Goal: Task Accomplishment & Management: Manage account settings

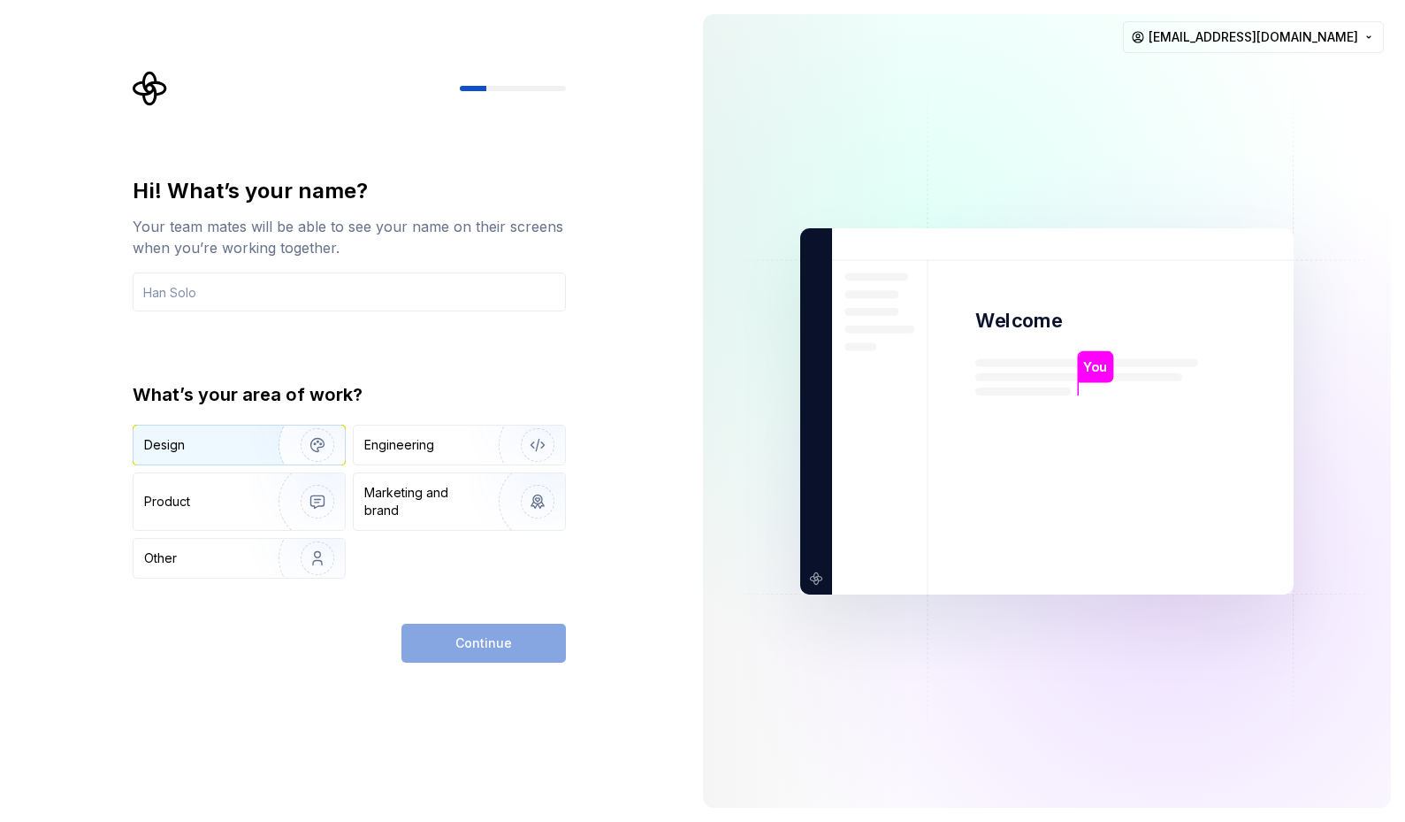
click at [264, 443] on img "button" at bounding box center [305, 445] width 113 height 119
click at [247, 297] on input "text" at bounding box center [349, 291] width 433 height 39
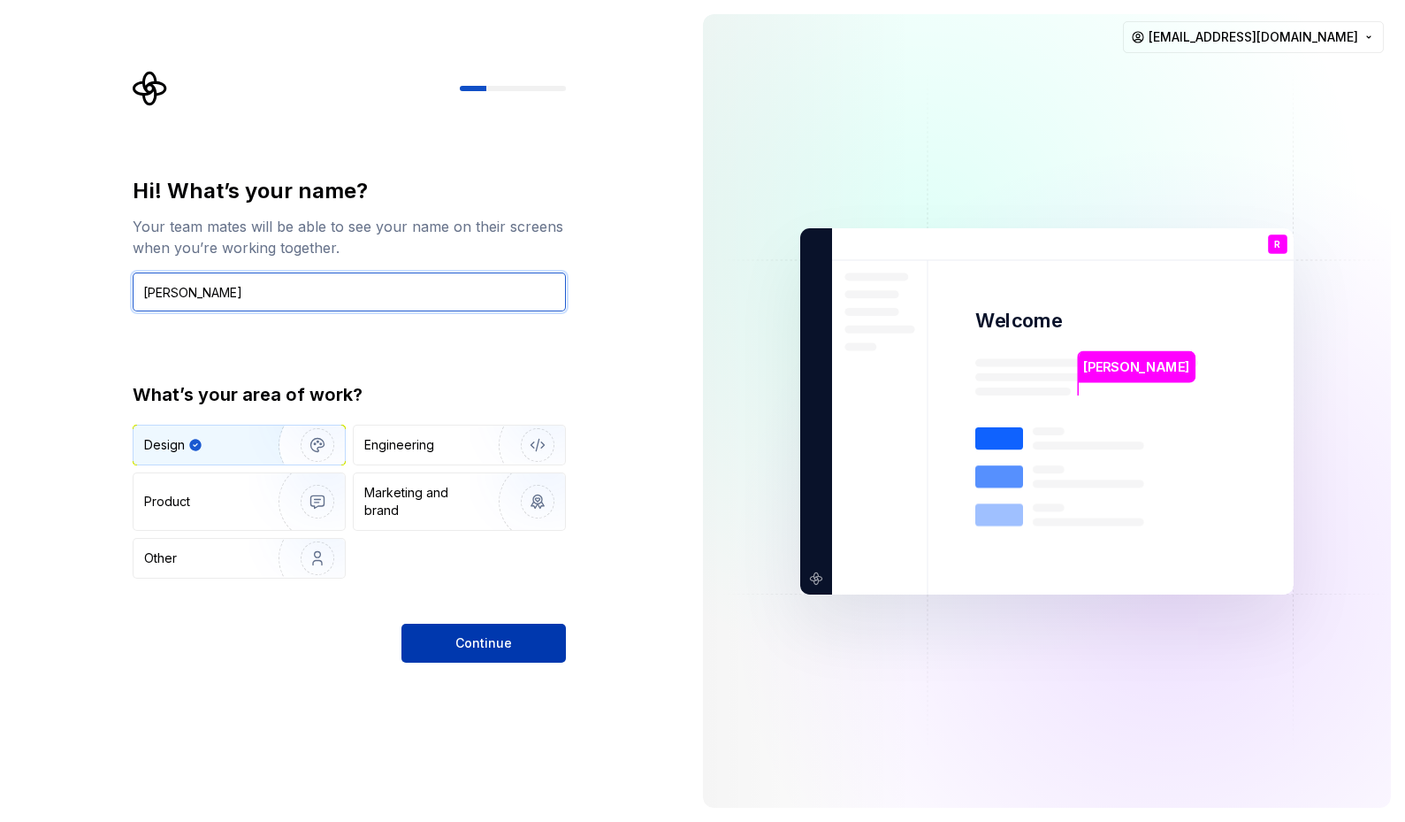
type input "[PERSON_NAME]"
click at [517, 639] on button "Continue" at bounding box center [484, 643] width 165 height 39
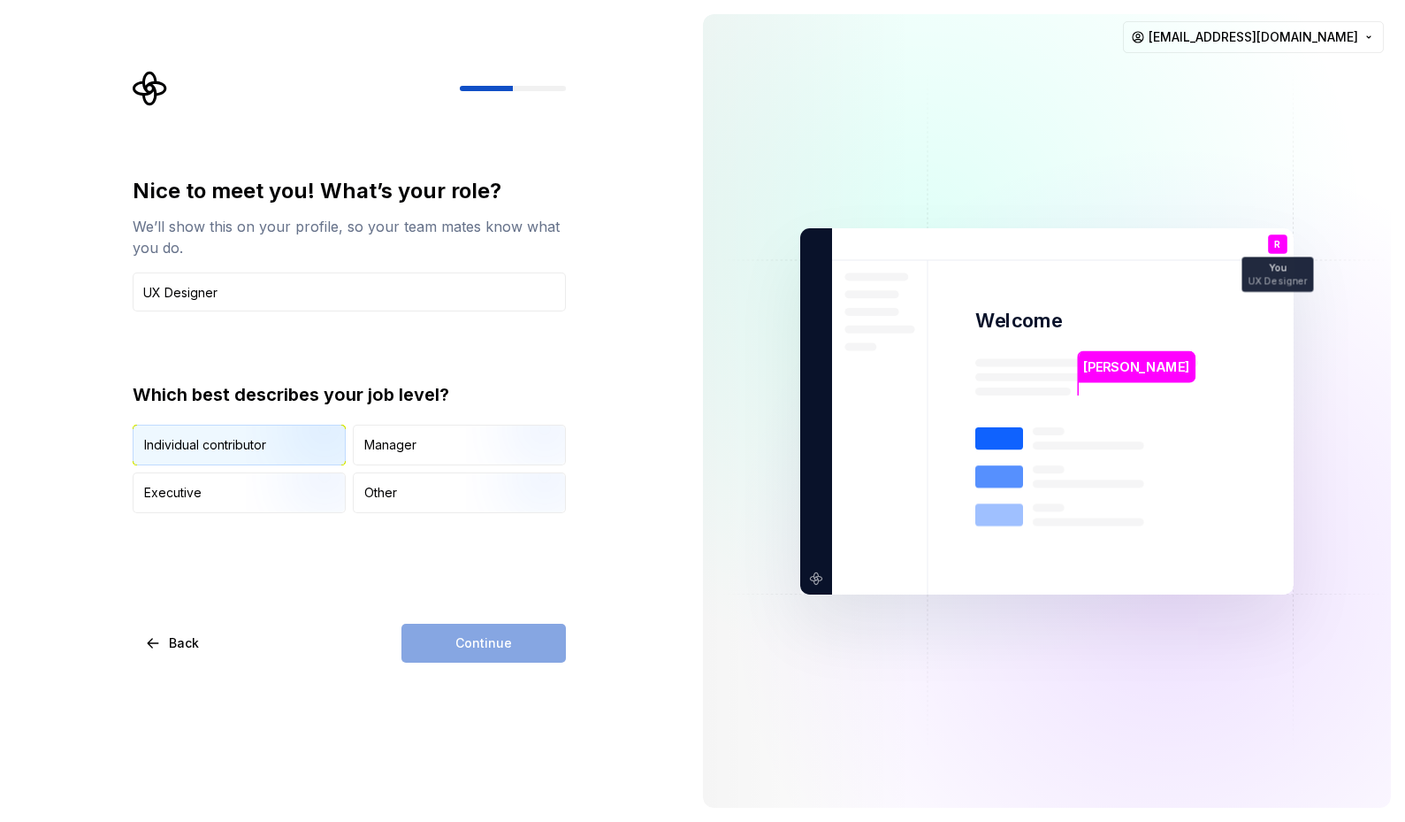
type input "UX Designer"
click at [292, 447] on img "button" at bounding box center [302, 467] width 113 height 119
click at [466, 642] on span "Continue" at bounding box center [484, 643] width 57 height 18
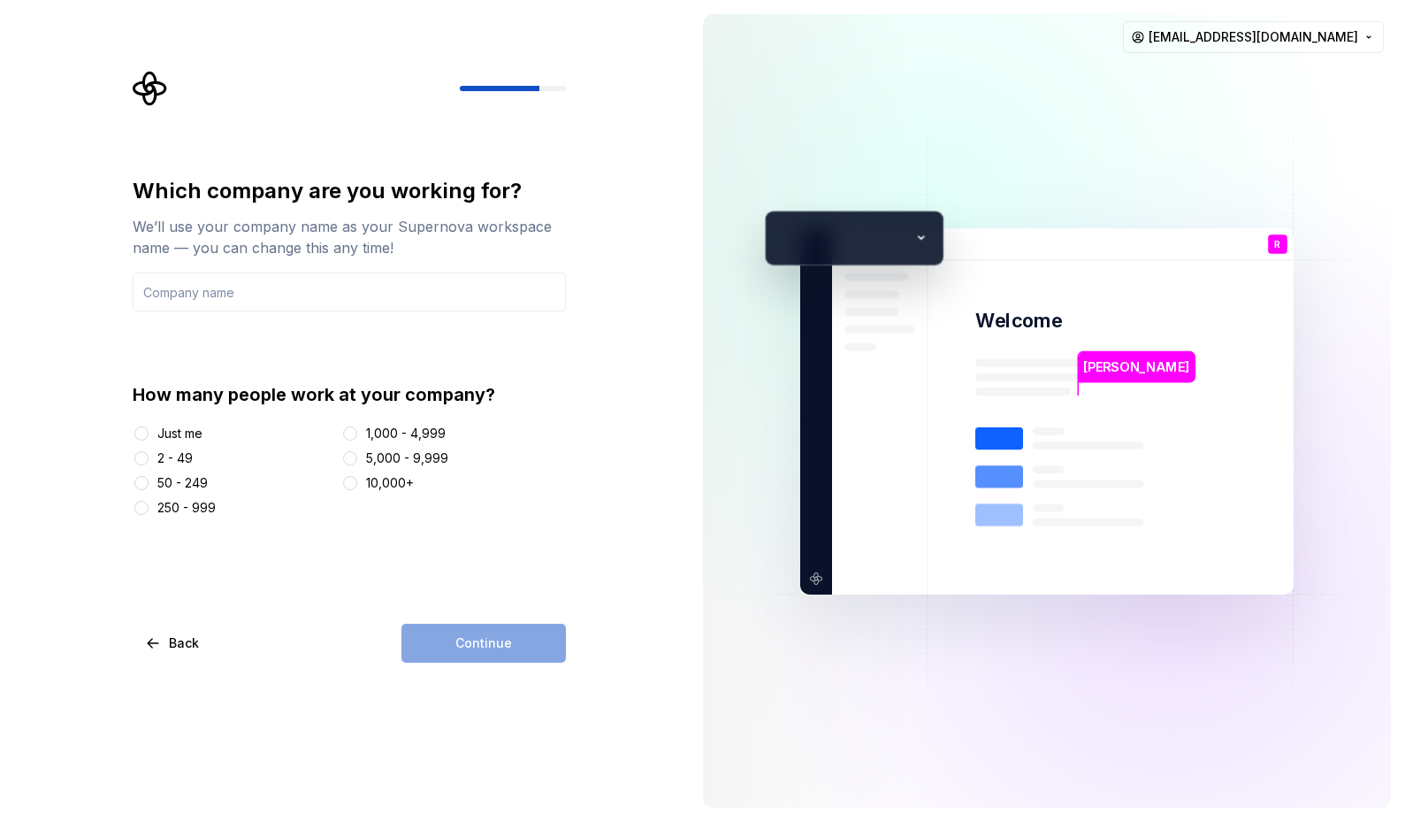
click at [189, 452] on div "2 - 49" at bounding box center [174, 458] width 35 height 18
click at [149, 452] on button "2 - 49" at bounding box center [141, 458] width 14 height 14
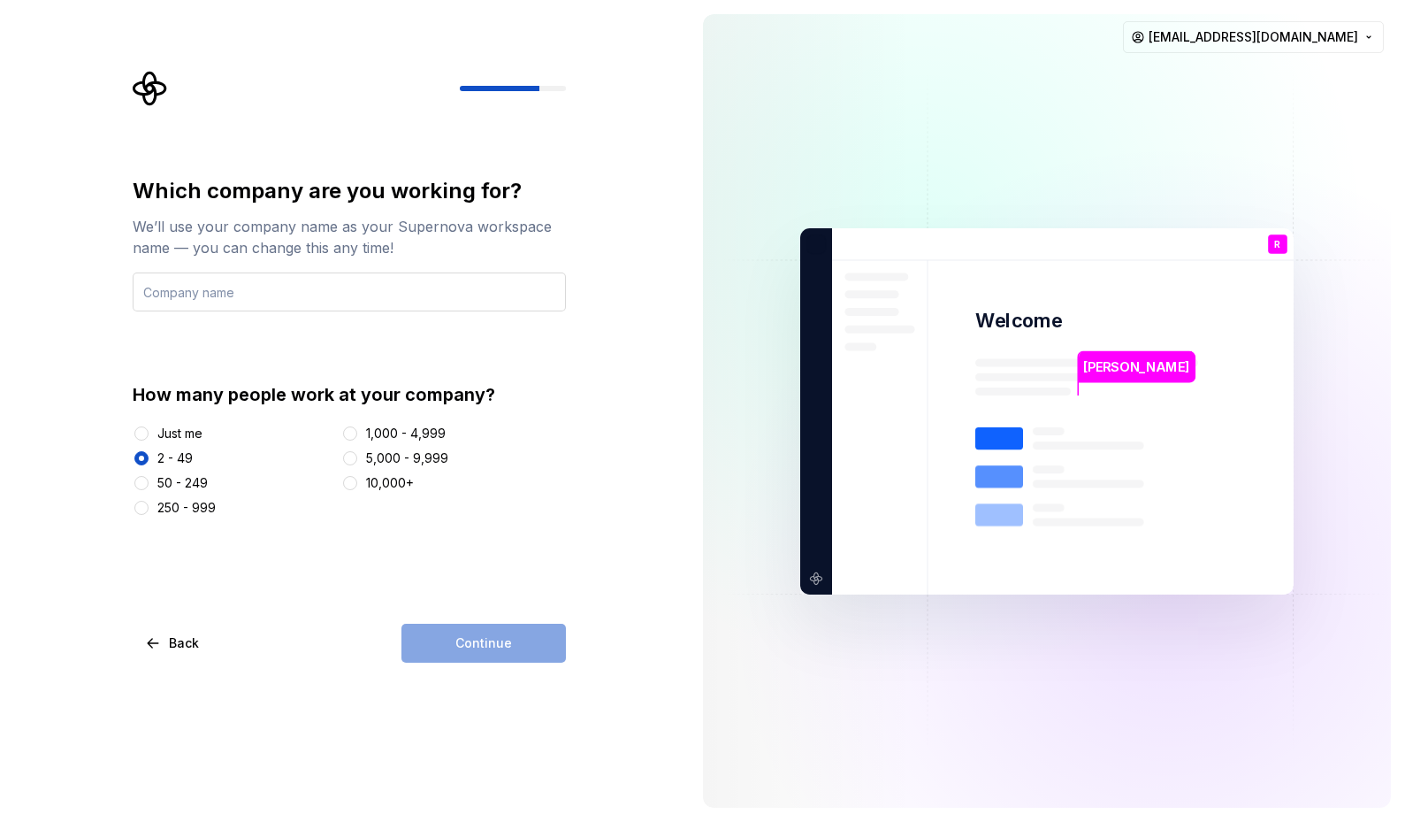
click at [302, 296] on input "text" at bounding box center [349, 291] width 433 height 39
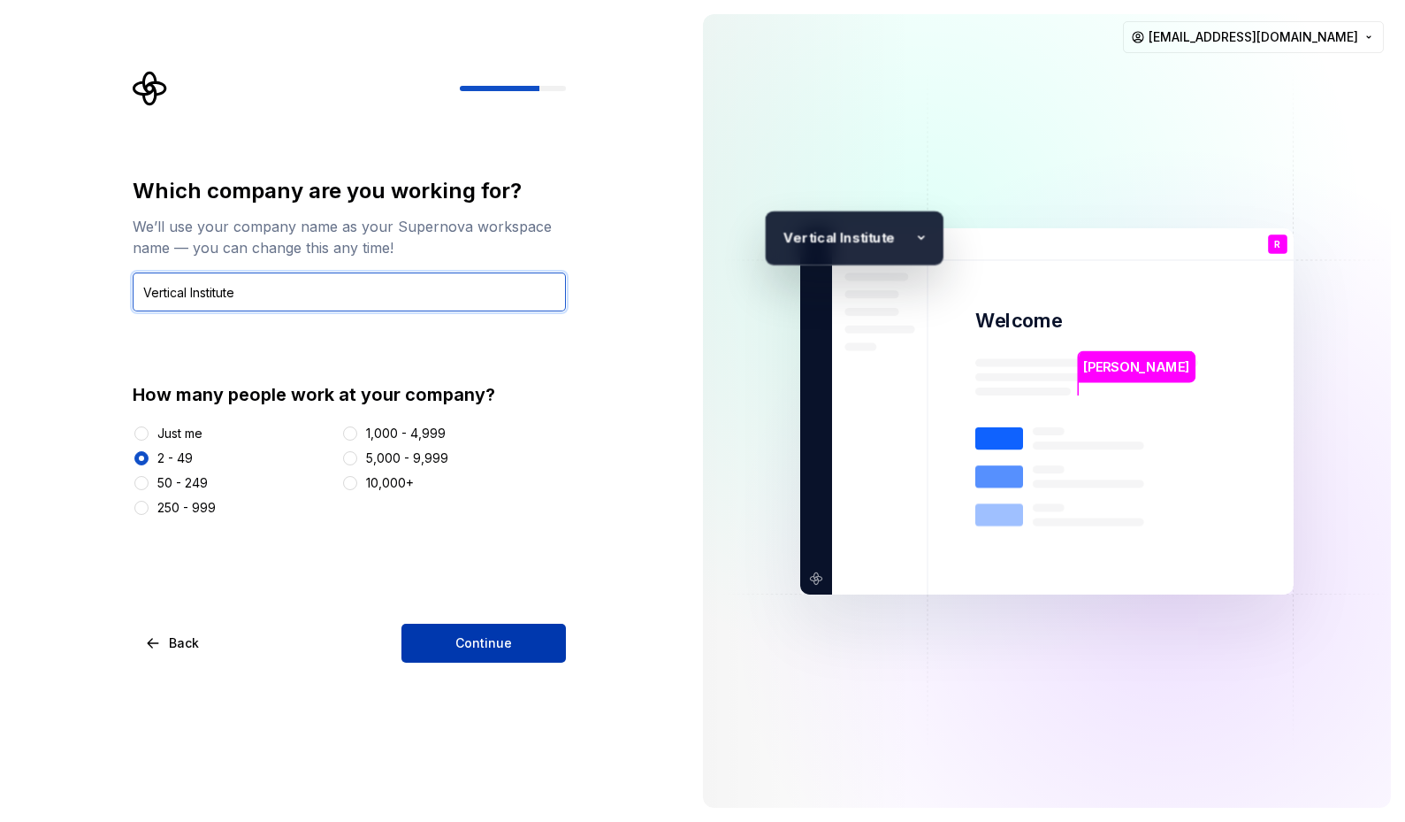
type input "Vertical Institute"
click at [486, 644] on span "Continue" at bounding box center [484, 643] width 57 height 18
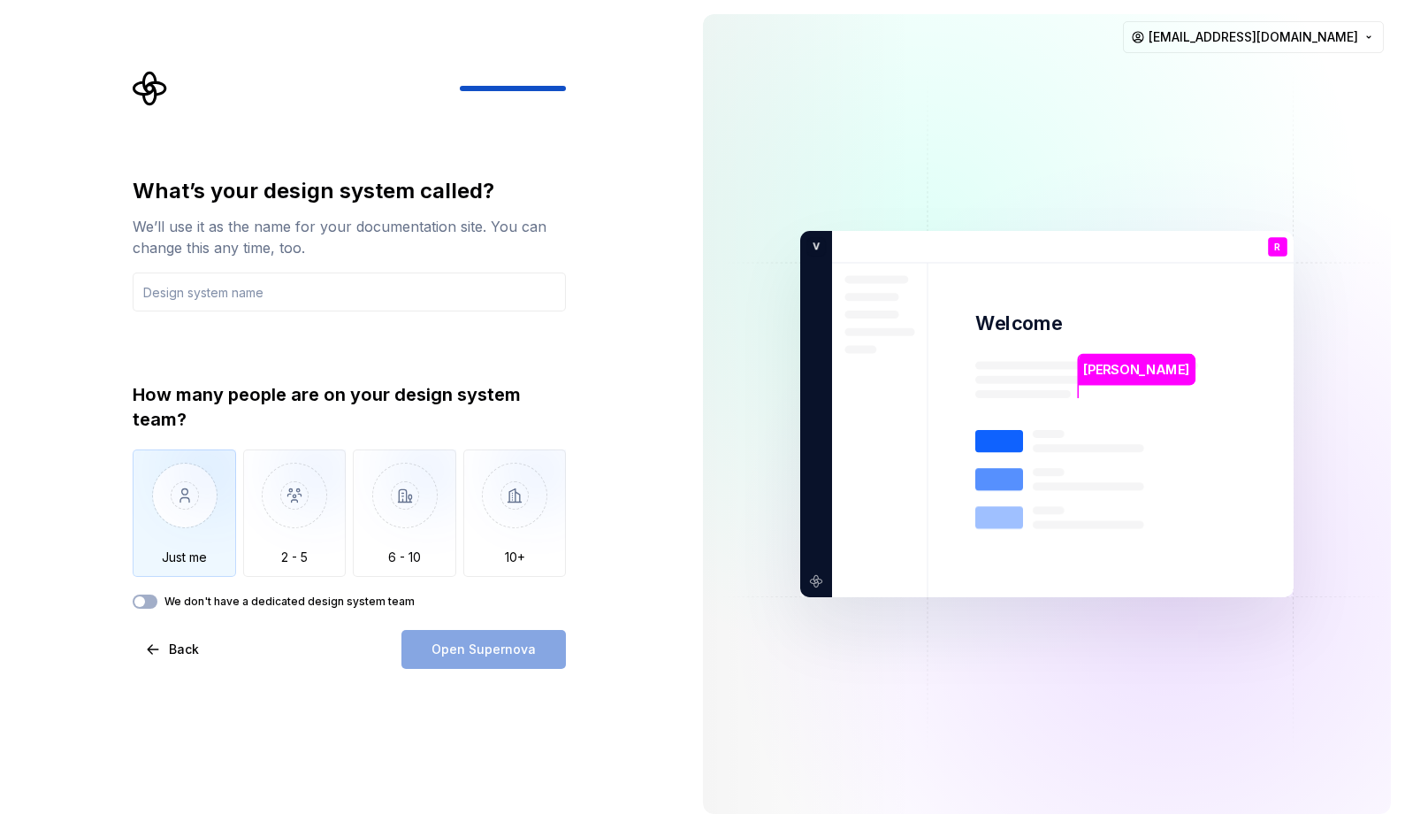
click at [207, 538] on img "button" at bounding box center [184, 508] width 103 height 119
click at [249, 293] on input "text" at bounding box center [349, 291] width 433 height 39
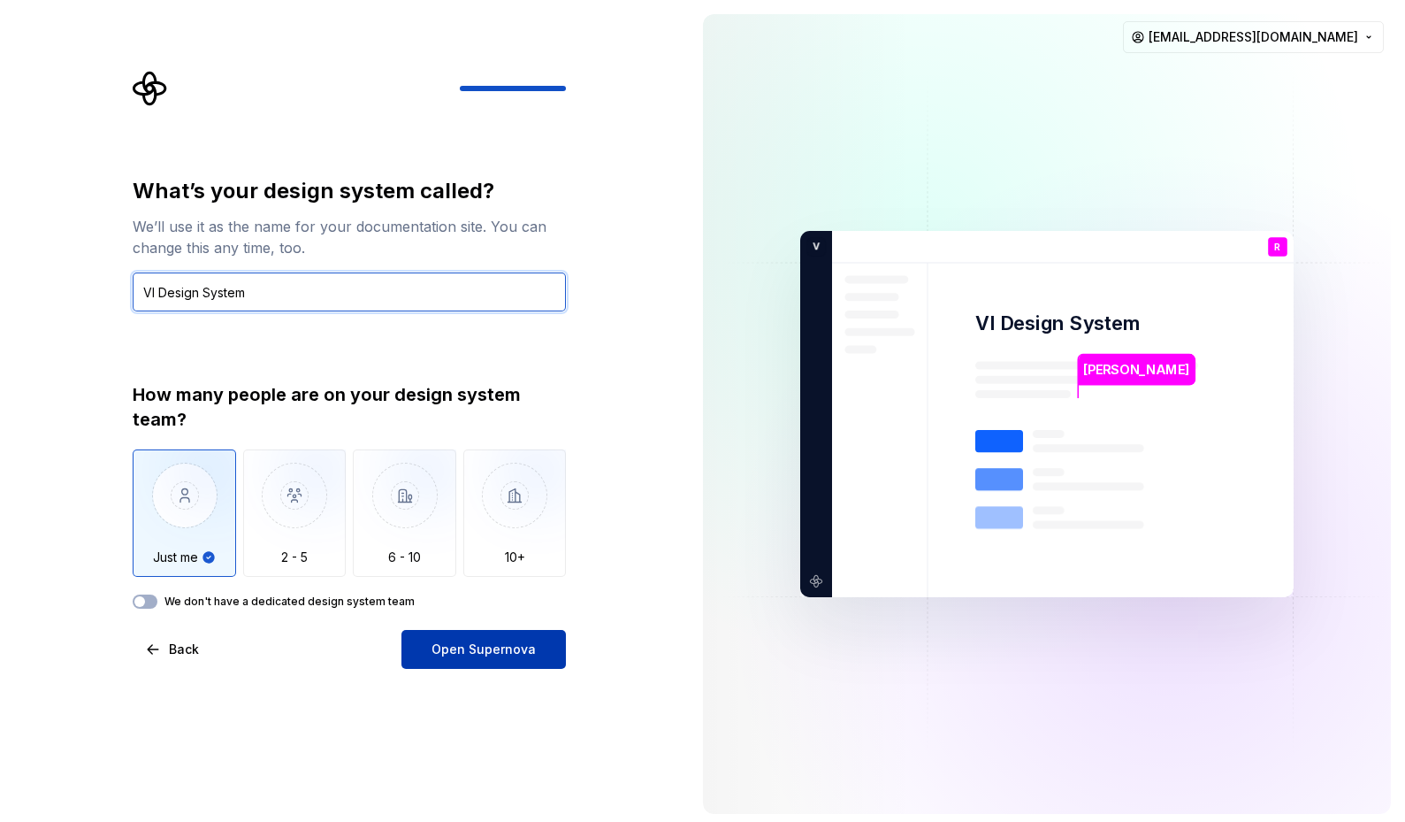
type input "VI Design System"
click at [518, 642] on span "Open Supernova" at bounding box center [484, 649] width 104 height 18
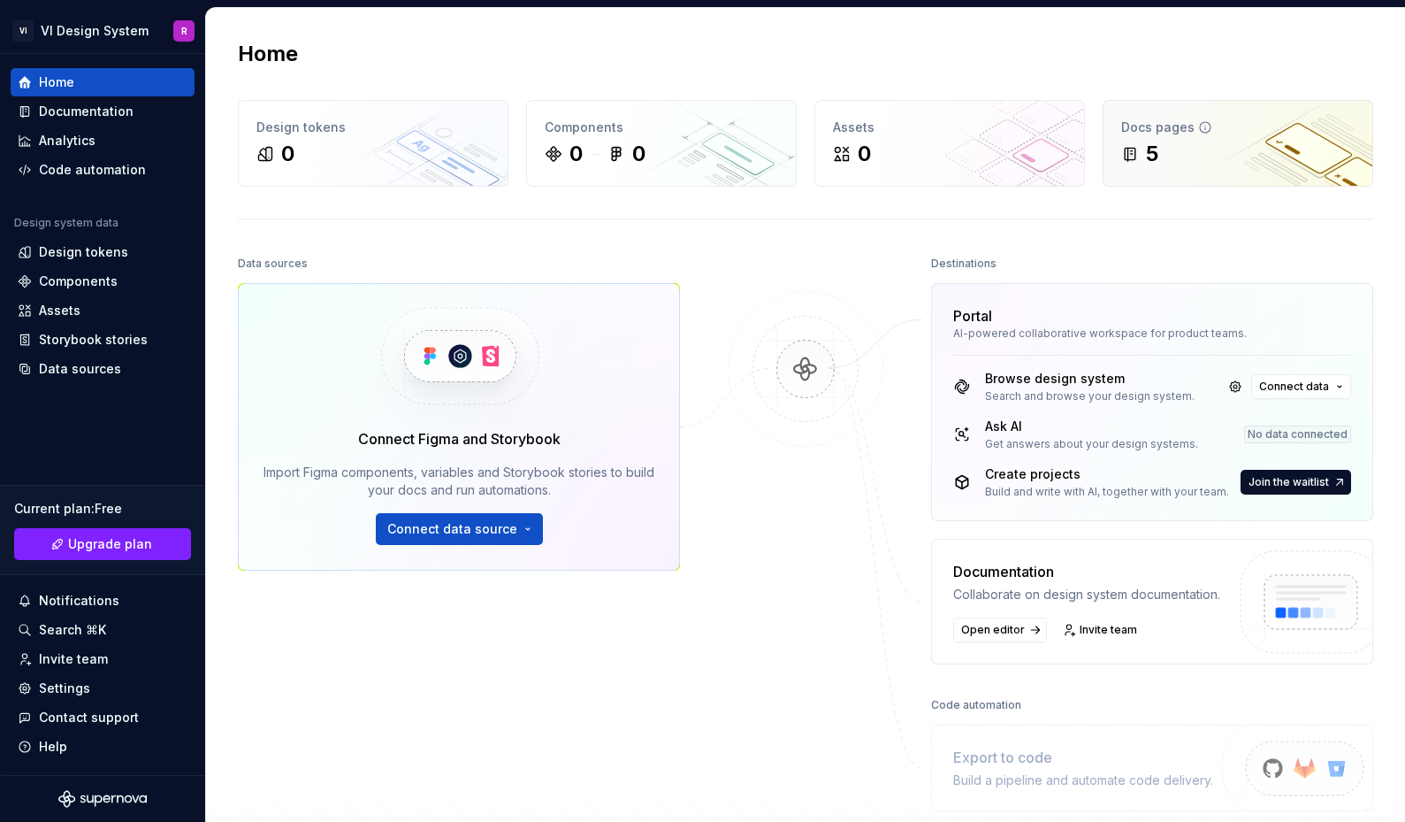
click at [1248, 168] on div "Docs pages 5" at bounding box center [1238, 143] width 269 height 85
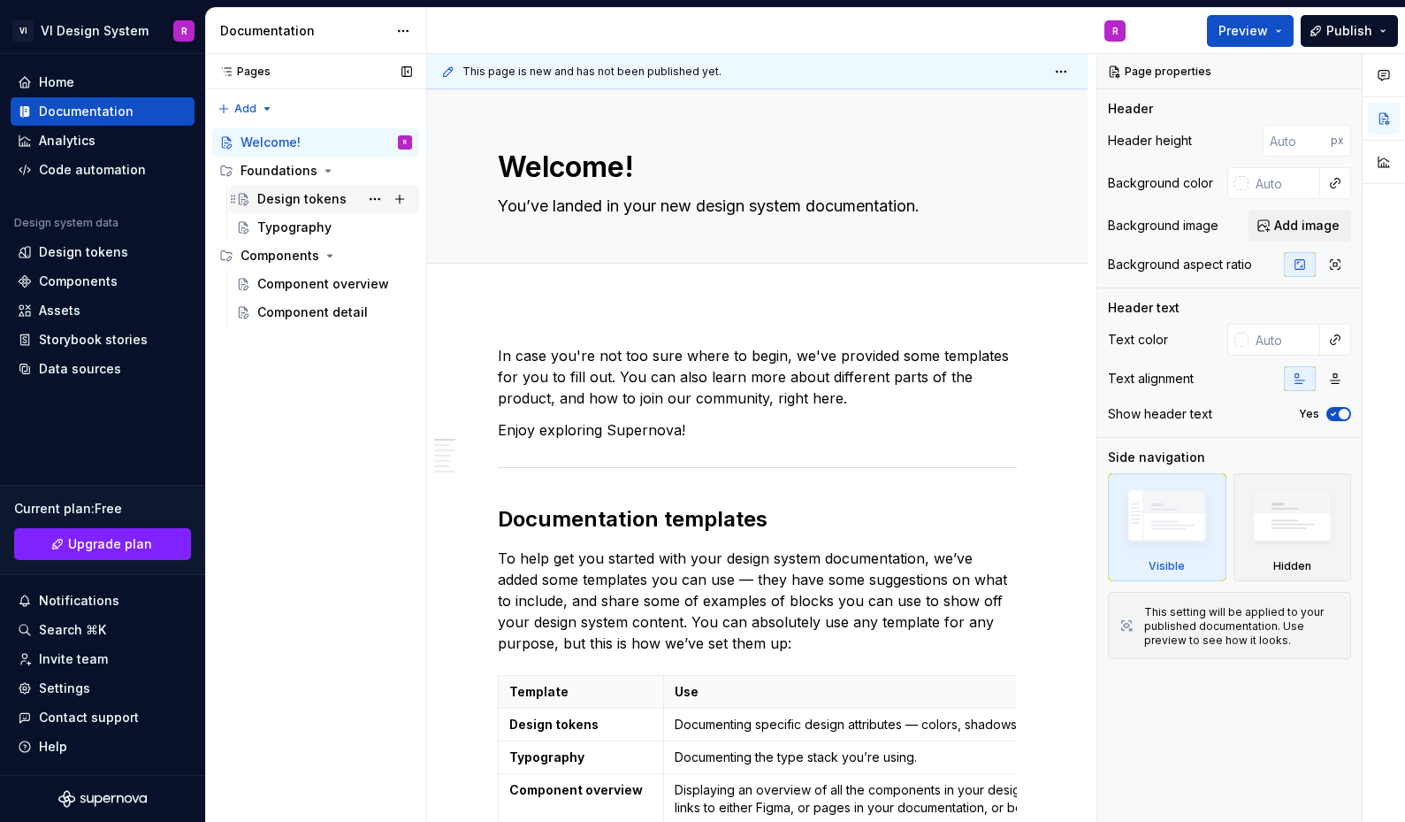
click at [296, 198] on div "Design tokens" at bounding box center [301, 199] width 89 height 18
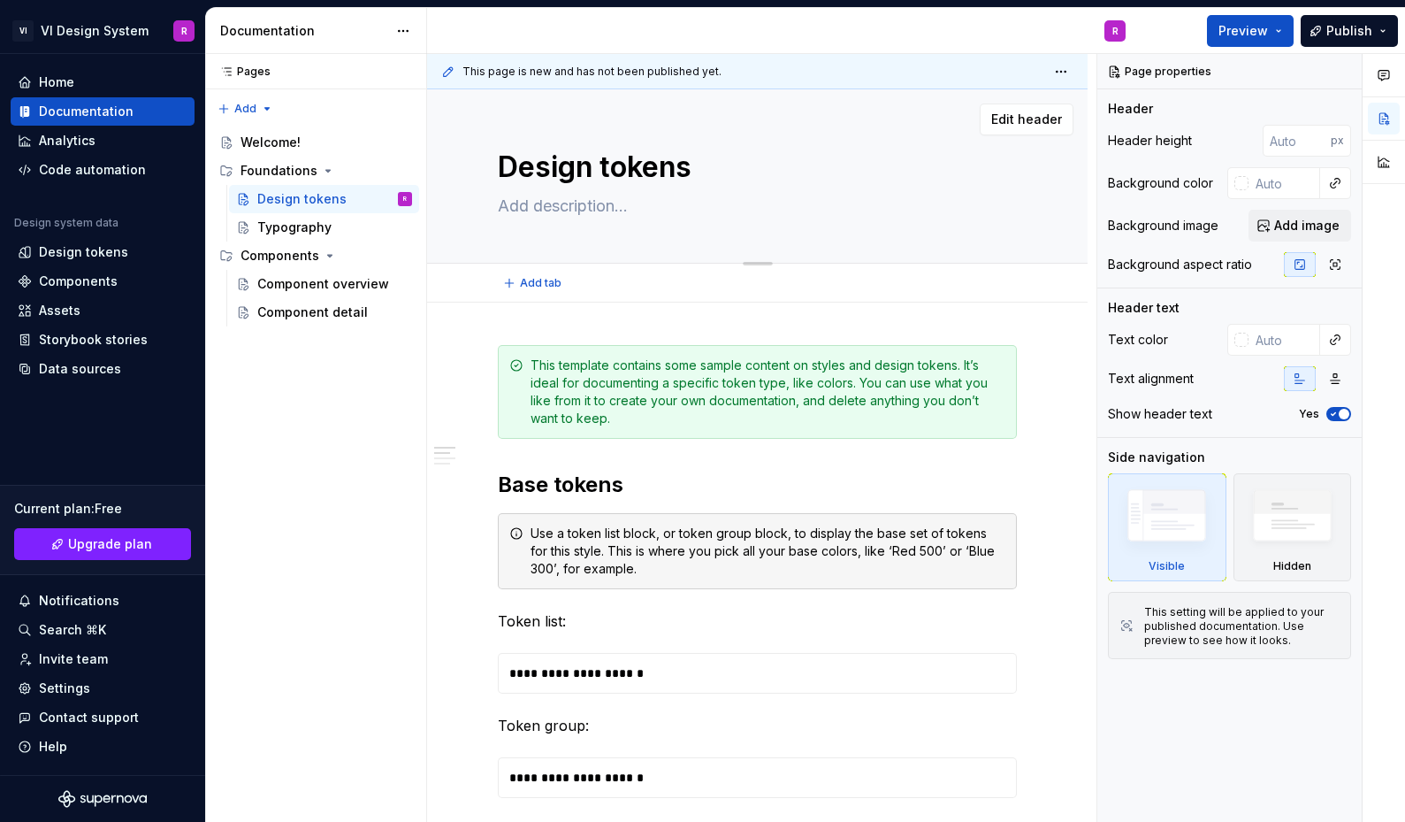
click at [539, 212] on textarea at bounding box center [753, 206] width 519 height 28
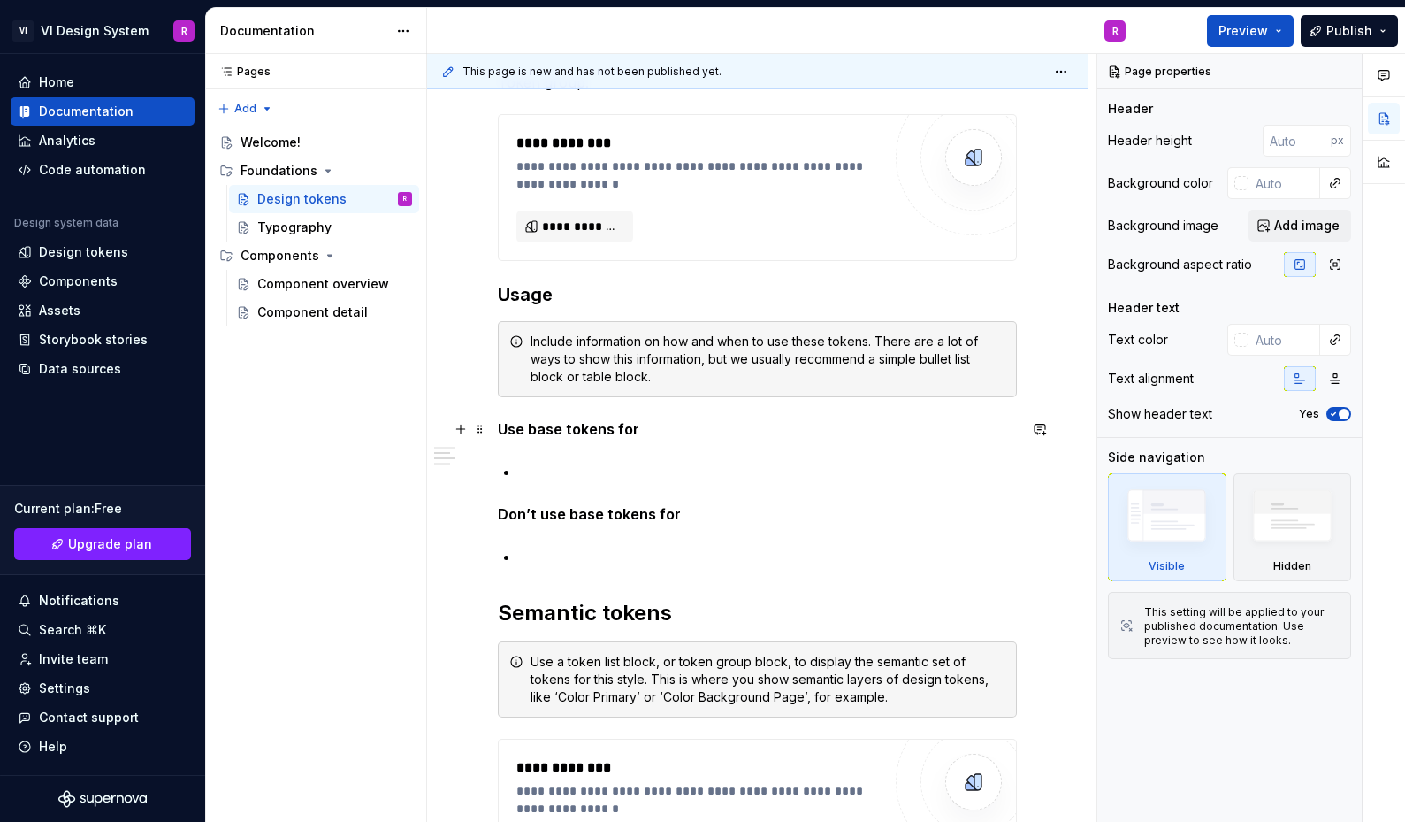
scroll to position [338, 0]
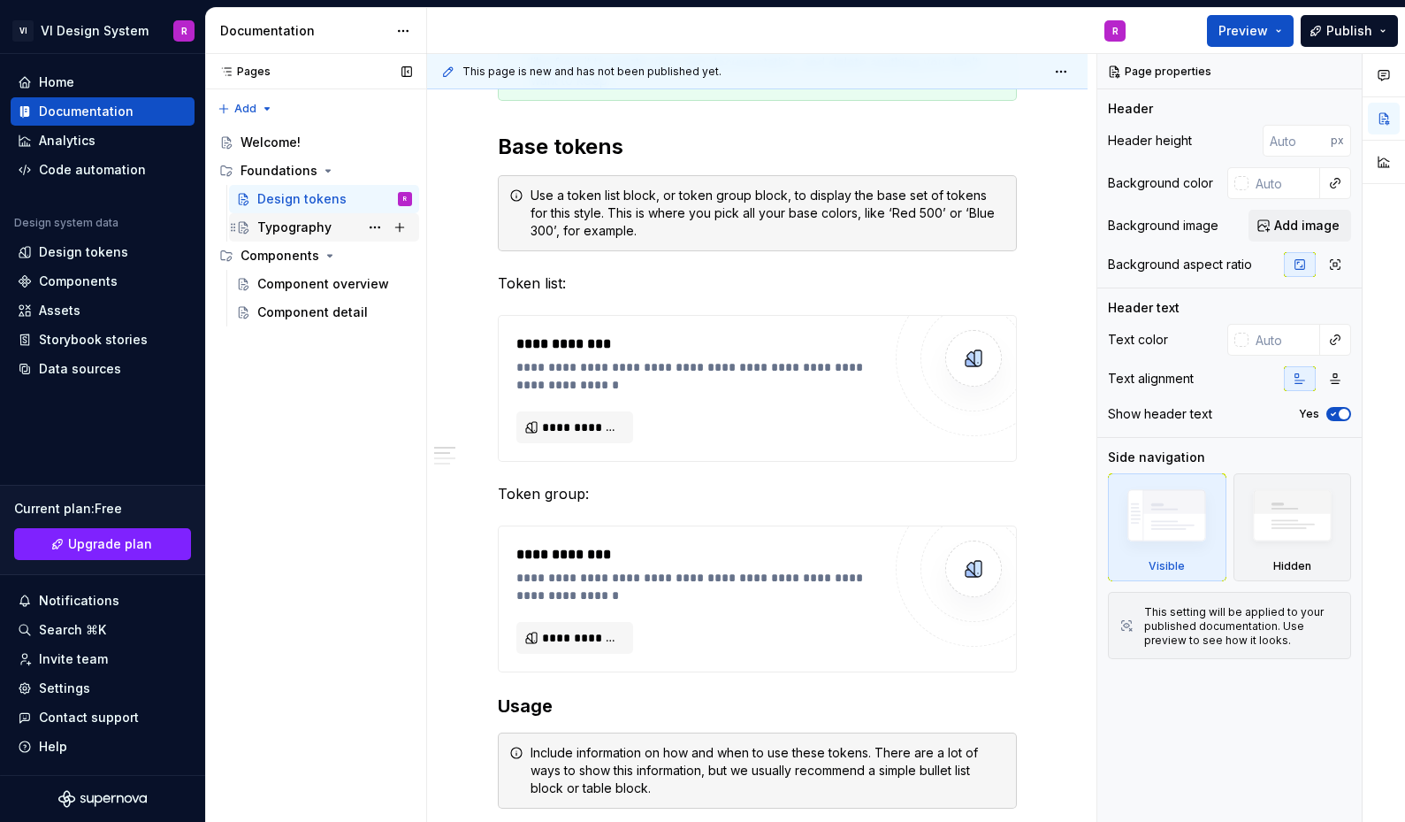
click at [301, 234] on div "Typography" at bounding box center [294, 227] width 74 height 18
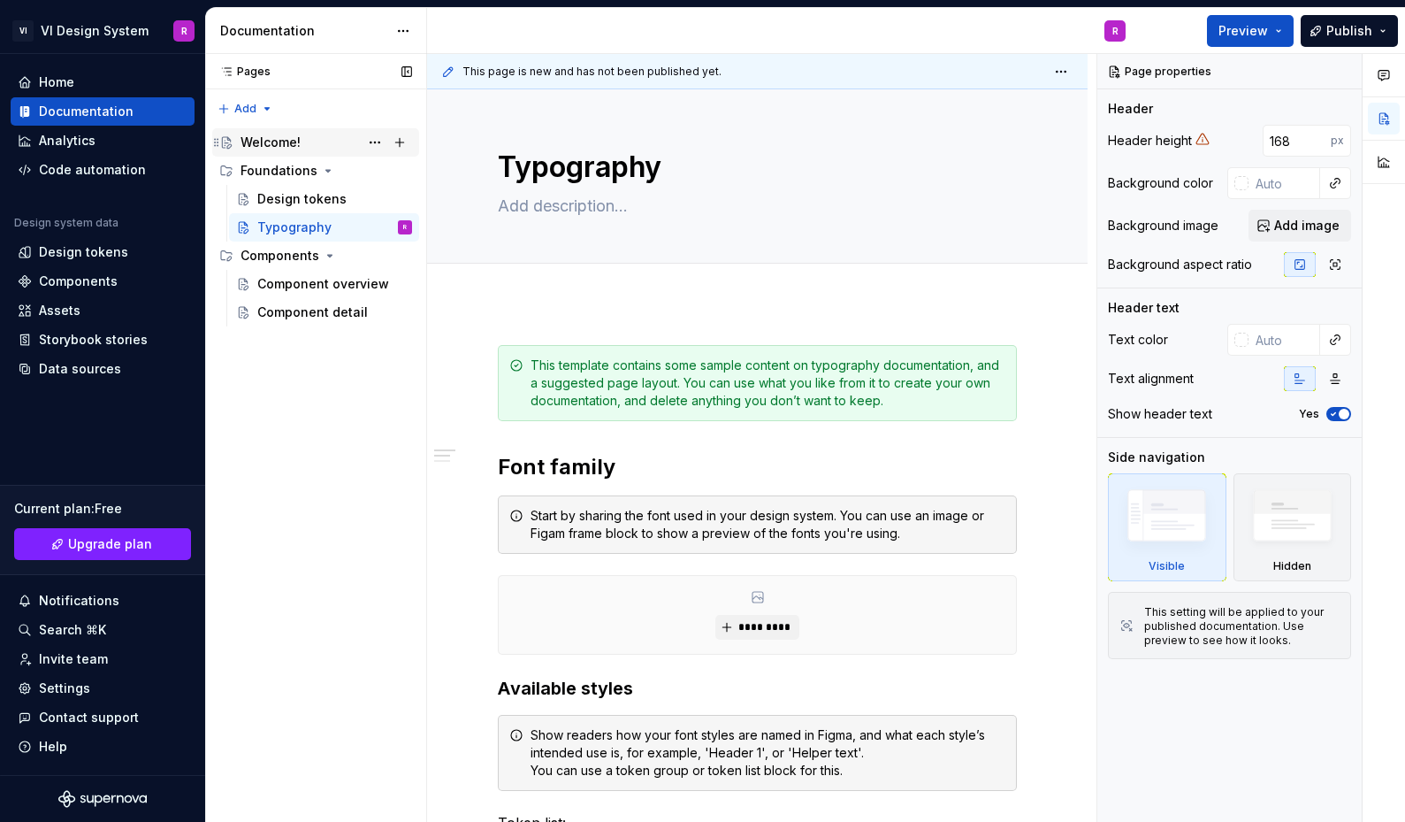
click at [279, 132] on div "Welcome!" at bounding box center [327, 142] width 172 height 25
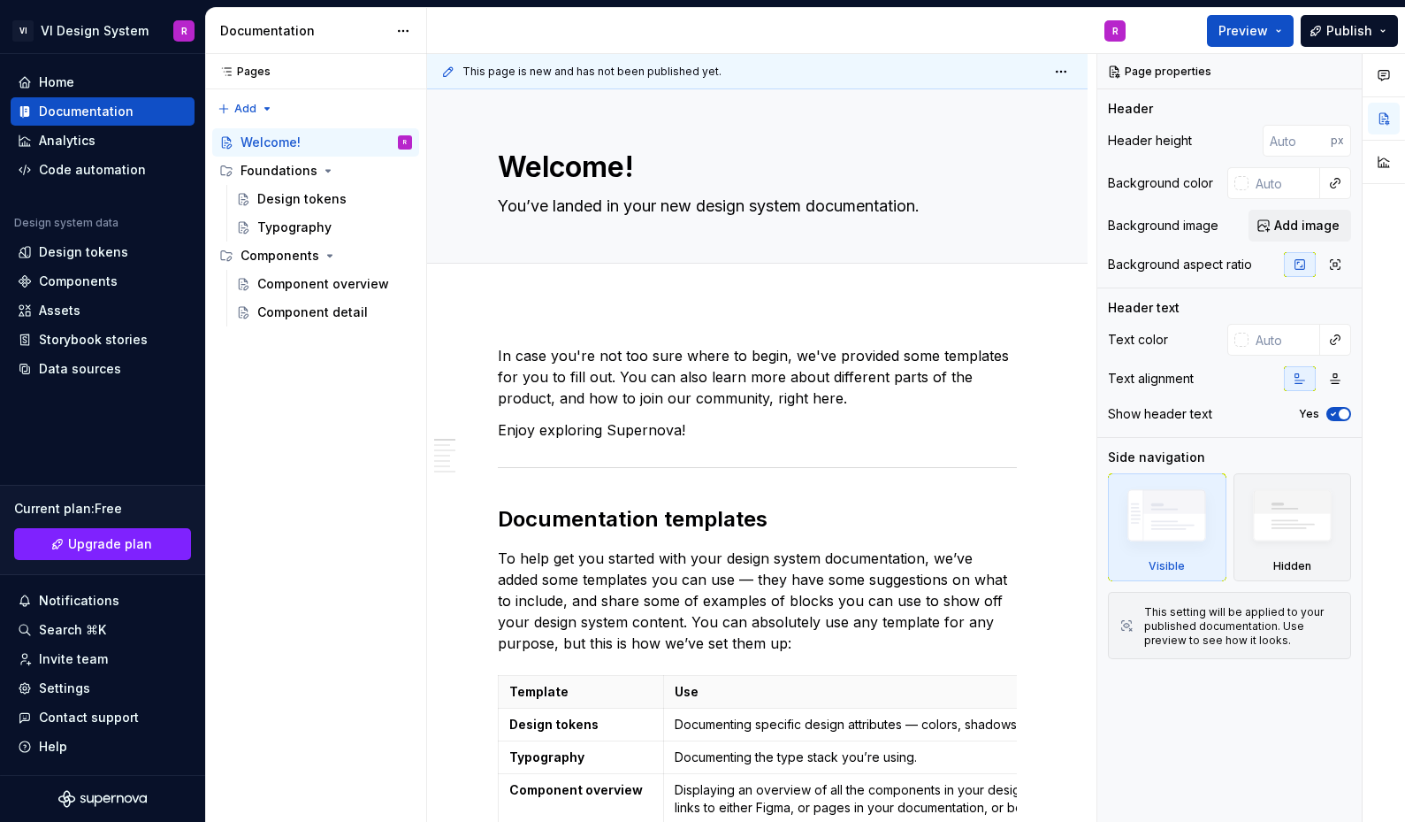
click at [294, 31] on div "Documentation" at bounding box center [303, 31] width 167 height 18
type textarea "*"
click at [118, 77] on div "Home" at bounding box center [103, 82] width 170 height 18
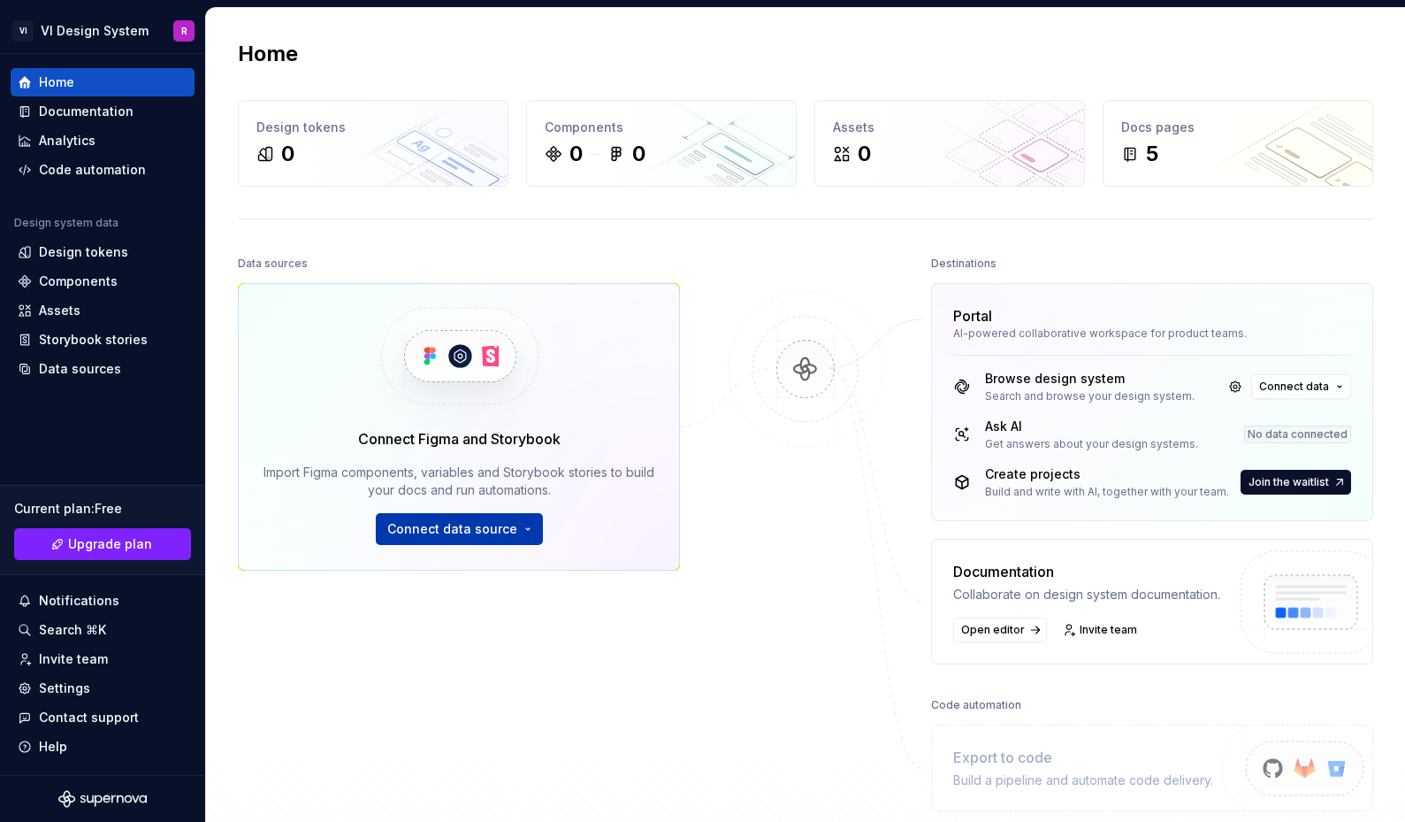
click at [518, 528] on button "Connect data source" at bounding box center [459, 529] width 167 height 32
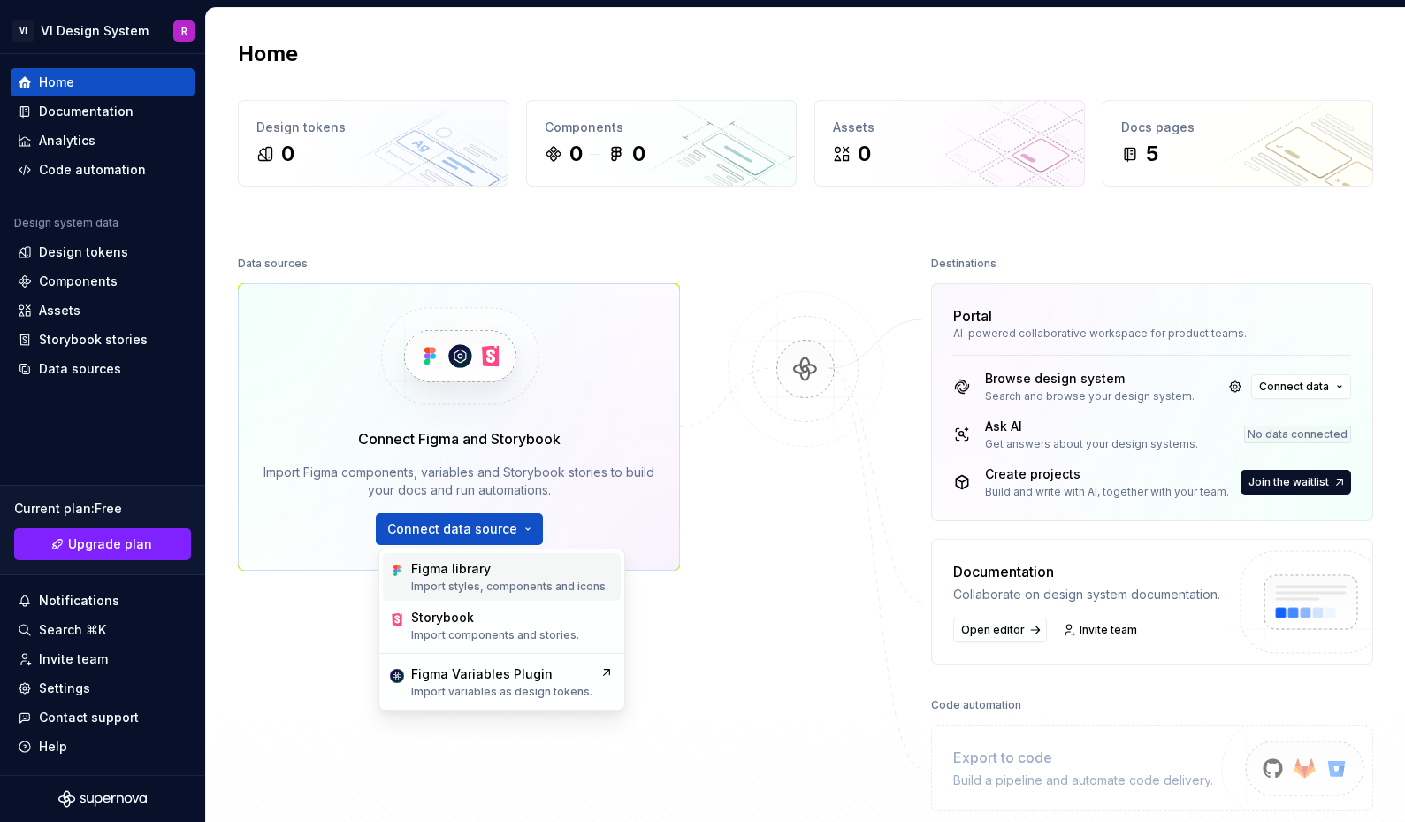
click at [519, 586] on p "Import styles, components and icons." at bounding box center [509, 586] width 197 height 14
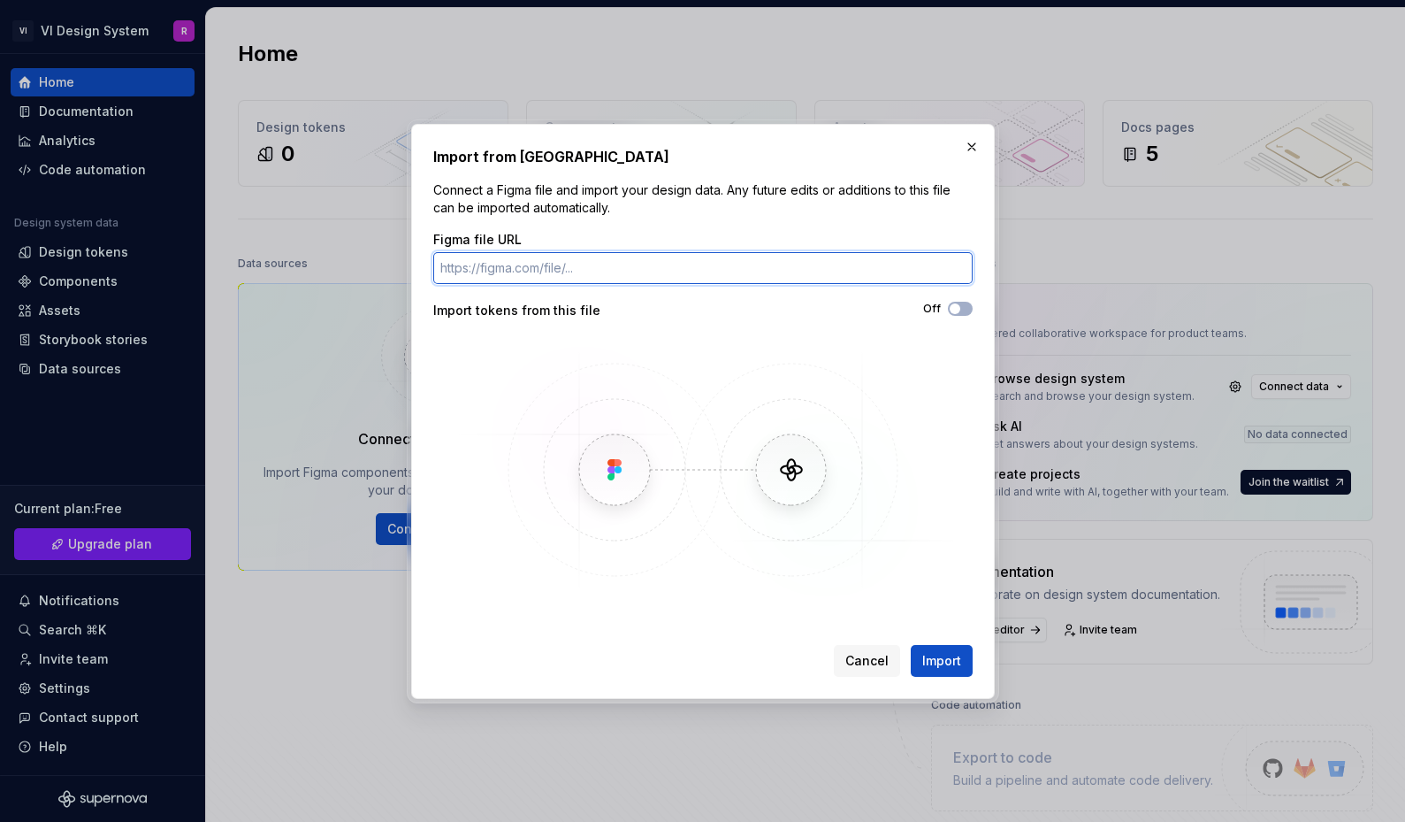
paste input "[URL][DOMAIN_NAME]"
type input "[URL][DOMAIN_NAME]"
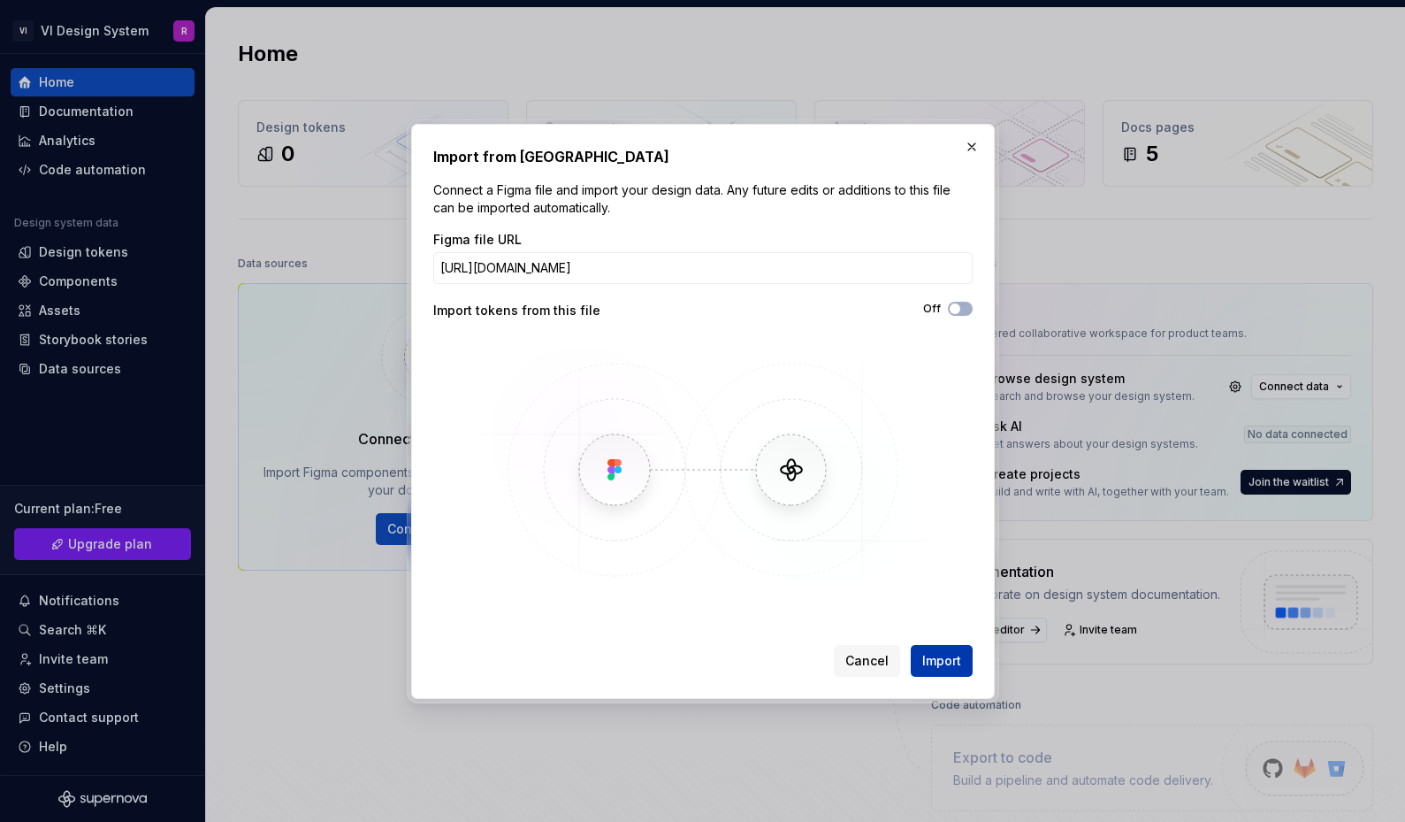
scroll to position [0, 0]
click at [950, 653] on span "Import" at bounding box center [942, 661] width 39 height 18
click at [949, 663] on span "Import" at bounding box center [942, 661] width 39 height 18
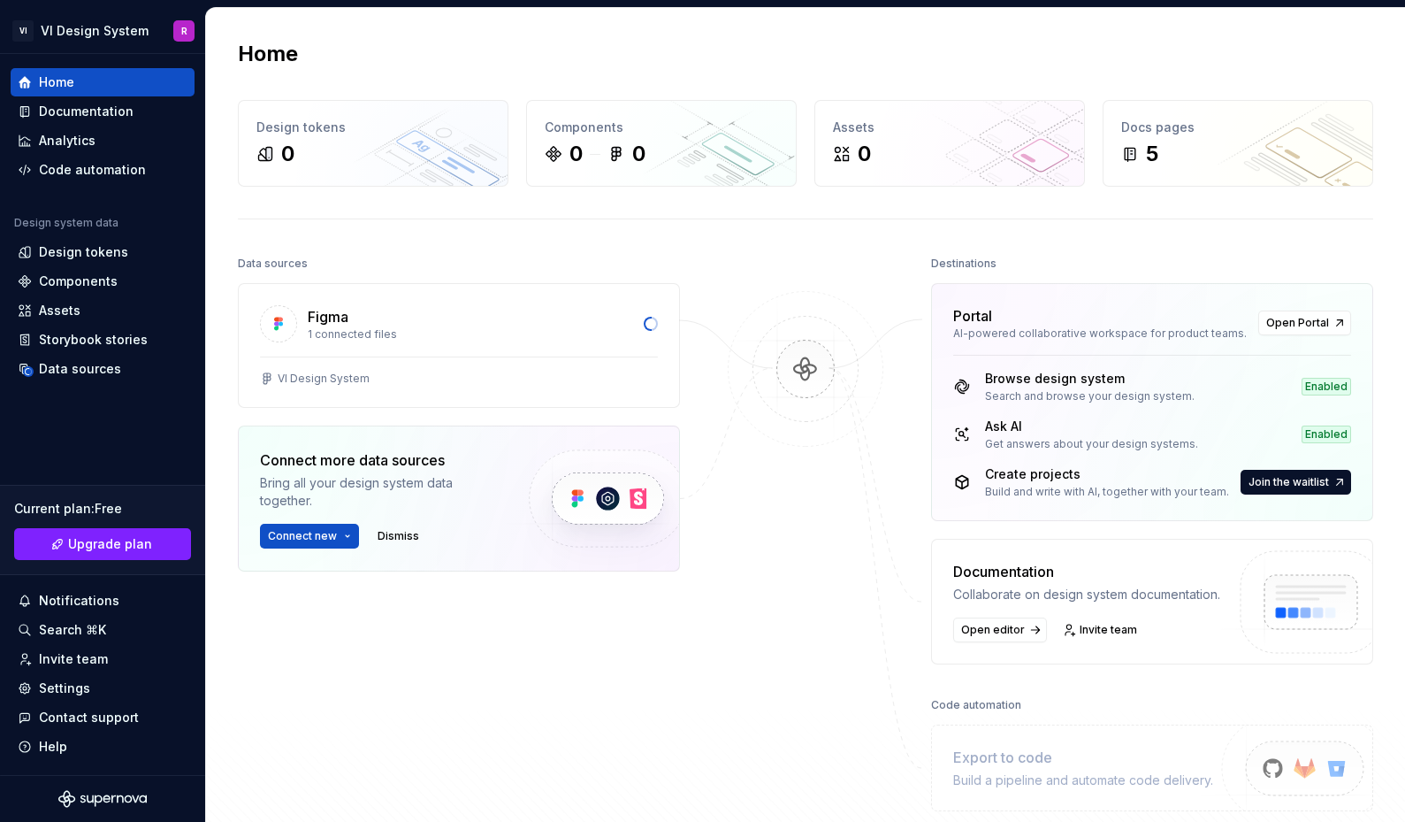
click at [804, 363] on img at bounding box center [806, 387] width 172 height 192
click at [1268, 318] on span "Open Portal" at bounding box center [1298, 323] width 63 height 14
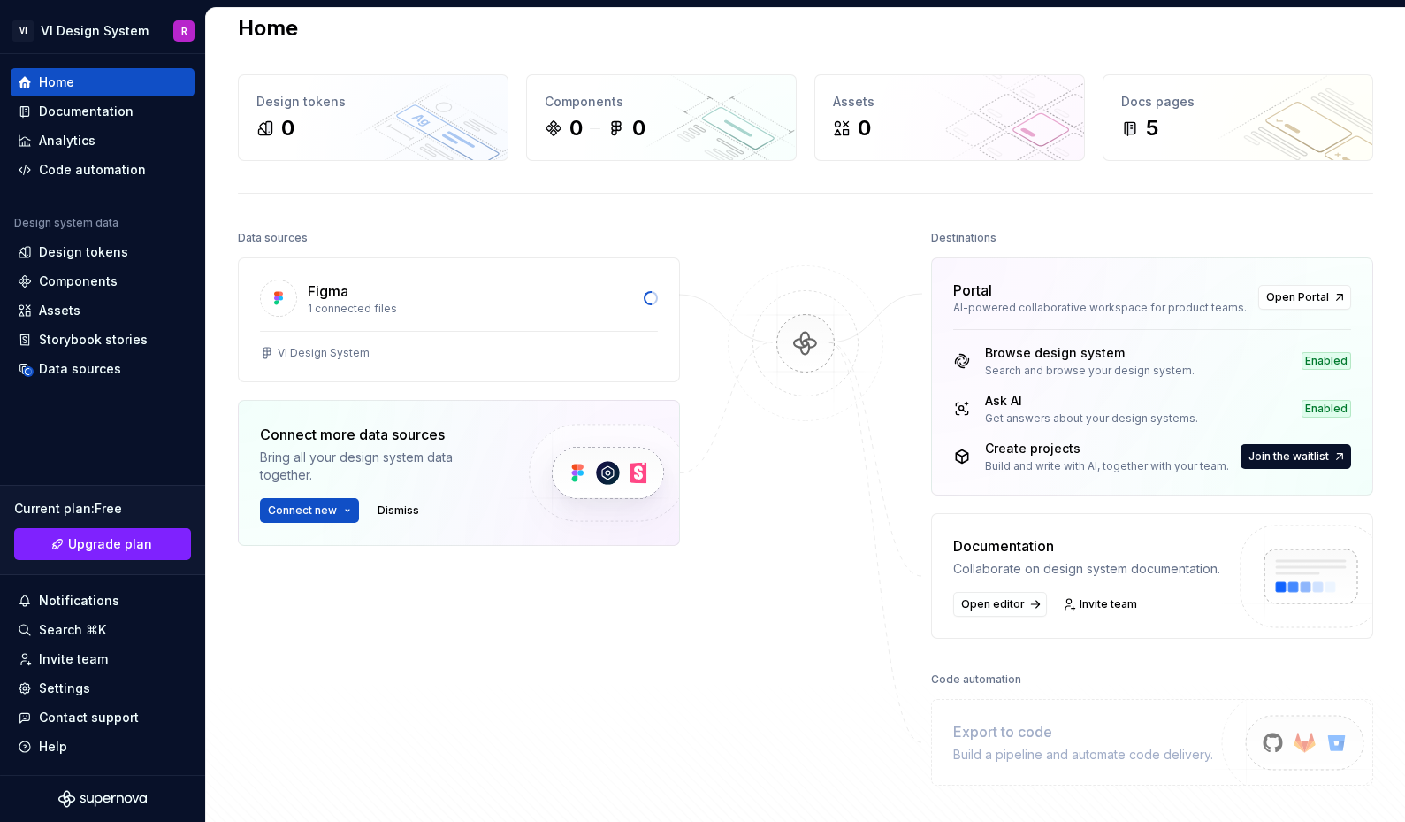
scroll to position [29, 0]
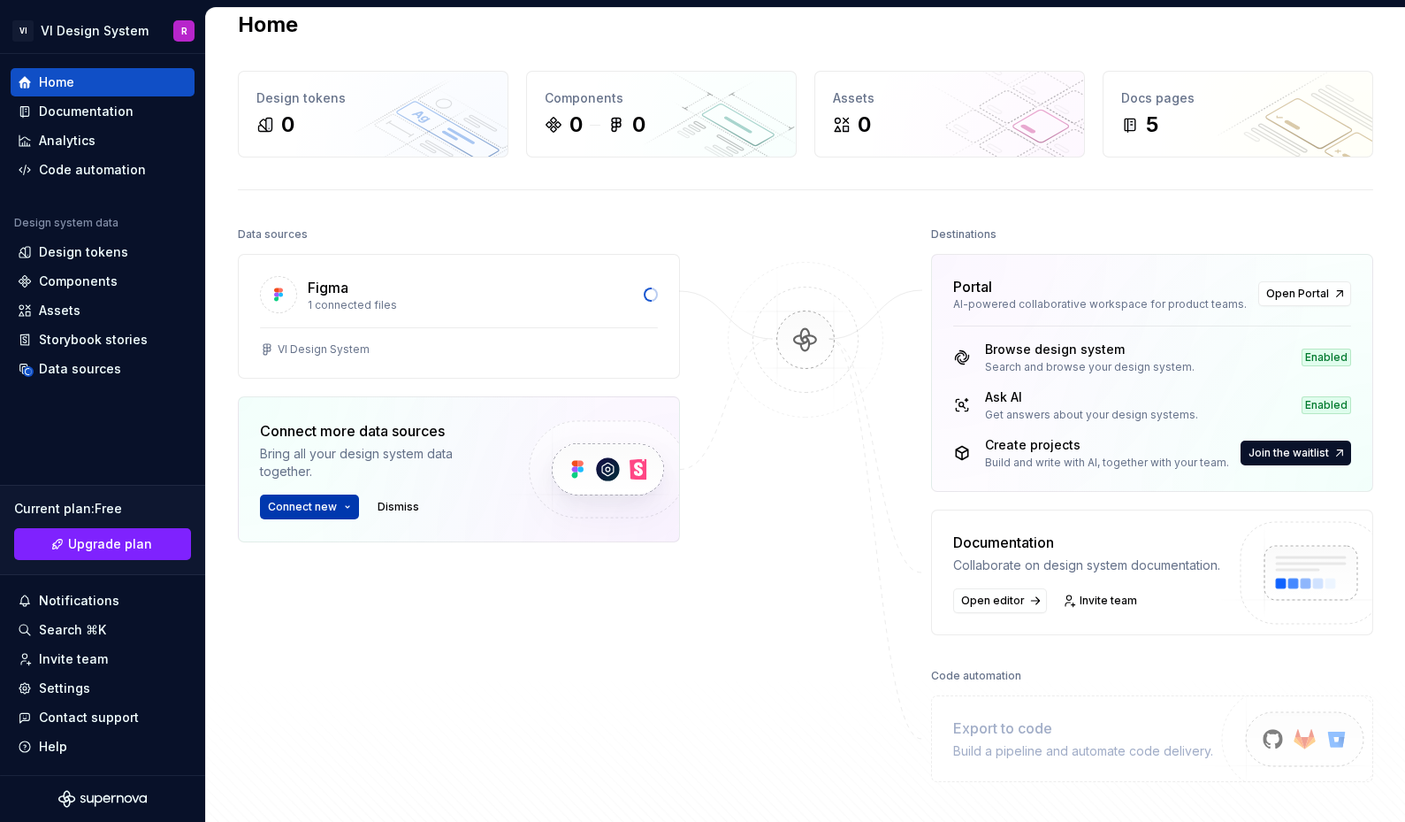
click at [341, 504] on button "Connect new" at bounding box center [309, 506] width 99 height 25
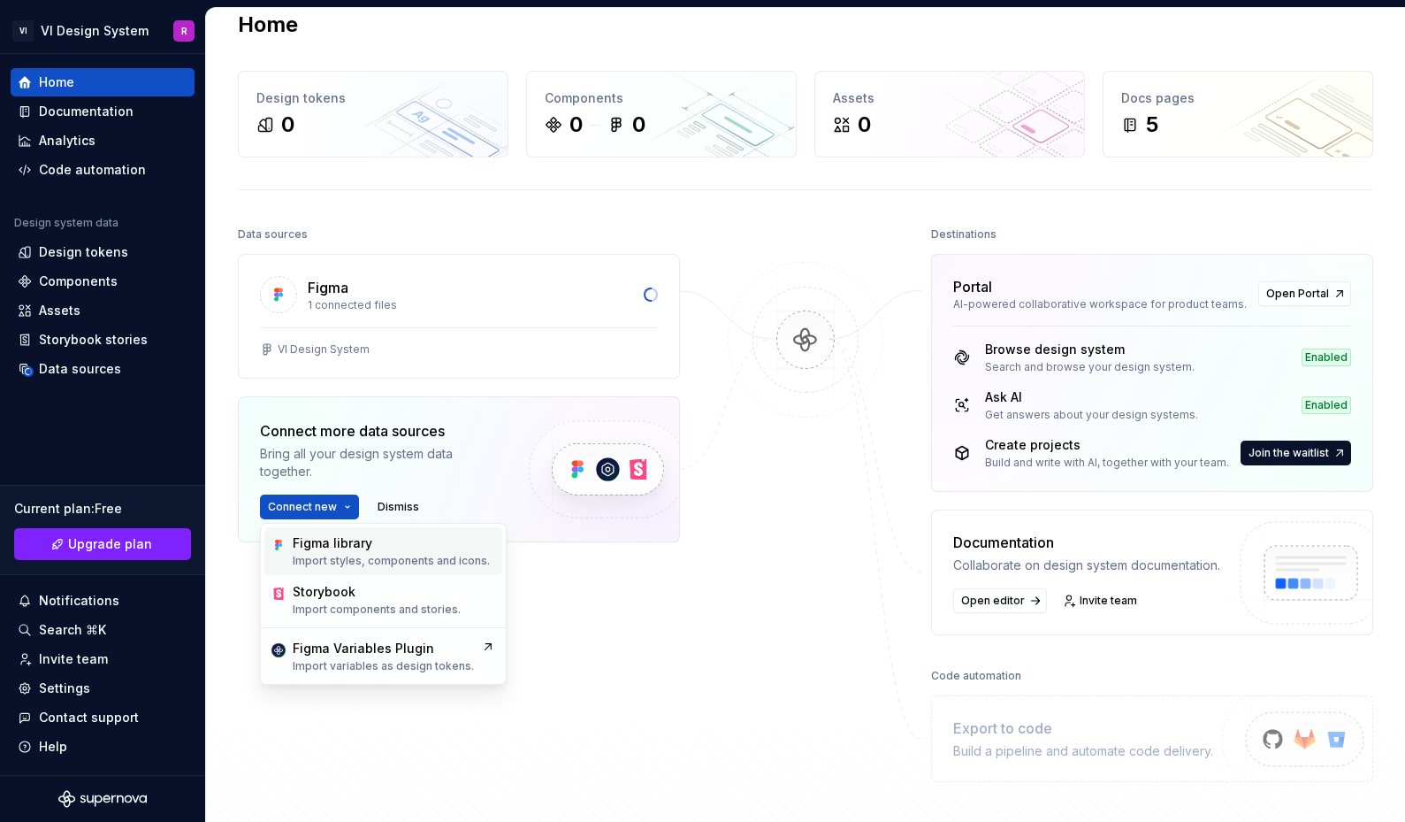
click at [379, 538] on div "Figma library" at bounding box center [391, 543] width 197 height 18
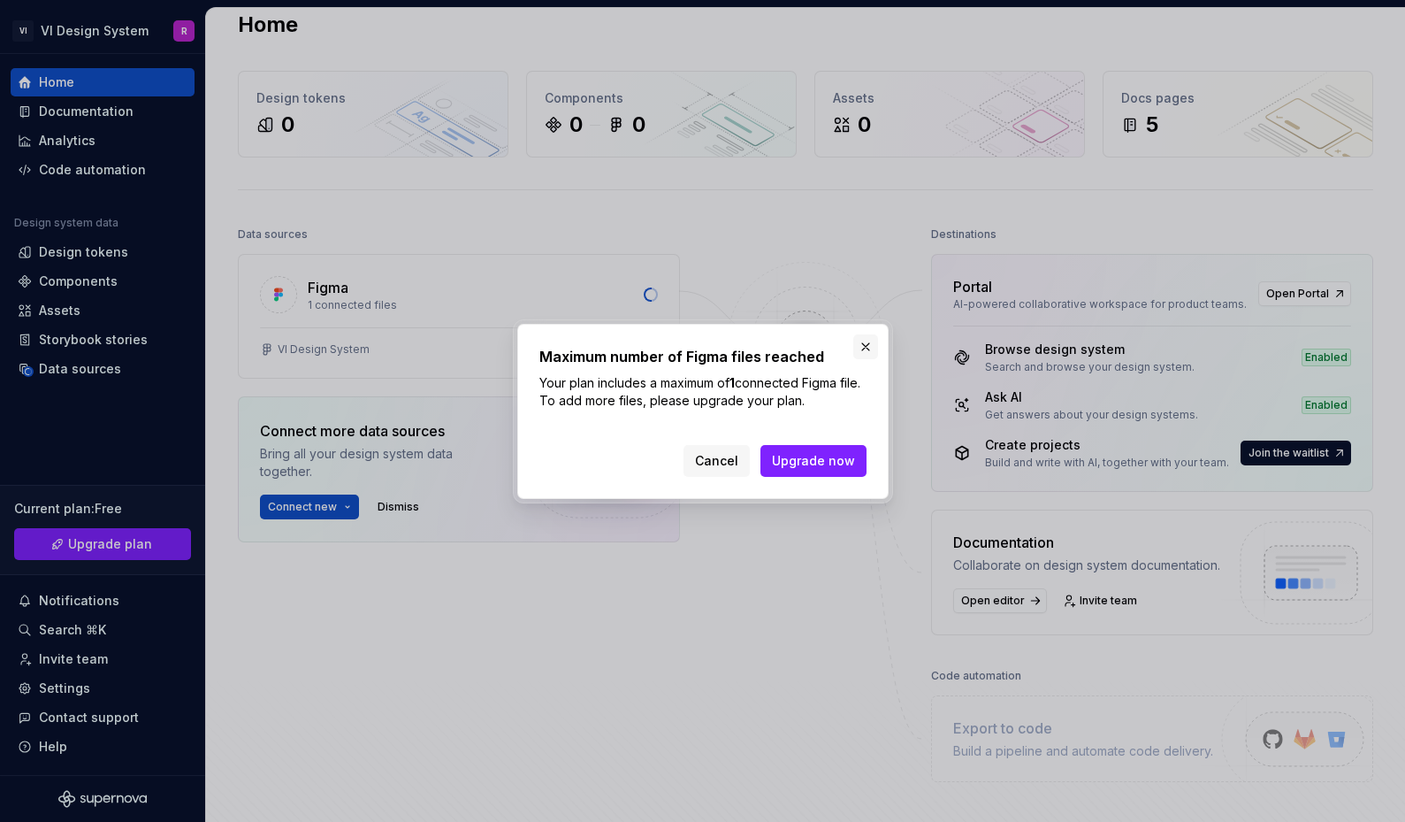
click at [860, 342] on button "button" at bounding box center [866, 346] width 25 height 25
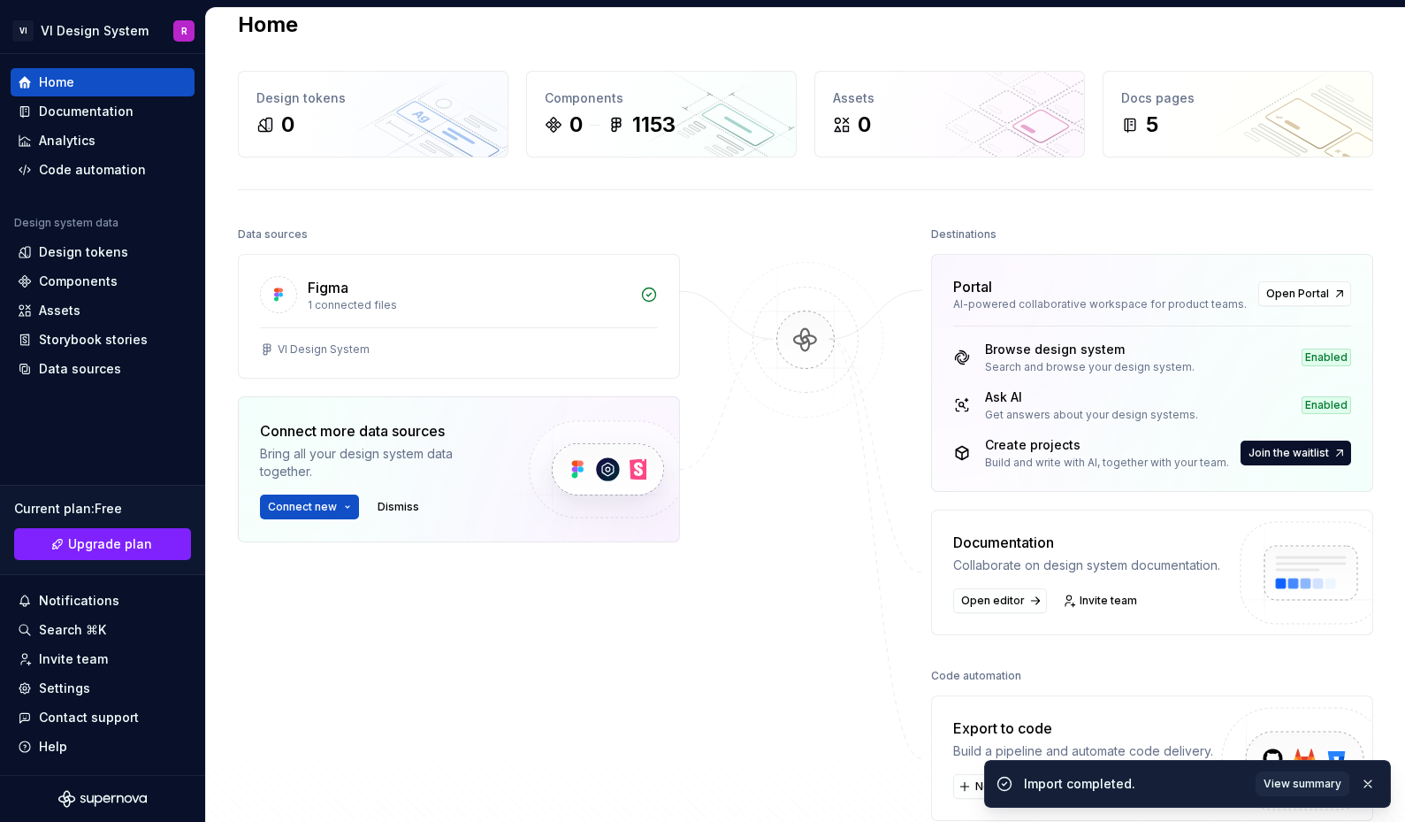
scroll to position [0, 0]
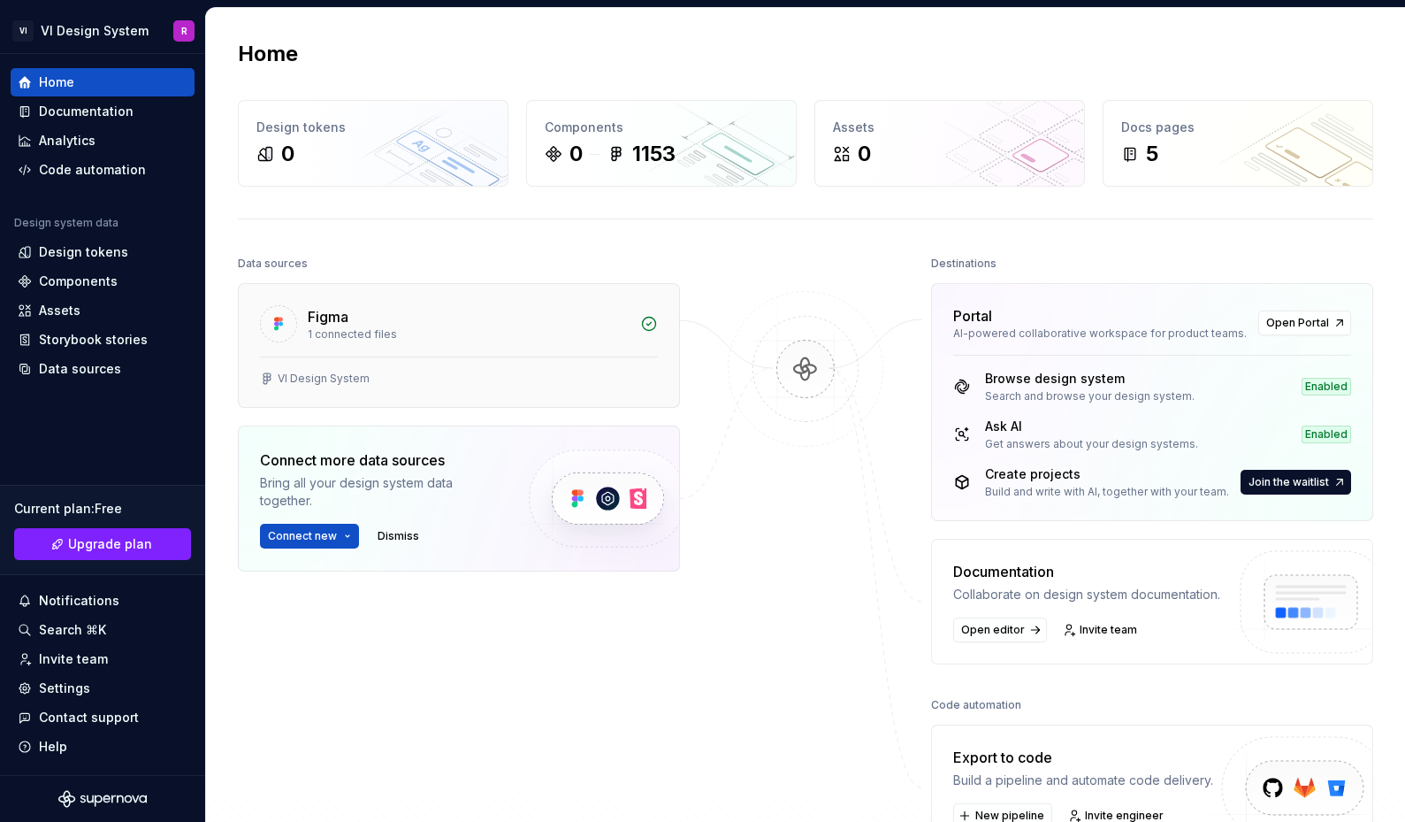
click at [658, 335] on div "Figma 1 connected files" at bounding box center [459, 320] width 440 height 73
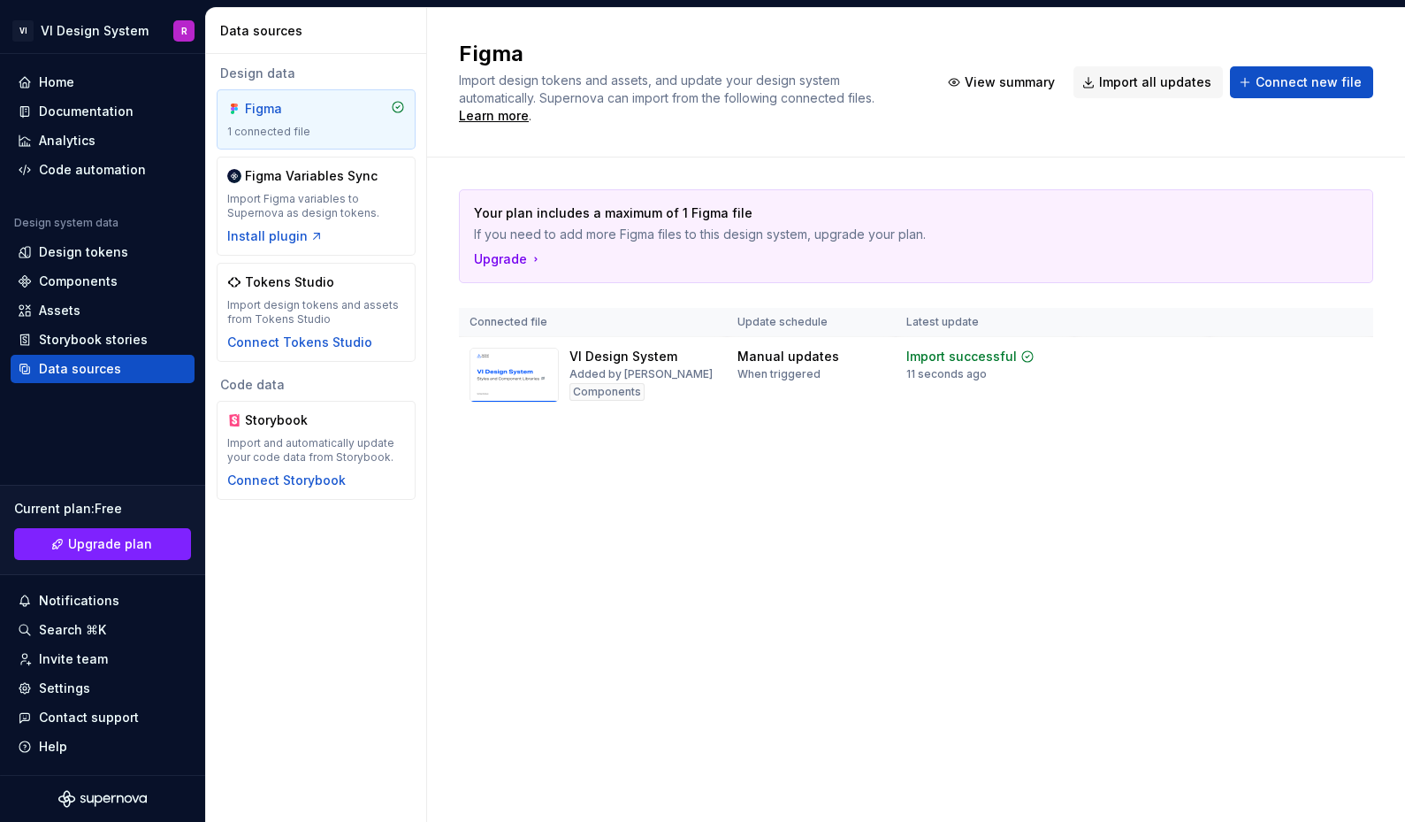
click at [425, 150] on div "Design data Figma 1 connected file Figma Variables Sync Import Figma variables …" at bounding box center [316, 282] width 220 height 456
click at [125, 86] on div "Home" at bounding box center [103, 82] width 170 height 18
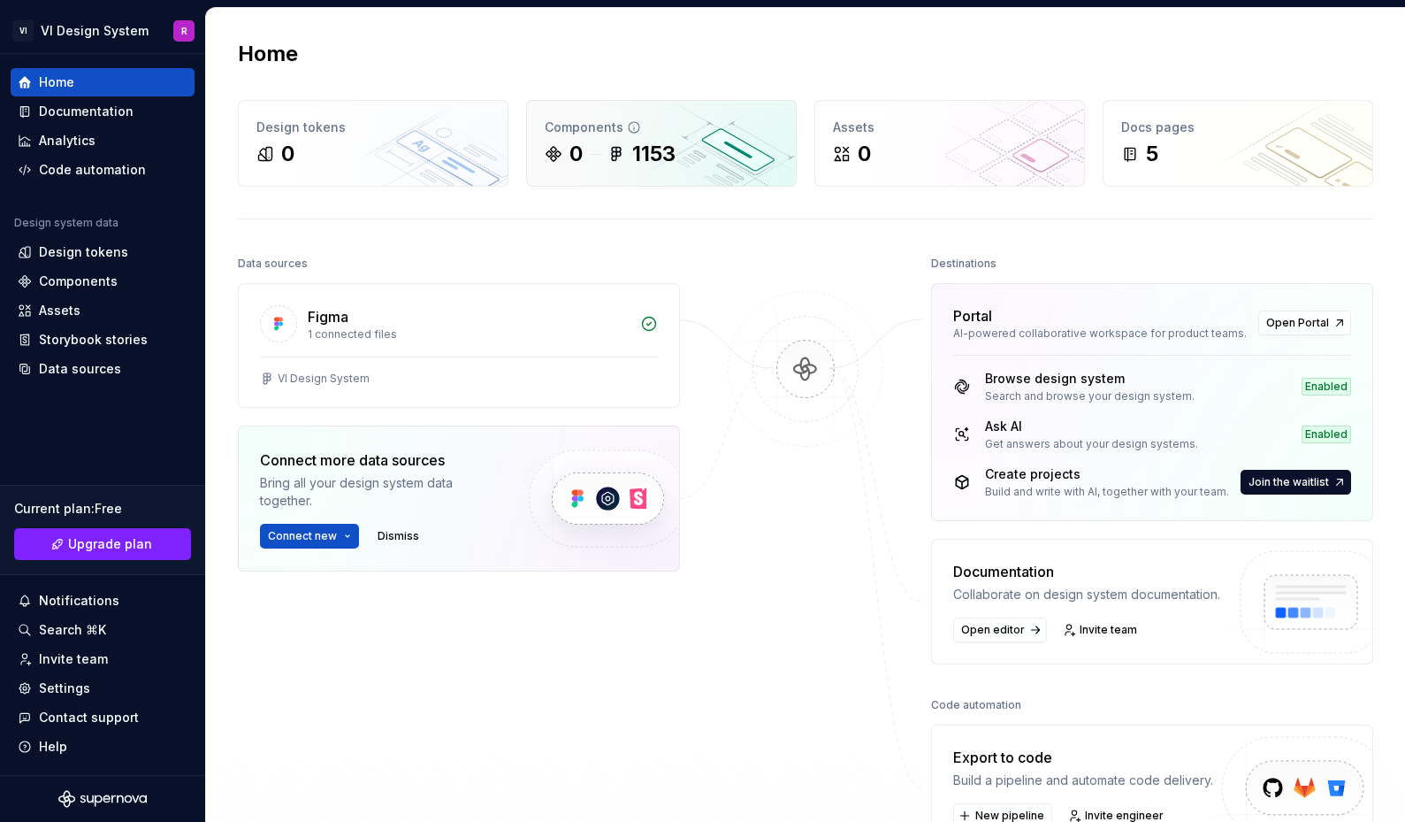
click at [667, 168] on div "Components 0 1153" at bounding box center [661, 143] width 269 height 85
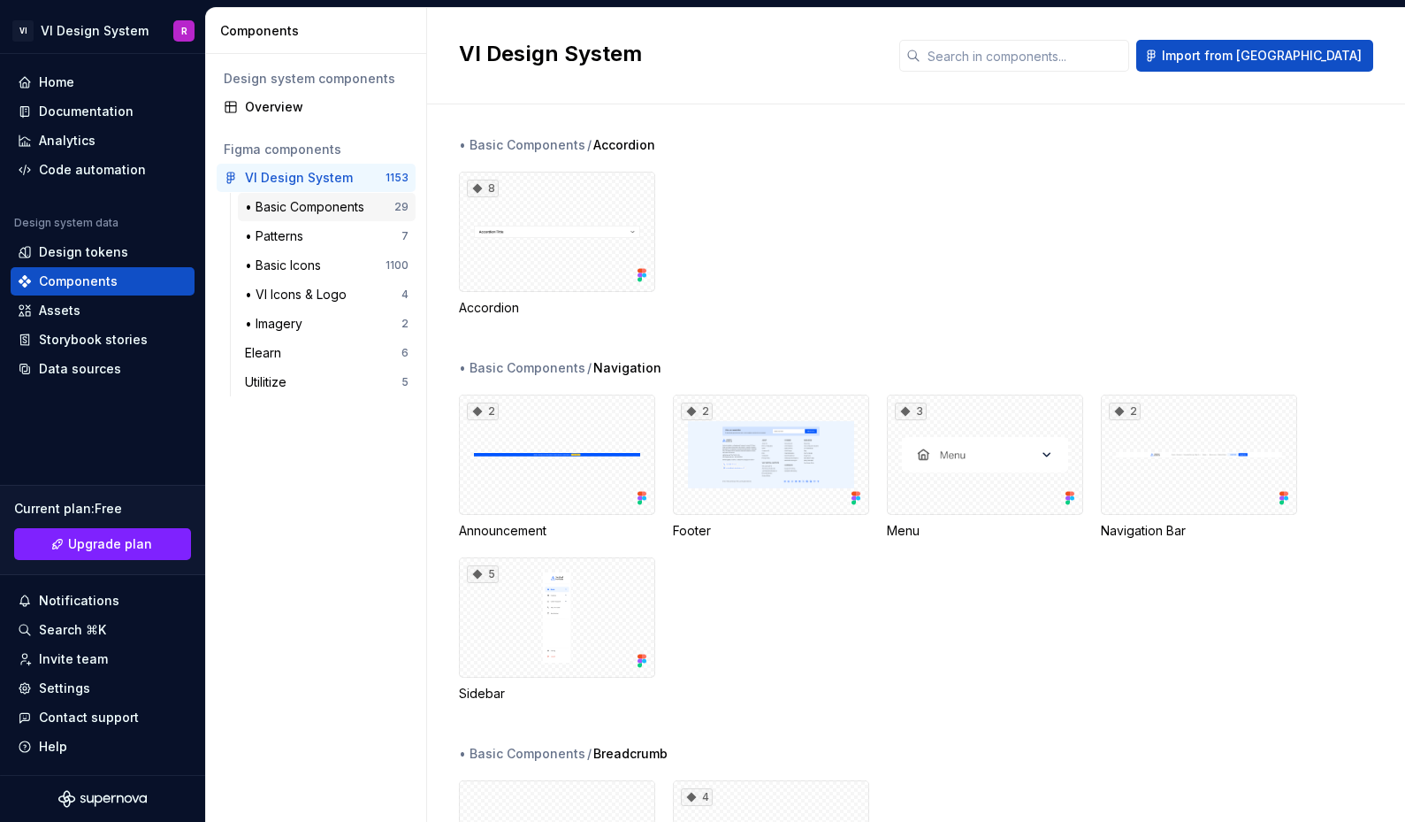
click at [328, 208] on div "• Basic Components" at bounding box center [308, 207] width 126 height 18
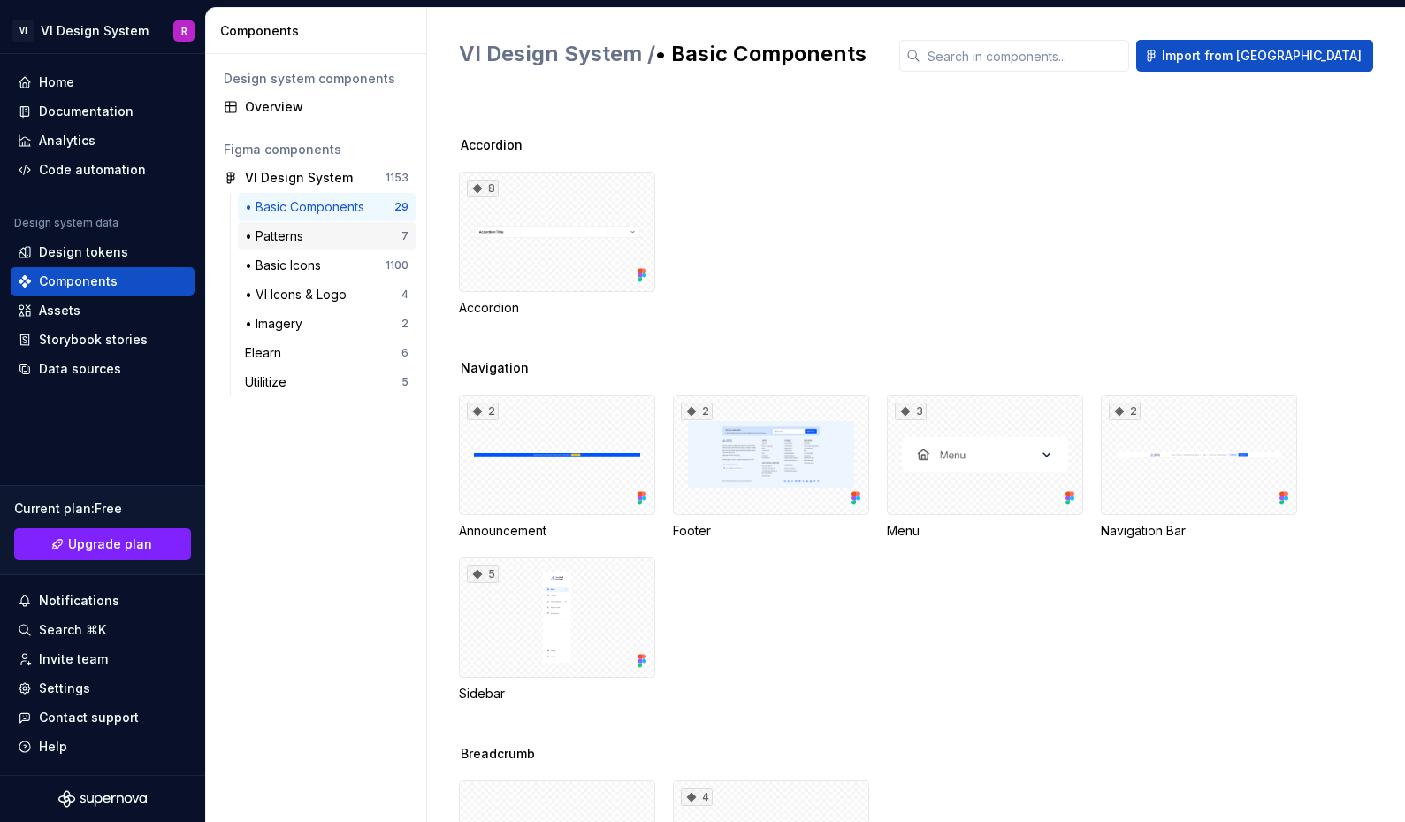
click at [336, 232] on div "• Patterns" at bounding box center [323, 236] width 157 height 18
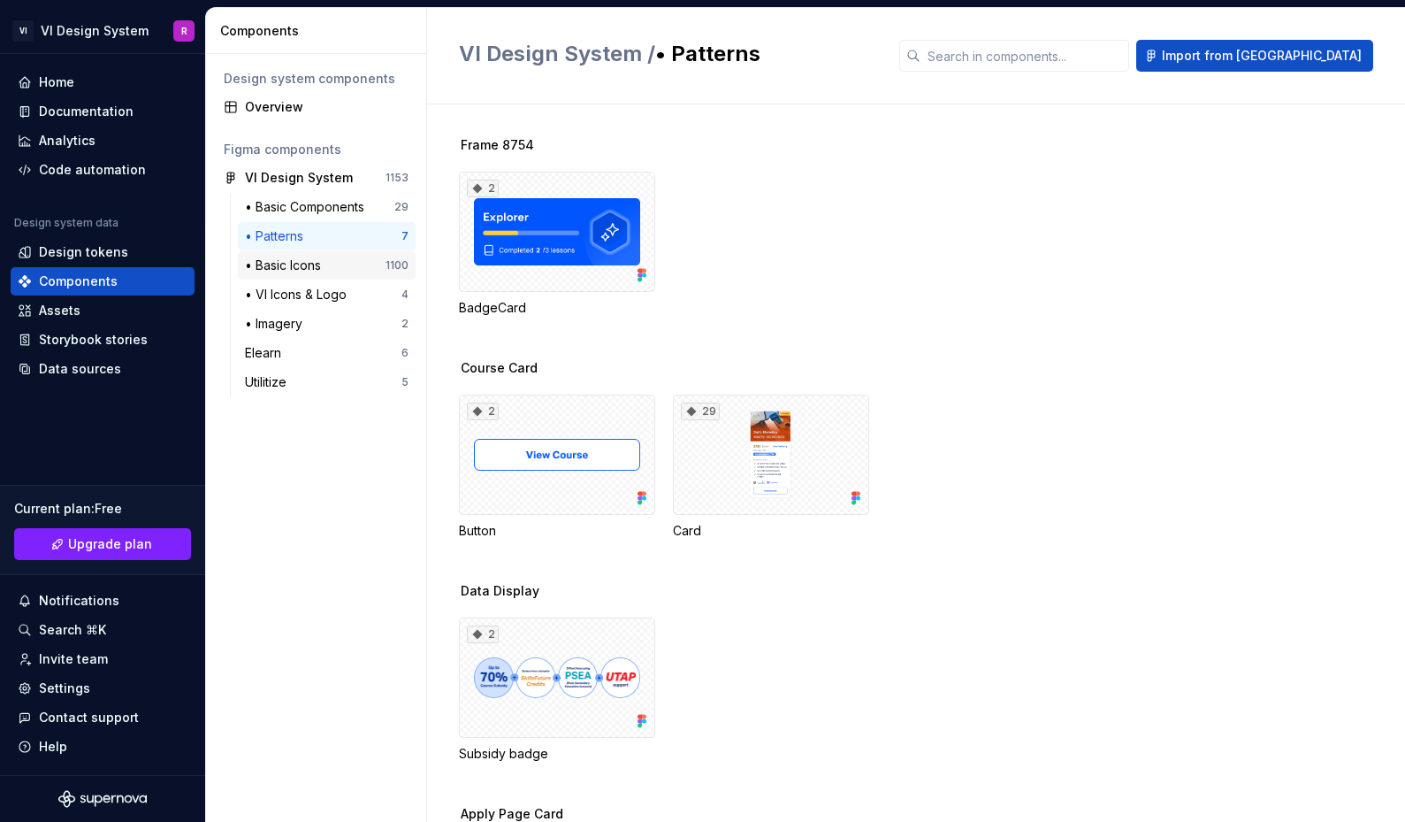
click at [338, 258] on div "• Basic Icons" at bounding box center [315, 266] width 141 height 18
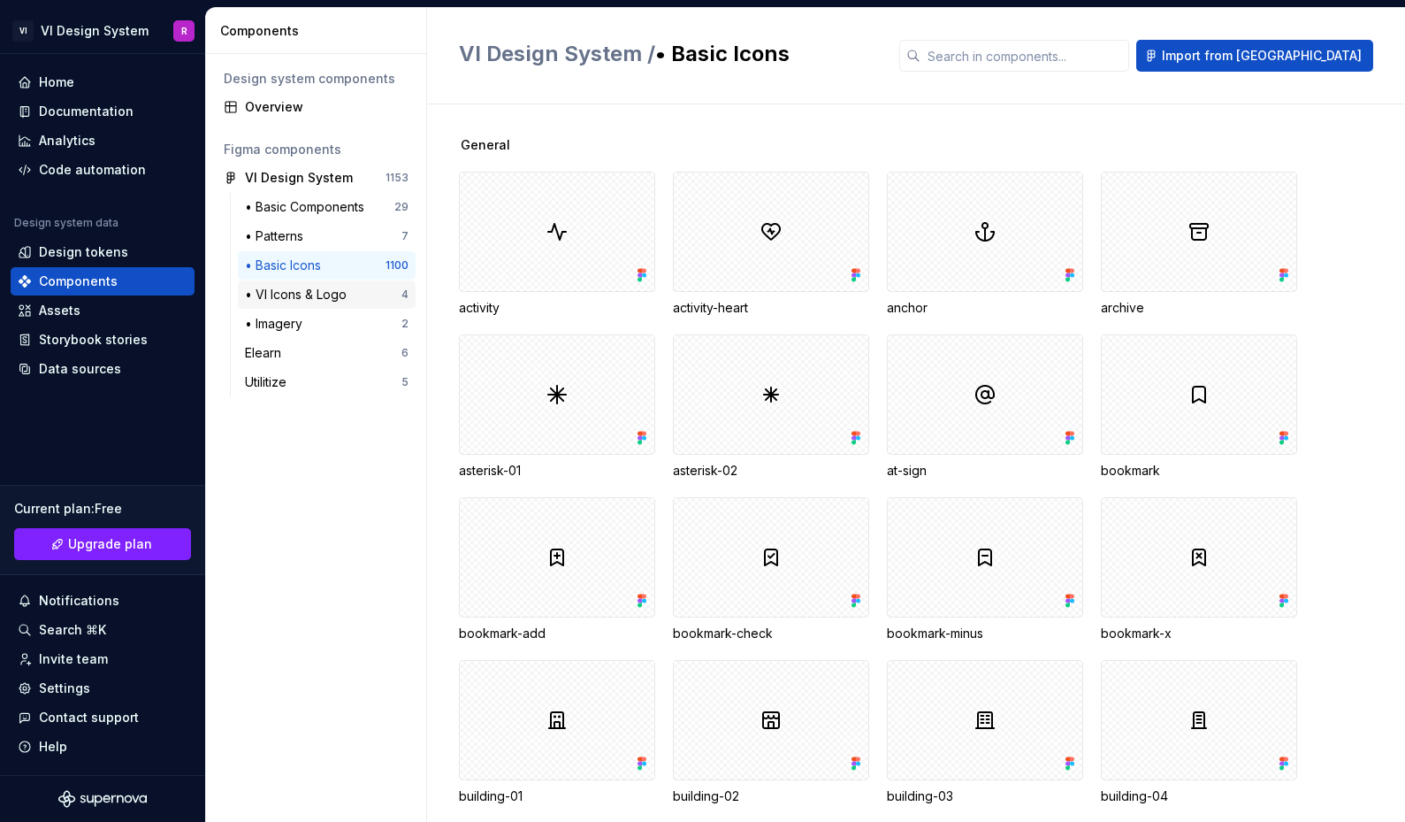
click at [352, 295] on div "• VI Icons & Logo" at bounding box center [299, 295] width 109 height 18
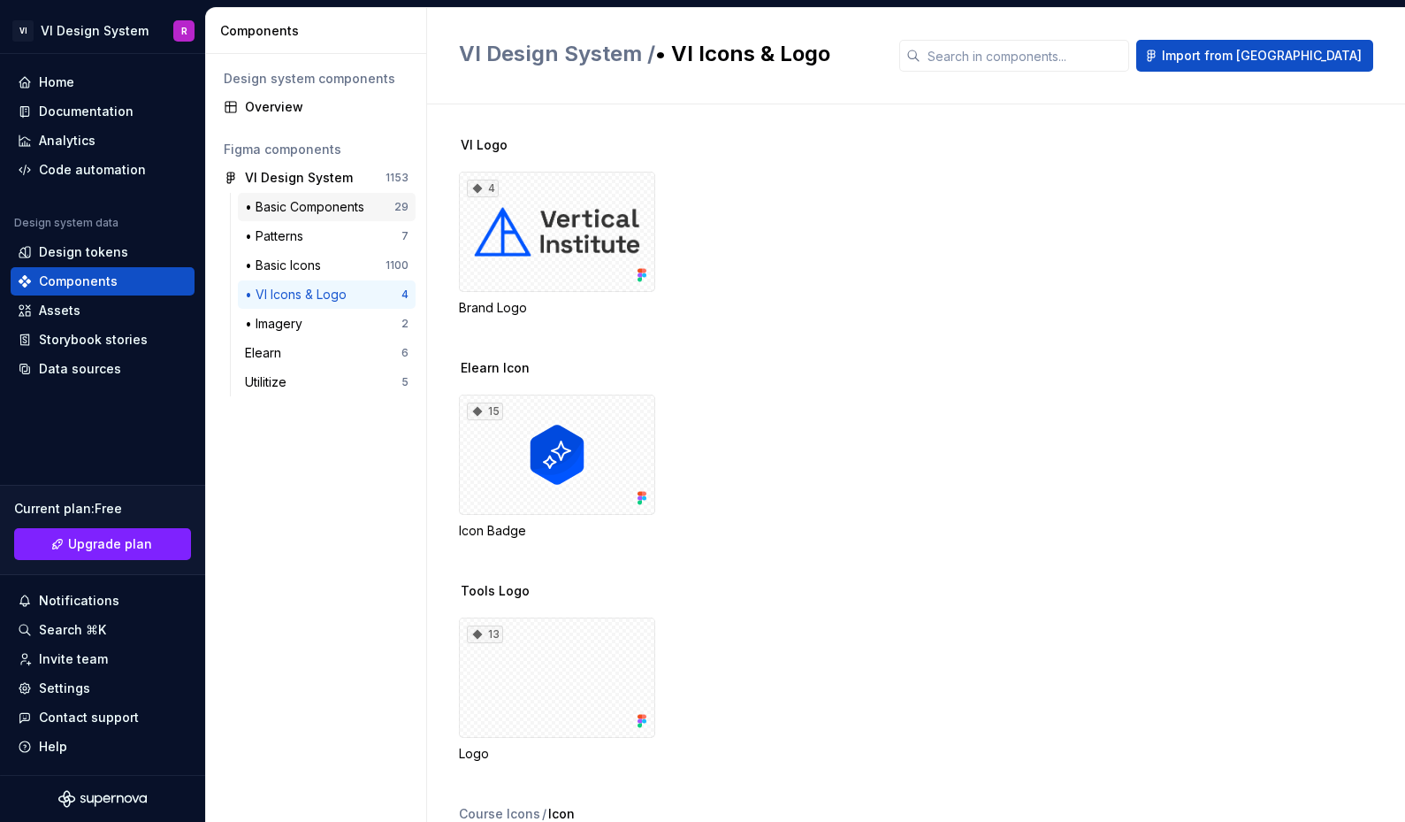
click at [359, 211] on div "• Basic Components" at bounding box center [308, 207] width 126 height 18
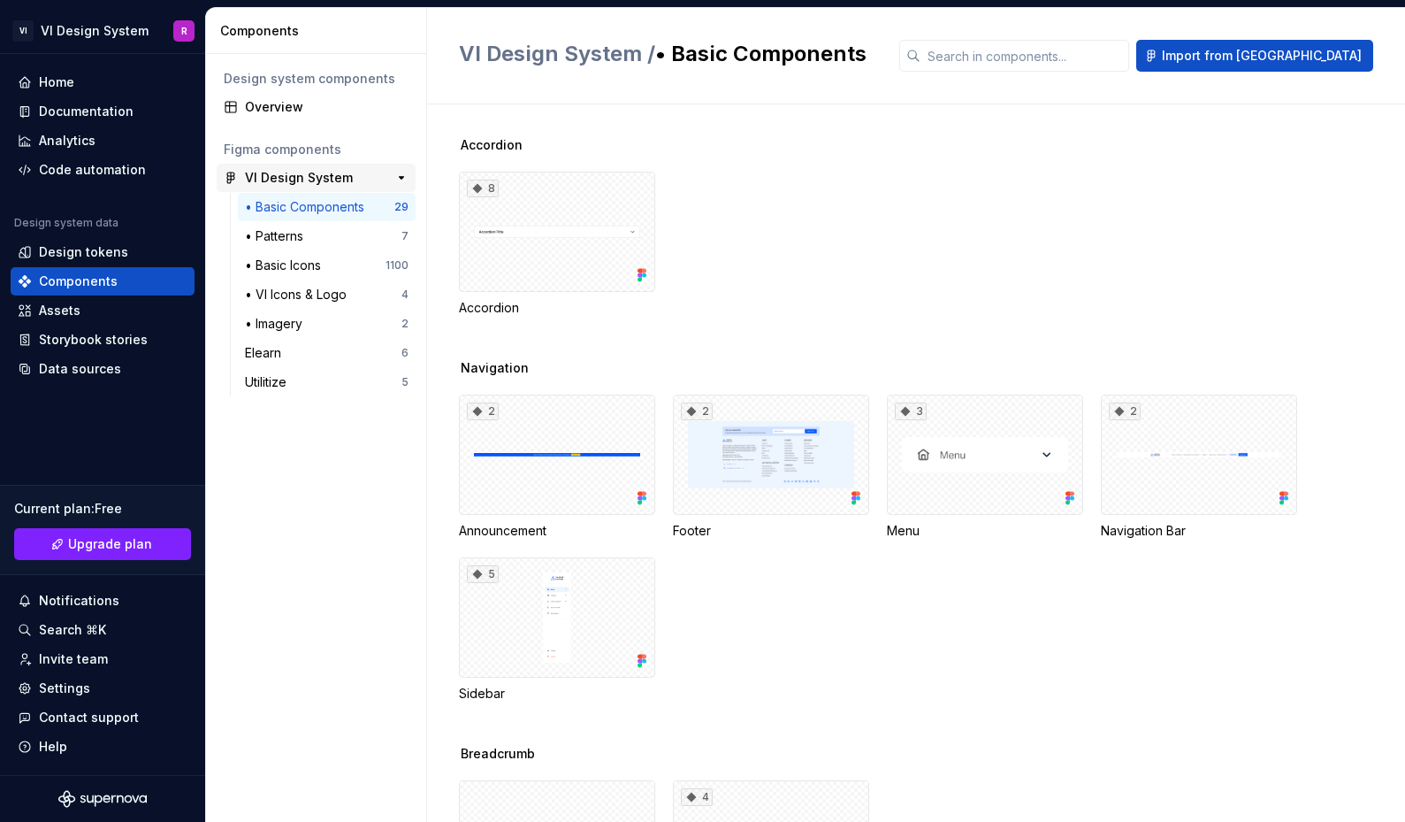
click at [306, 177] on div "VI Design System" at bounding box center [299, 178] width 108 height 18
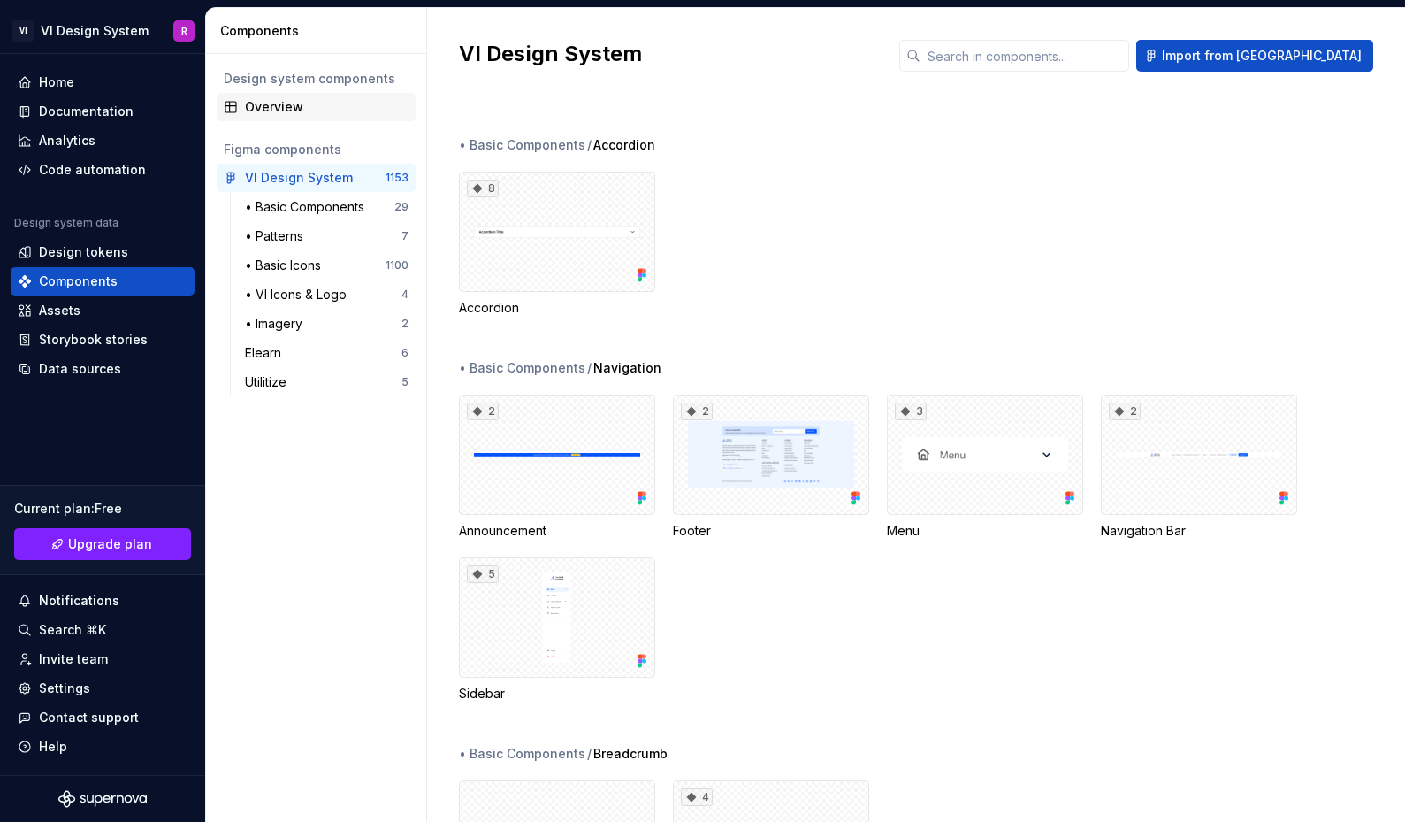
click at [310, 96] on div "Overview" at bounding box center [316, 107] width 199 height 28
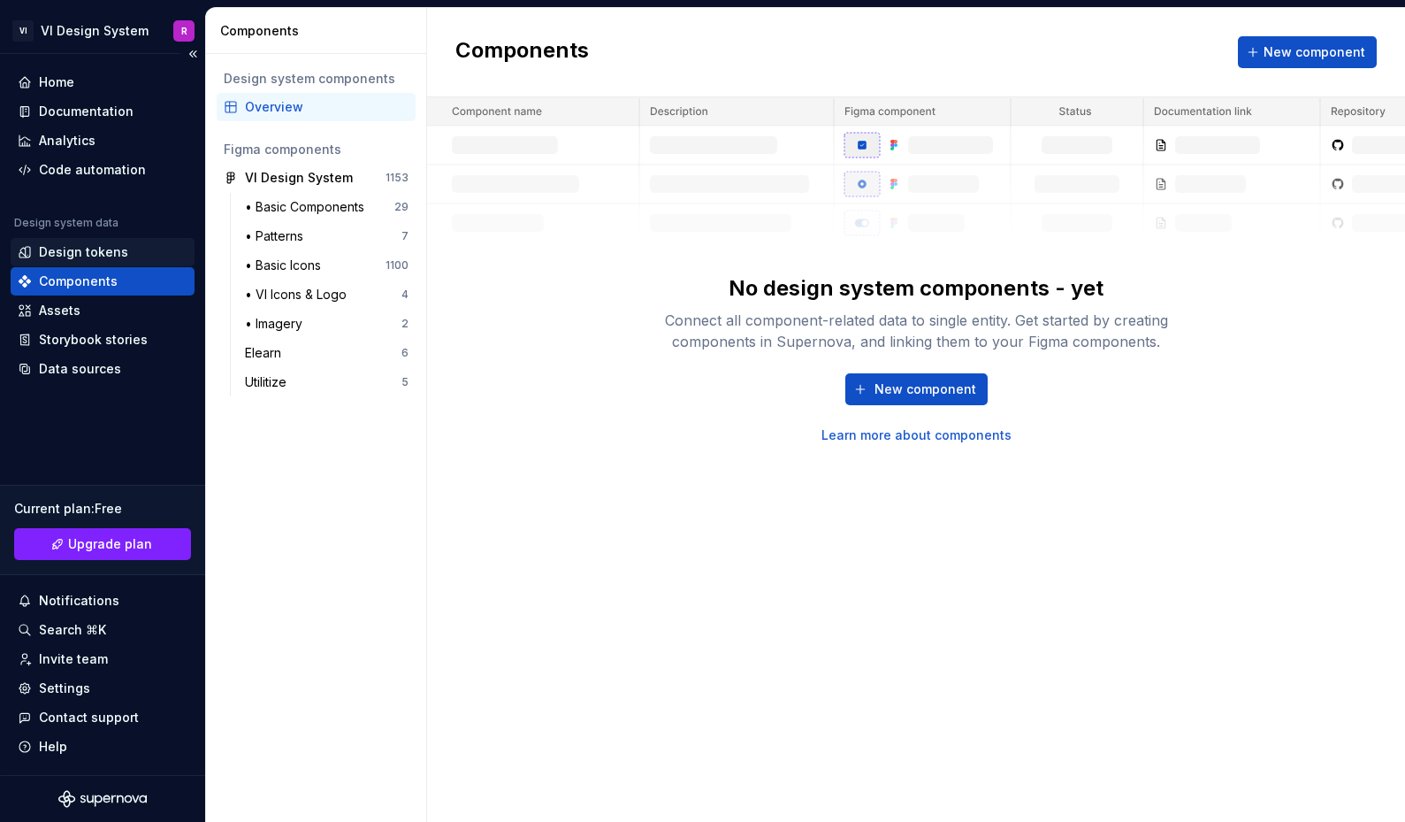
click at [128, 256] on div "Design tokens" at bounding box center [103, 252] width 170 height 18
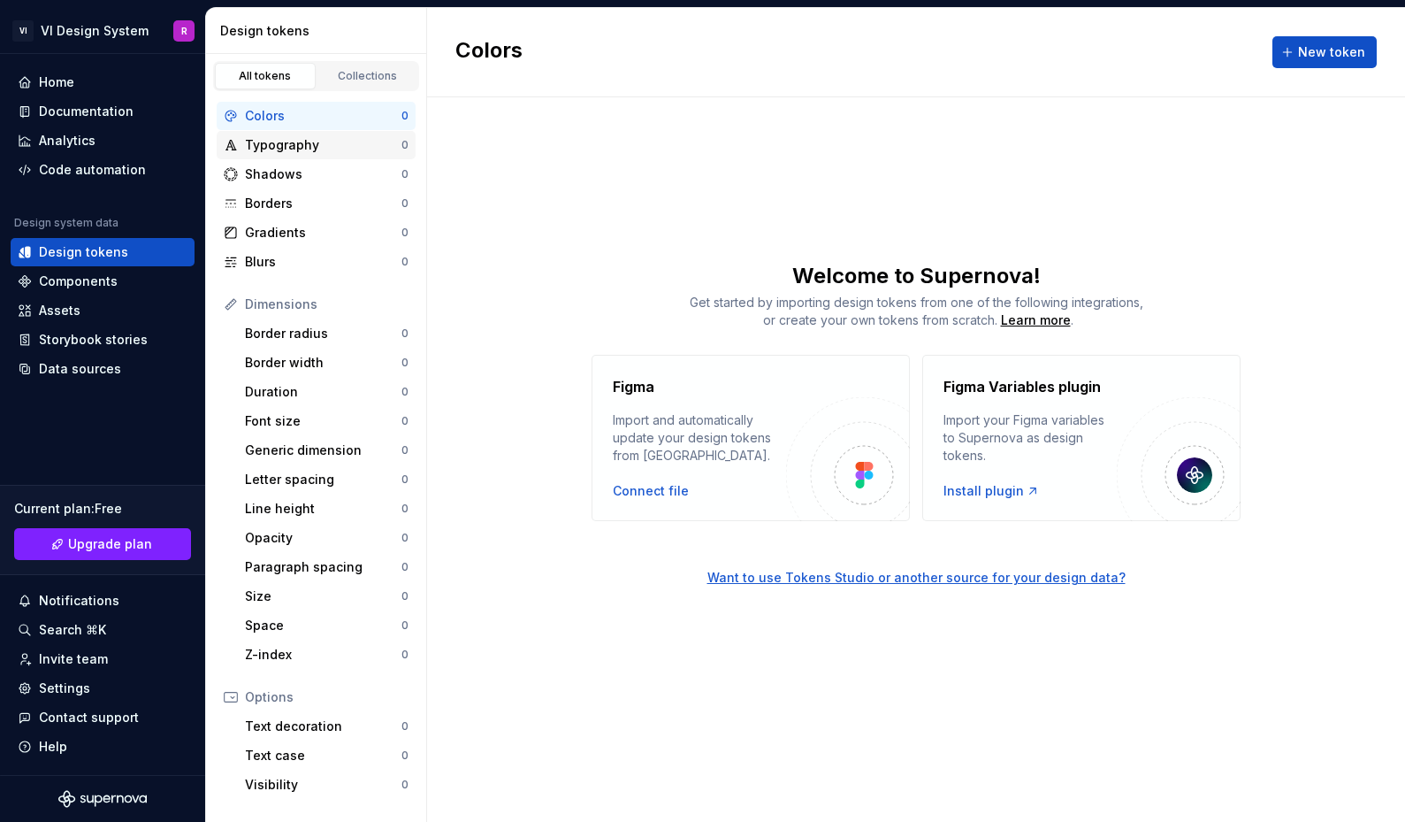
click at [363, 139] on div "Typography" at bounding box center [323, 145] width 157 height 18
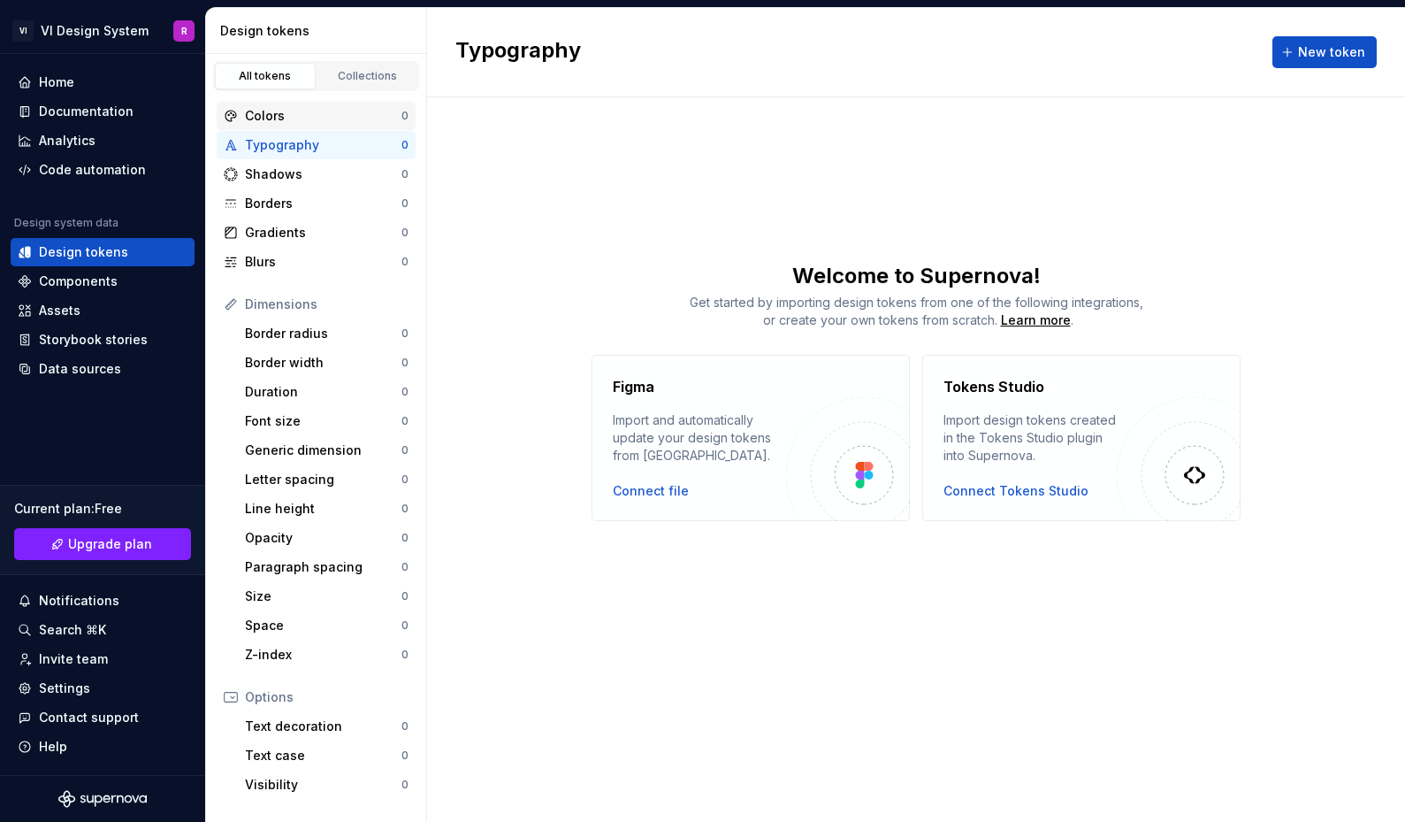
click at [363, 107] on div "Colors" at bounding box center [323, 116] width 157 height 18
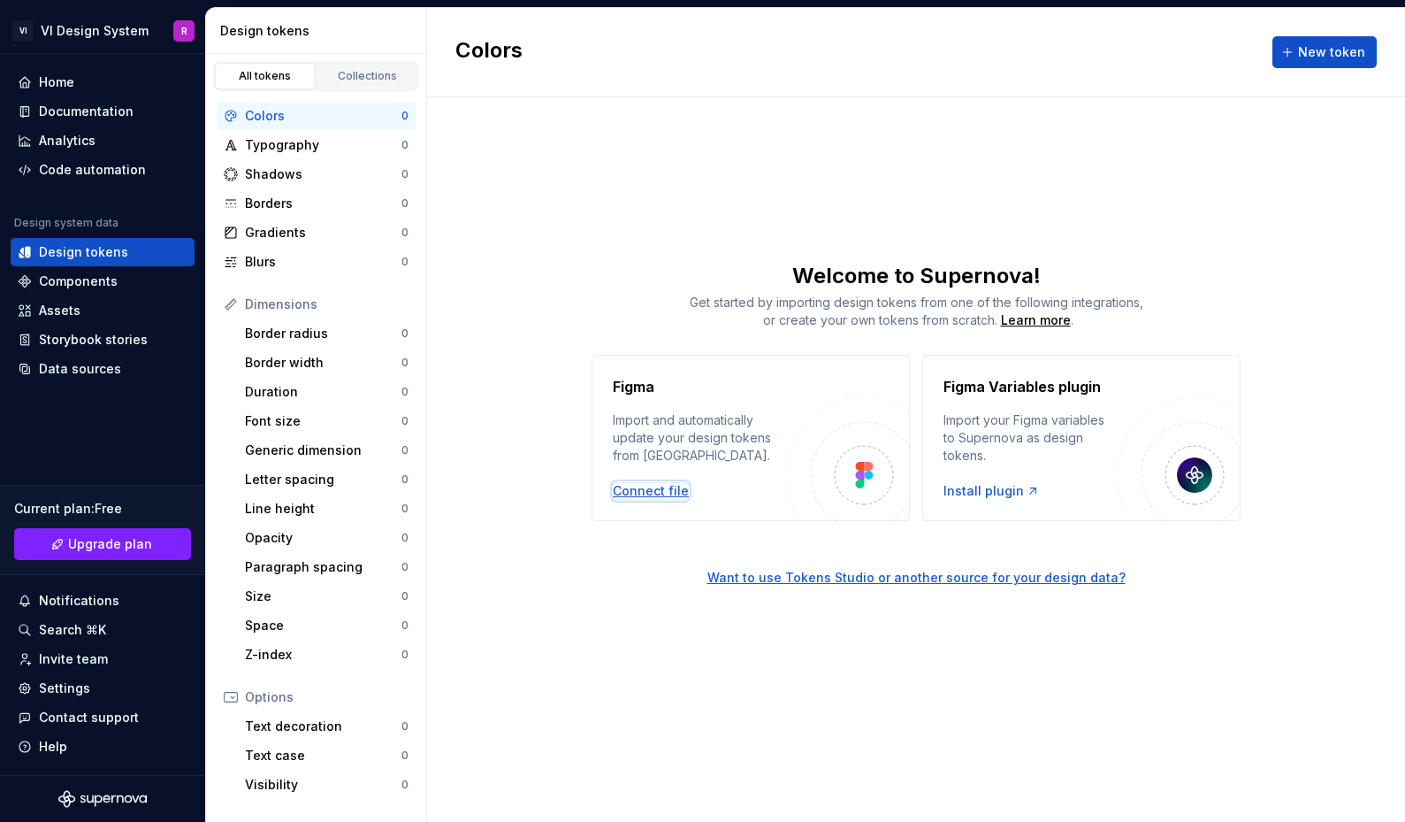
click at [664, 497] on div "Connect file" at bounding box center [651, 491] width 76 height 18
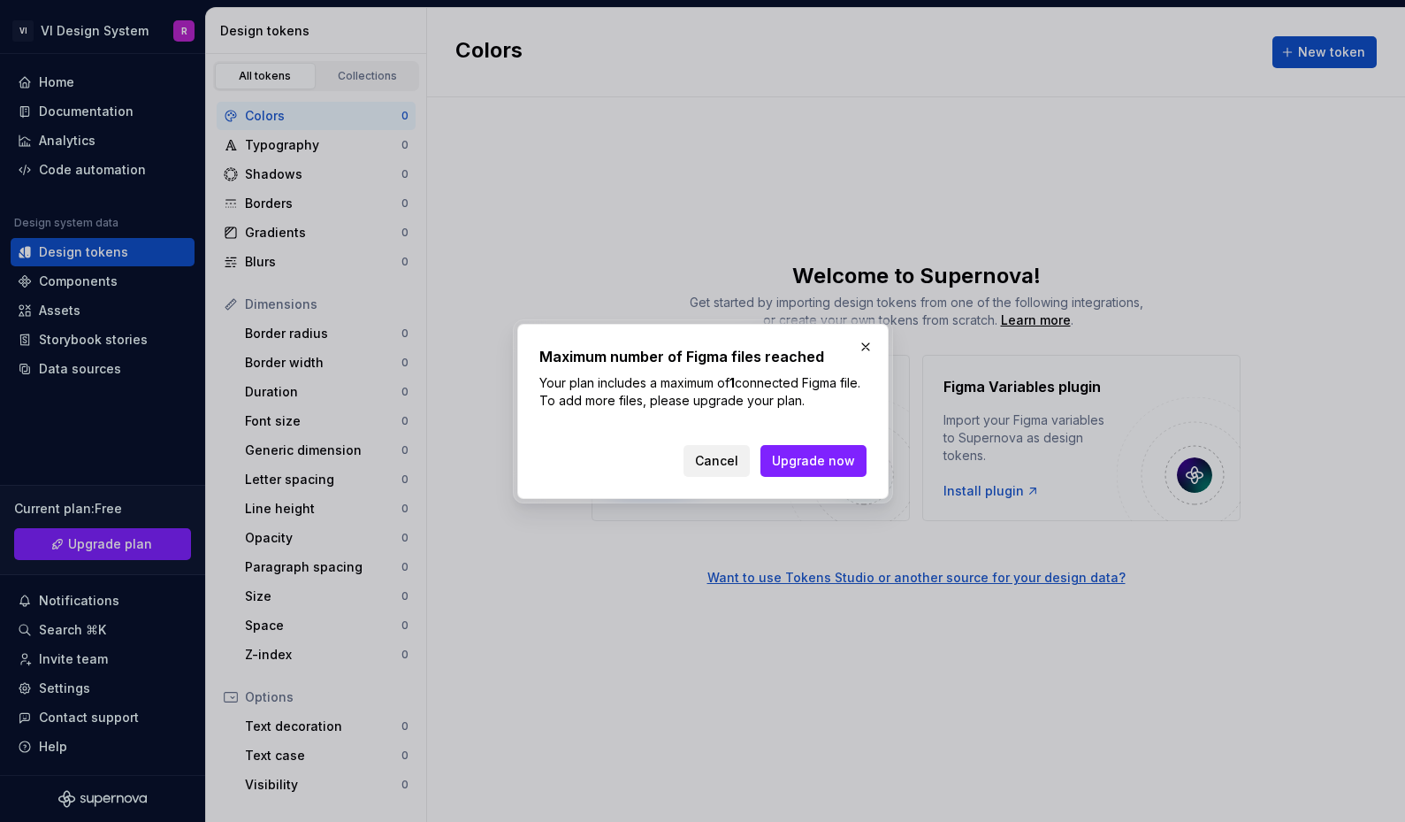
click at [721, 470] on button "Cancel" at bounding box center [717, 461] width 66 height 32
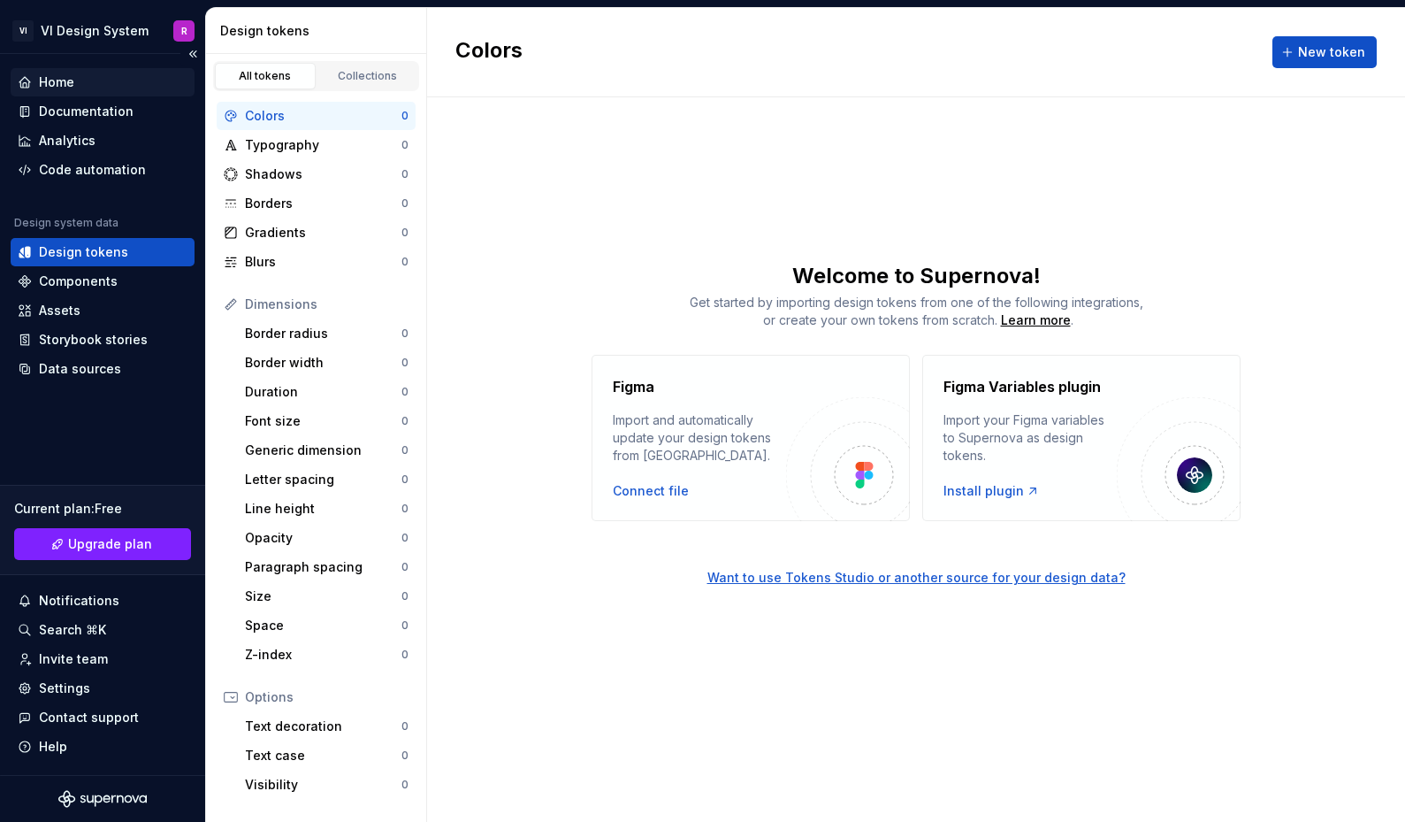
click at [82, 77] on div "Home" at bounding box center [103, 82] width 170 height 18
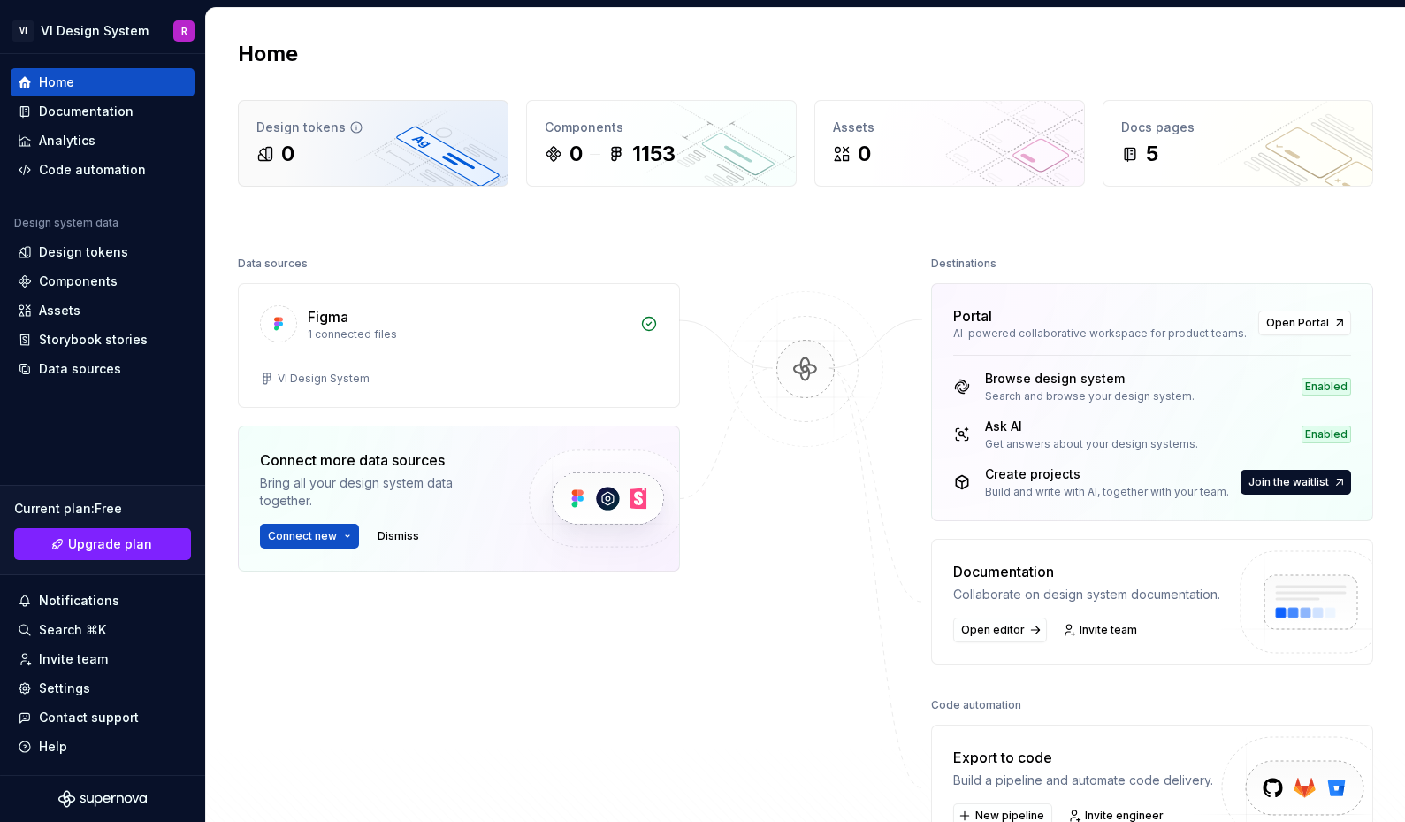
click at [318, 151] on div "0" at bounding box center [374, 154] width 234 height 28
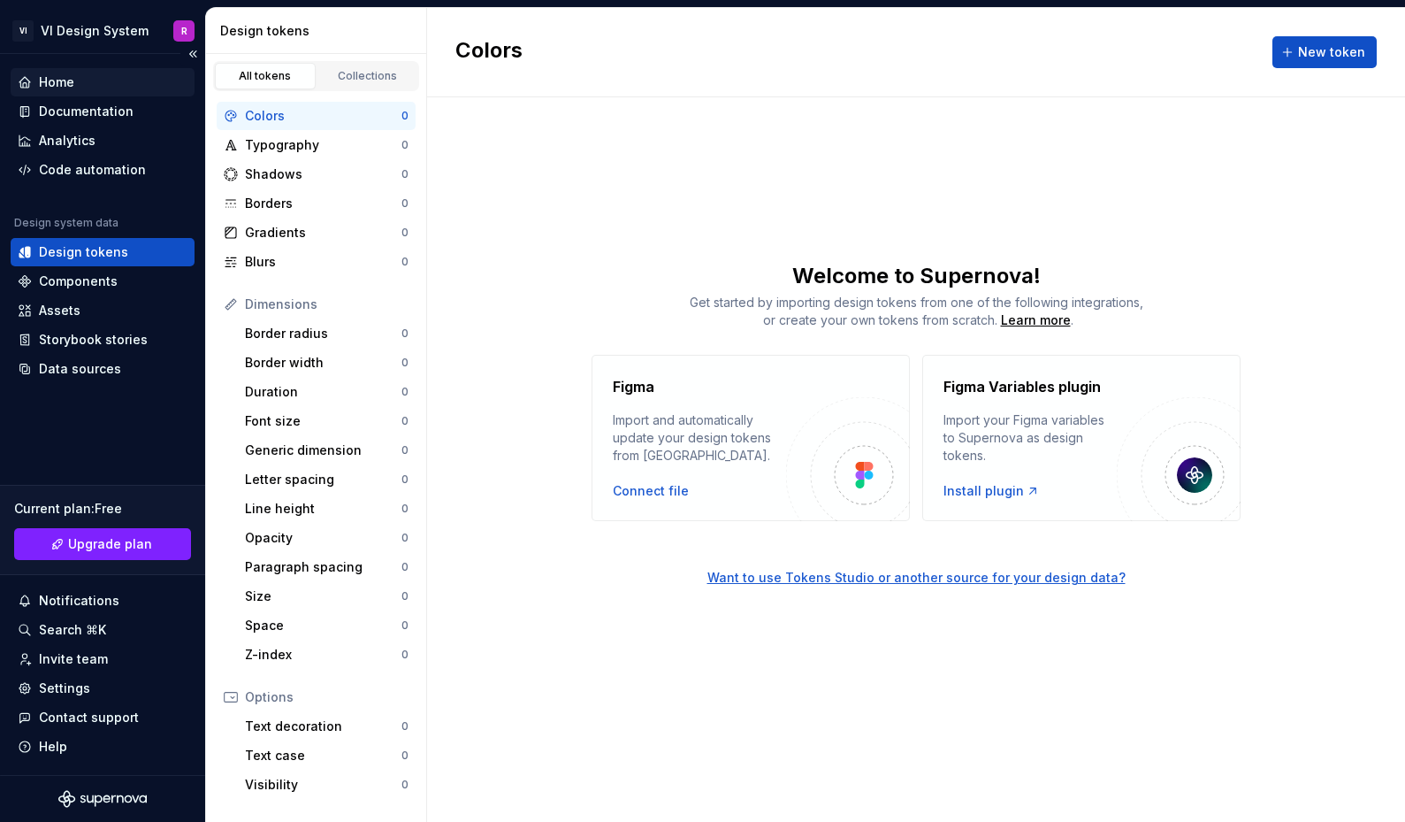
click at [111, 72] on div "Home" at bounding box center [103, 82] width 184 height 28
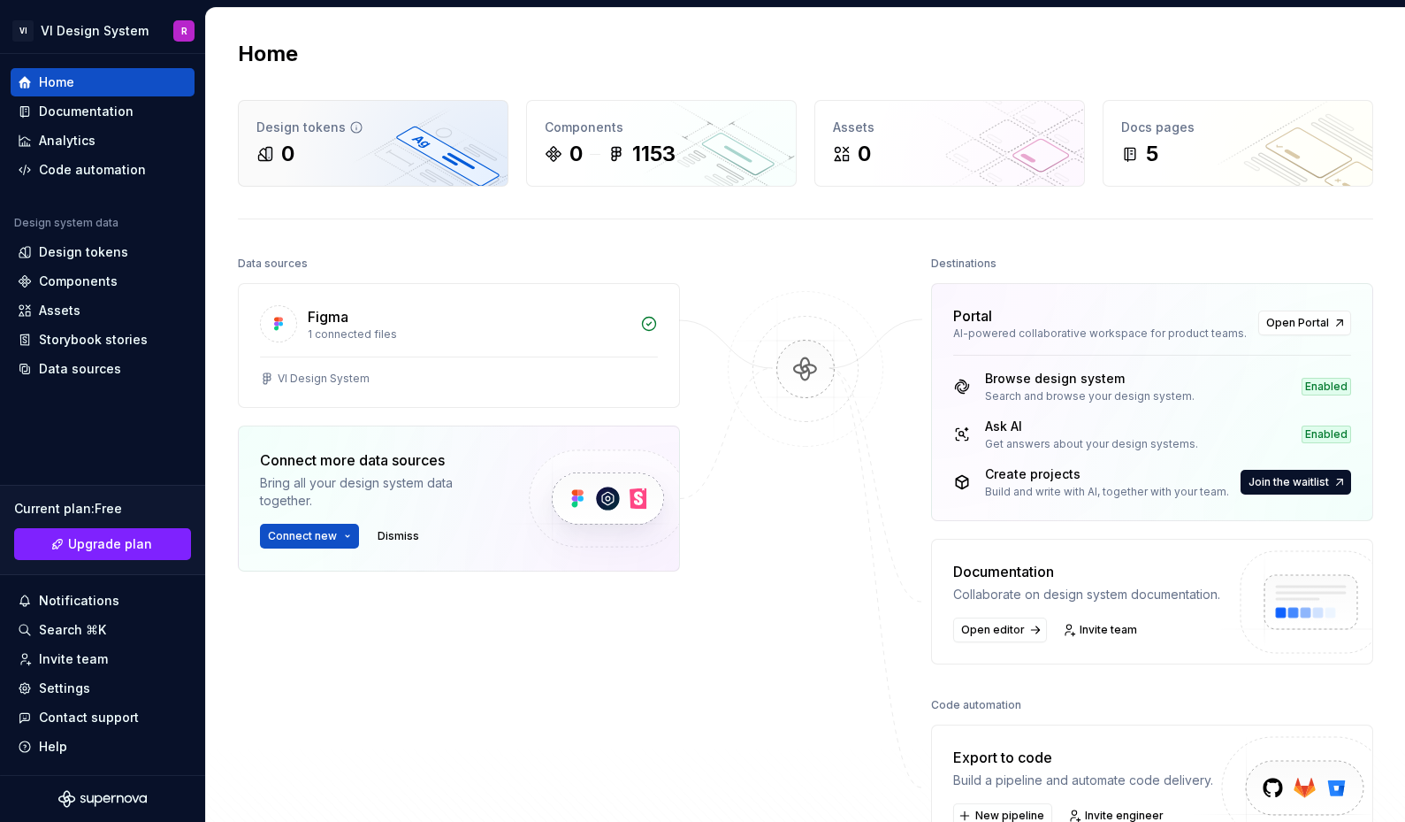
click at [365, 144] on div "0" at bounding box center [374, 154] width 234 height 28
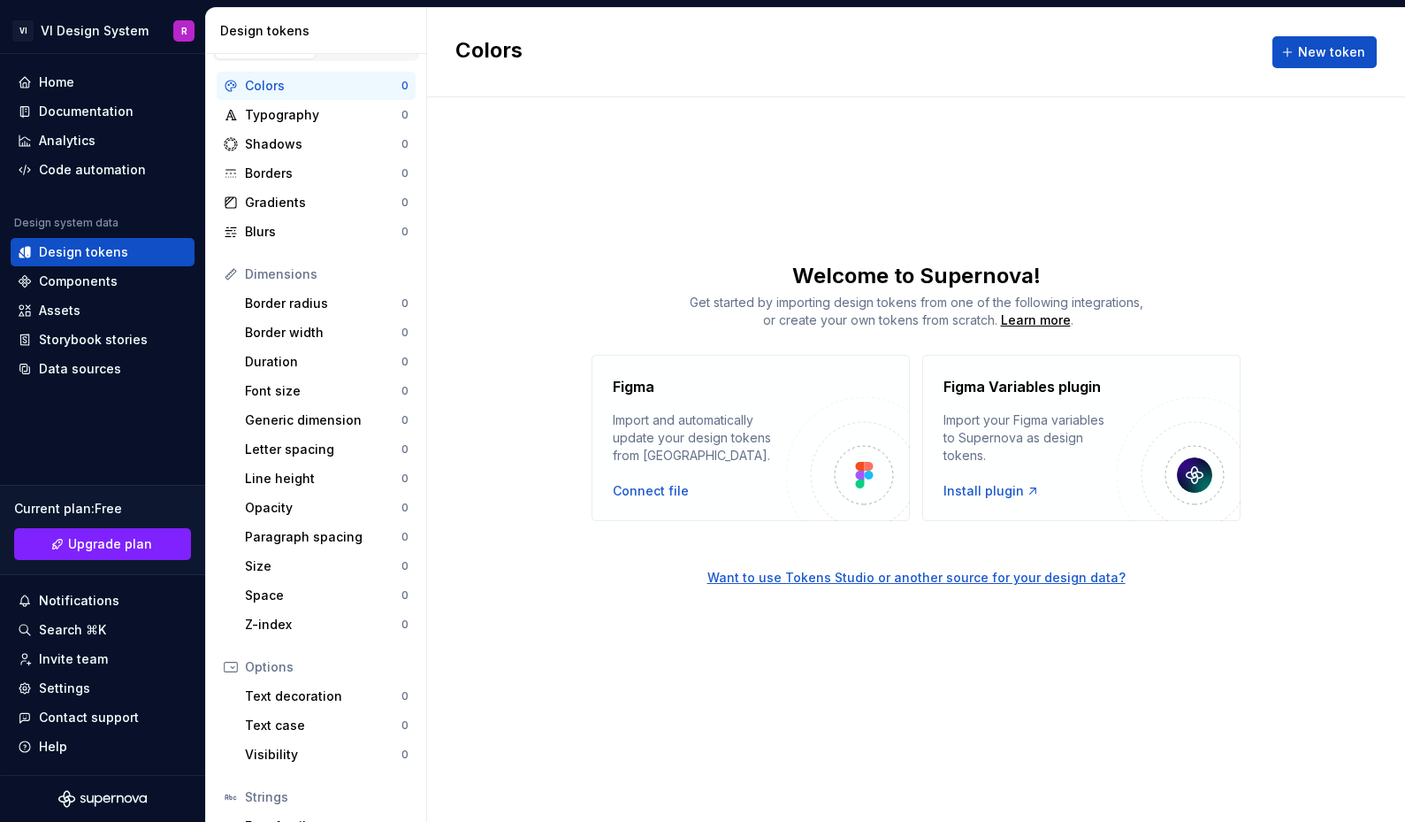
scroll to position [33, 0]
click at [1313, 34] on div "Colors New token" at bounding box center [916, 52] width 978 height 89
click at [1313, 41] on button "New token" at bounding box center [1325, 52] width 104 height 32
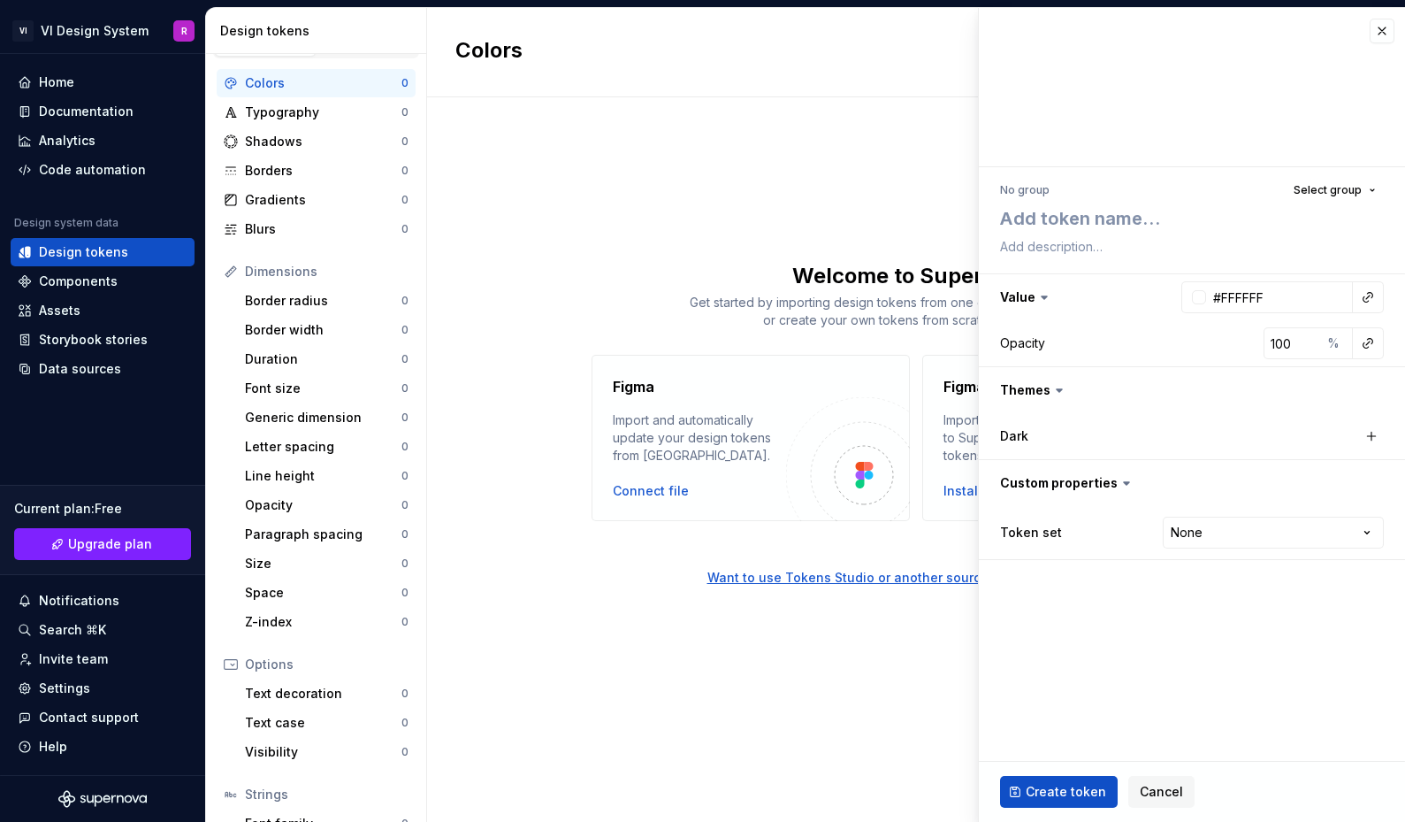
click at [905, 159] on div "Colors New token Welcome to Supernova! Get started by importing design tokens f…" at bounding box center [916, 415] width 978 height 814
click at [1152, 790] on span "Cancel" at bounding box center [1161, 792] width 43 height 18
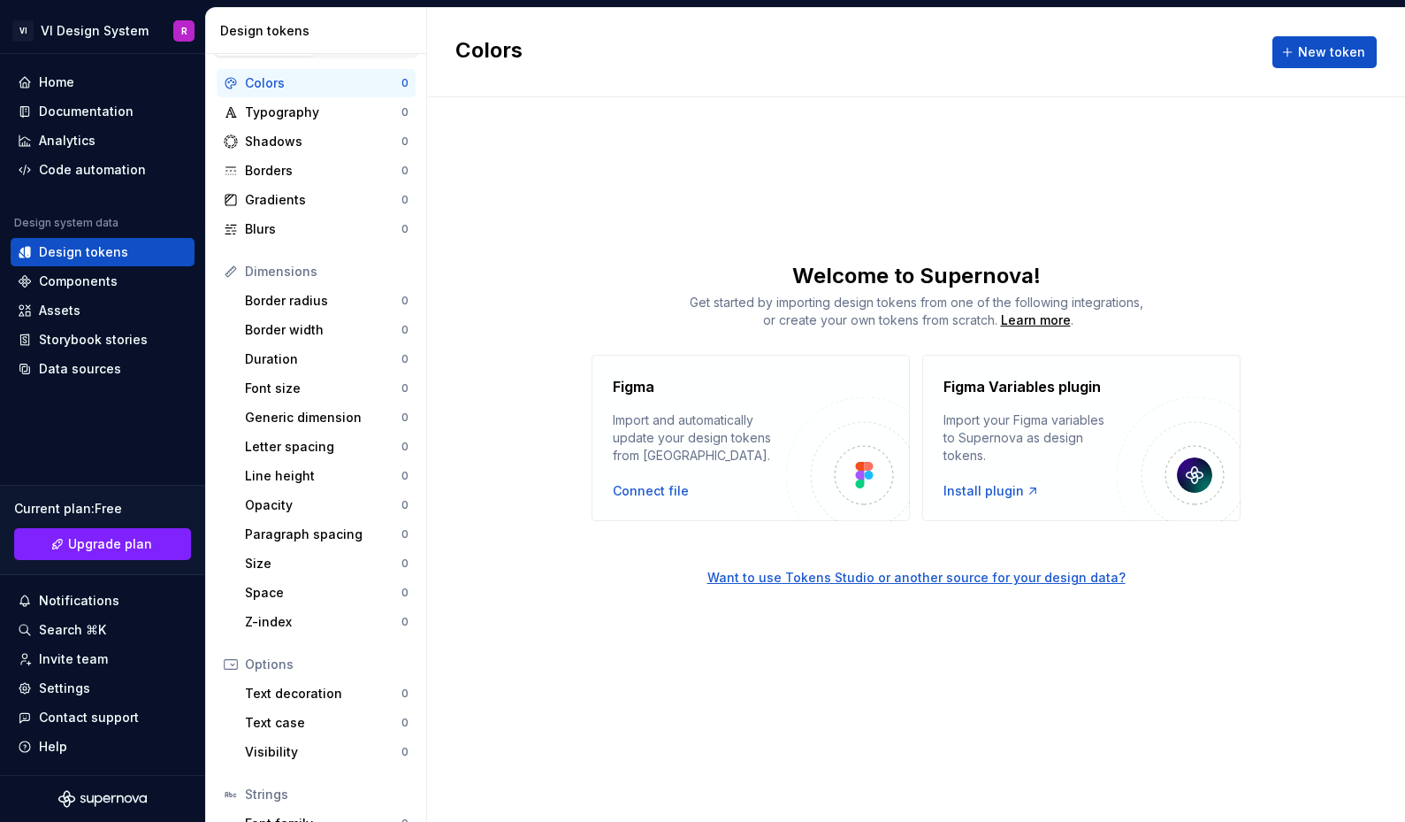
click at [655, 502] on div "Figma Import and automatically update your design tokens from [GEOGRAPHIC_DATA]…" at bounding box center [751, 438] width 318 height 166
click at [655, 491] on div "Connect file" at bounding box center [651, 491] width 76 height 18
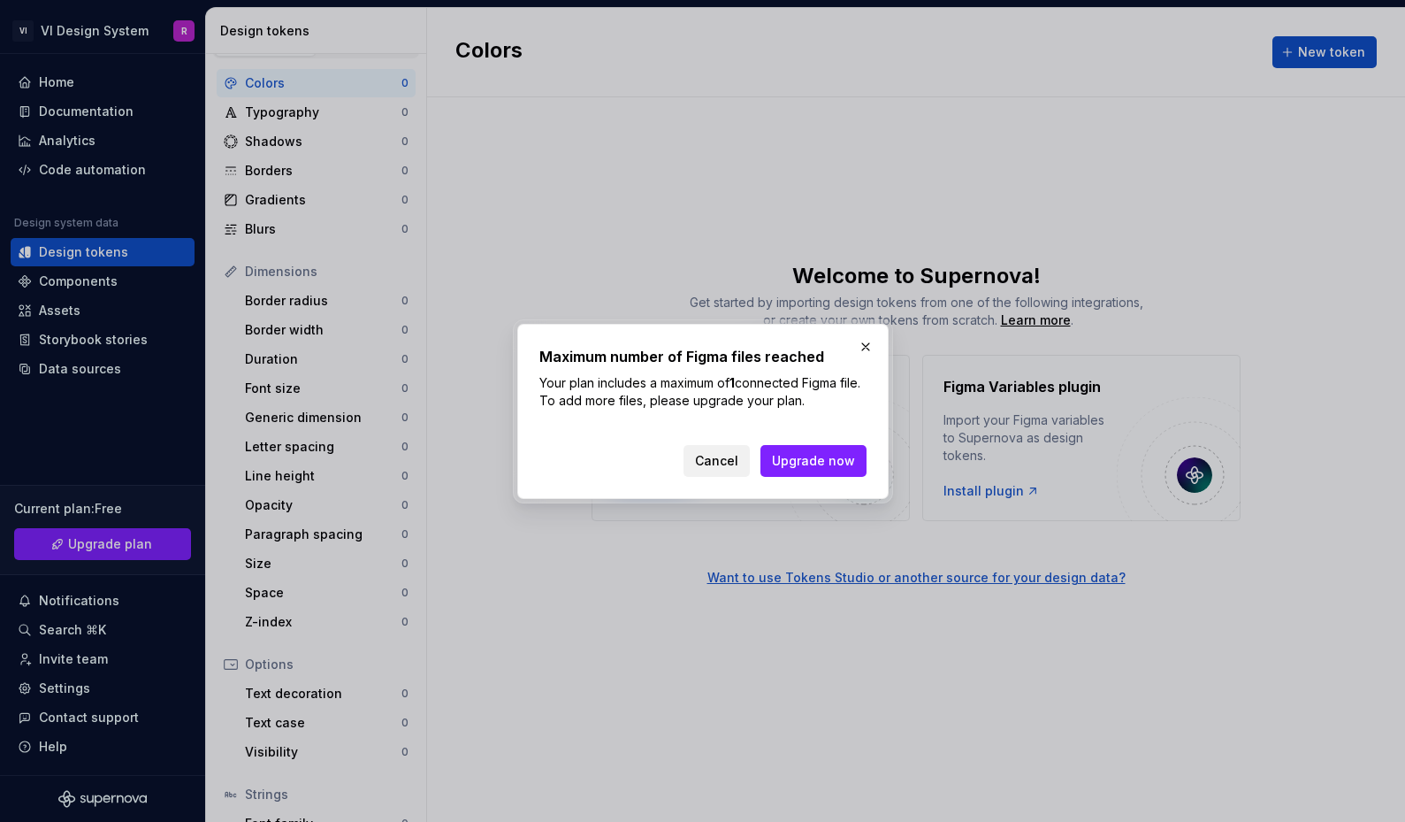
click at [724, 455] on span "Cancel" at bounding box center [716, 461] width 43 height 18
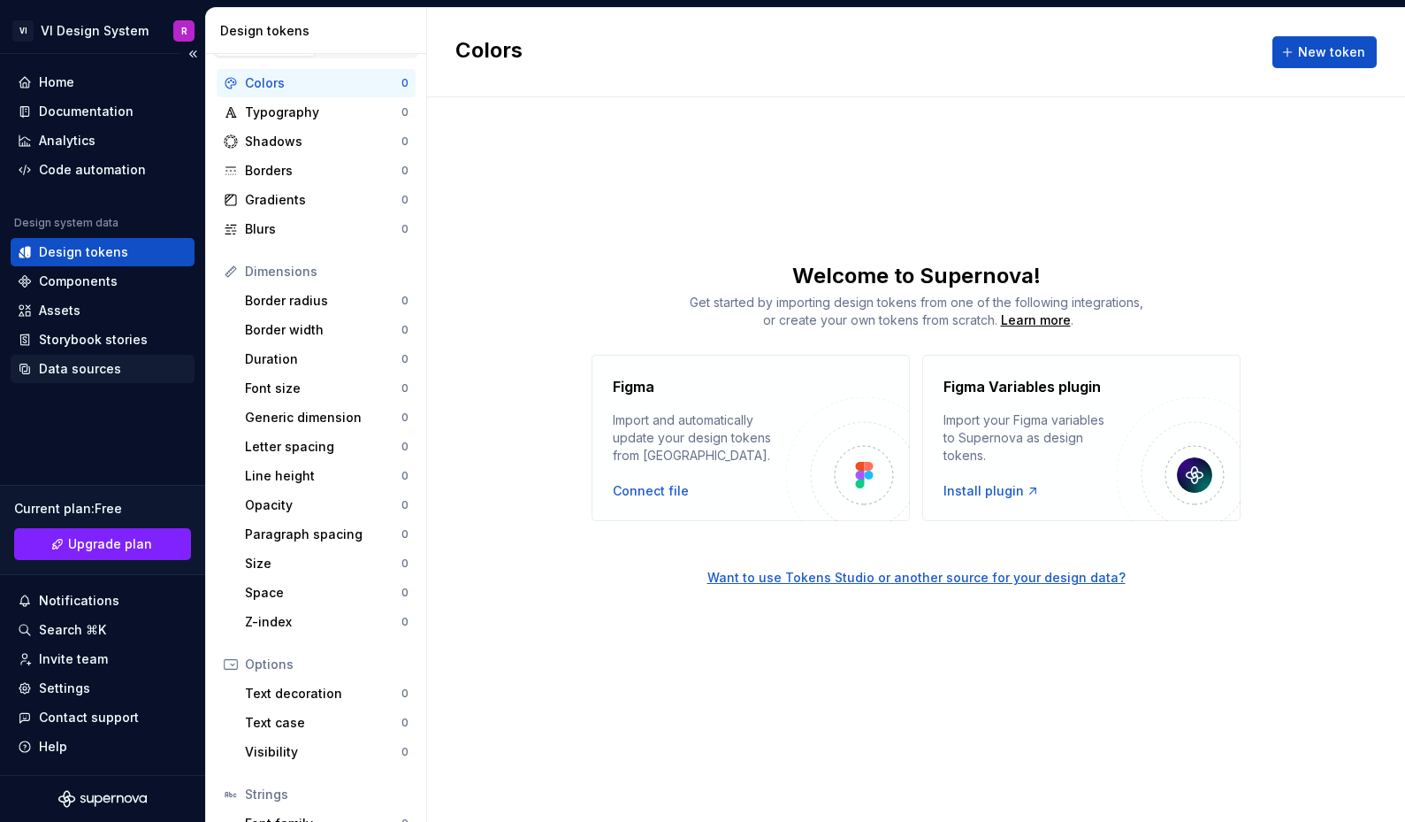
click at [100, 363] on div "Data sources" at bounding box center [80, 369] width 82 height 18
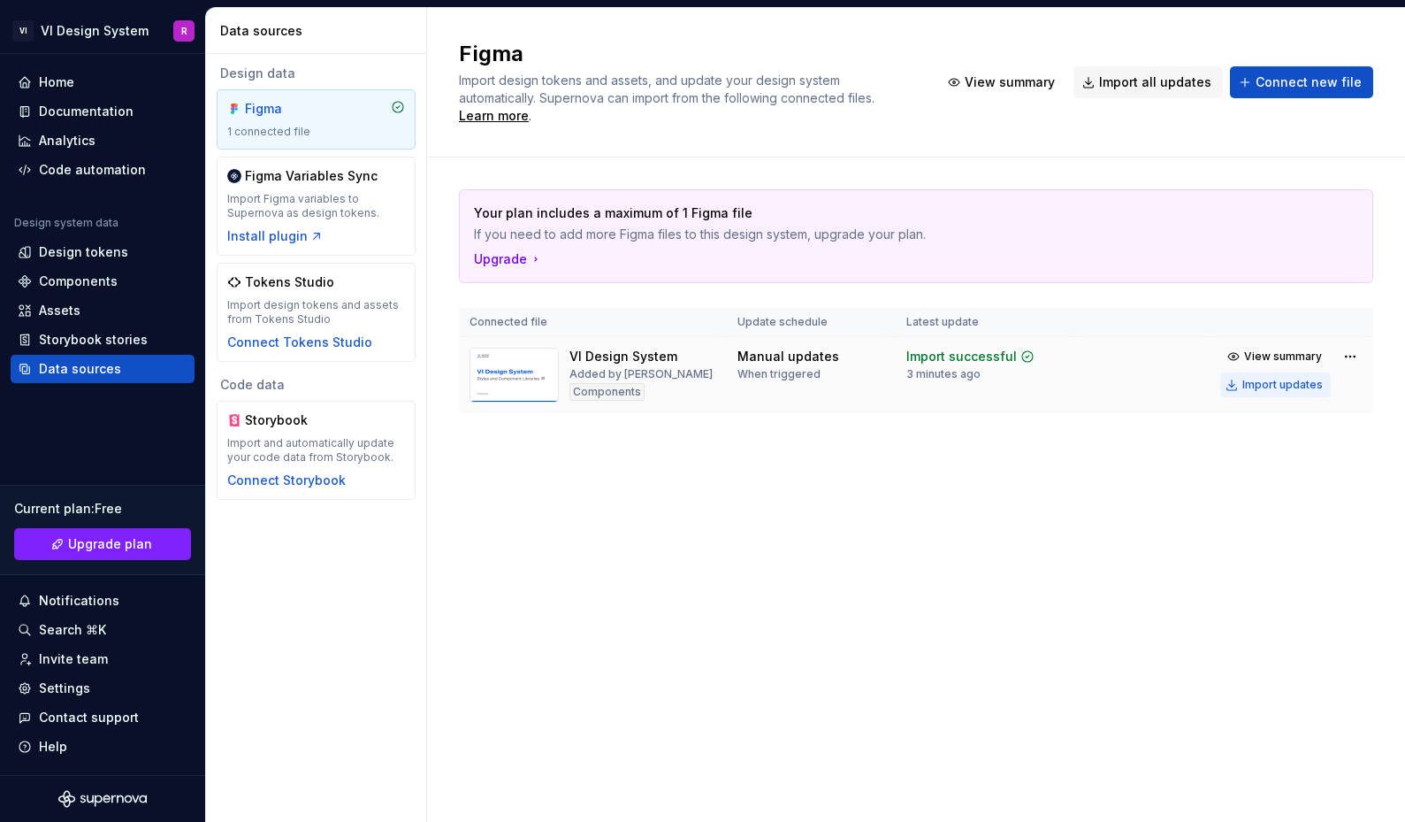
click at [1270, 378] on div "Import updates" at bounding box center [1283, 385] width 80 height 14
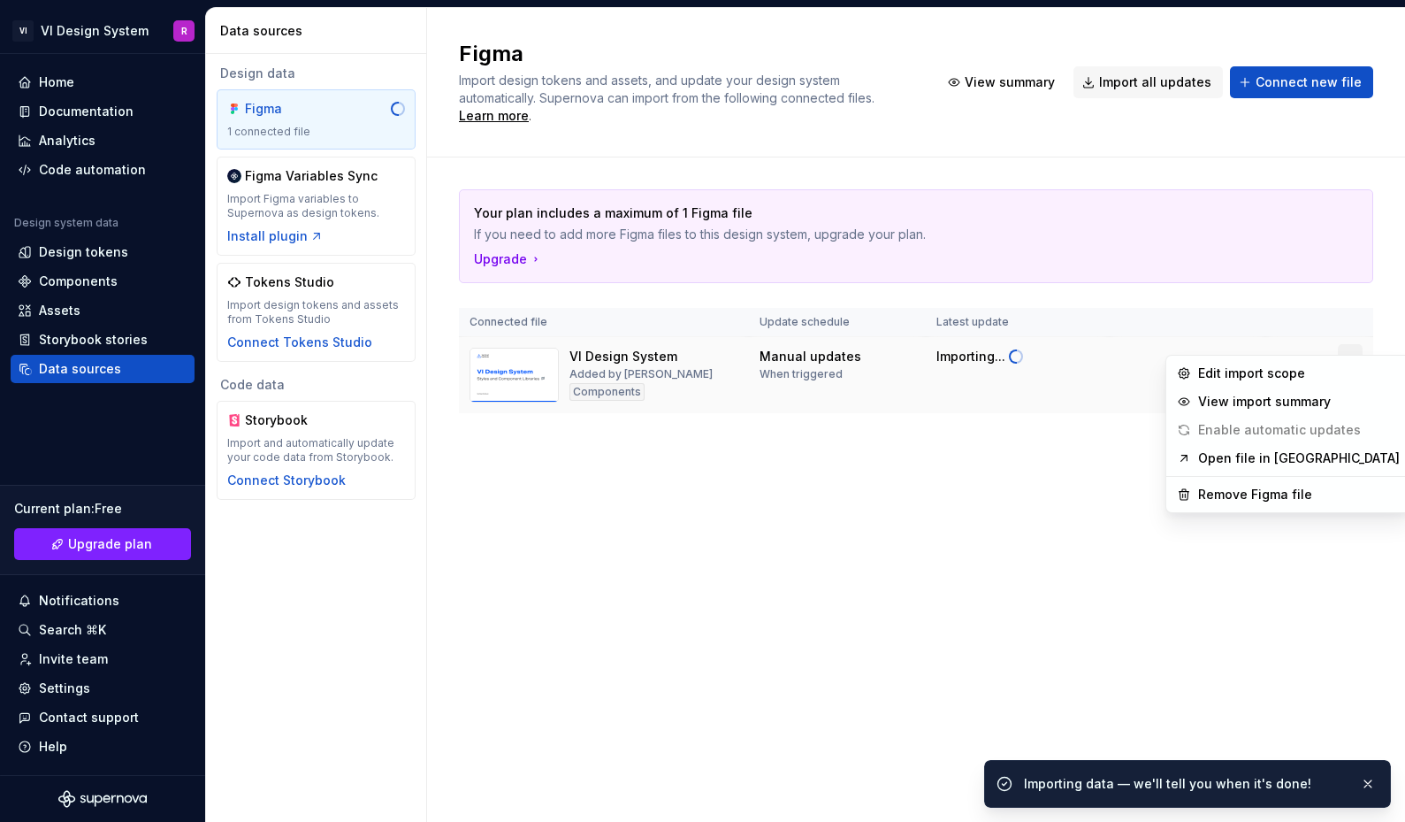
click at [1348, 340] on html "VI VI Design System R Home Documentation Analytics Code automation Design syste…" at bounding box center [702, 411] width 1405 height 822
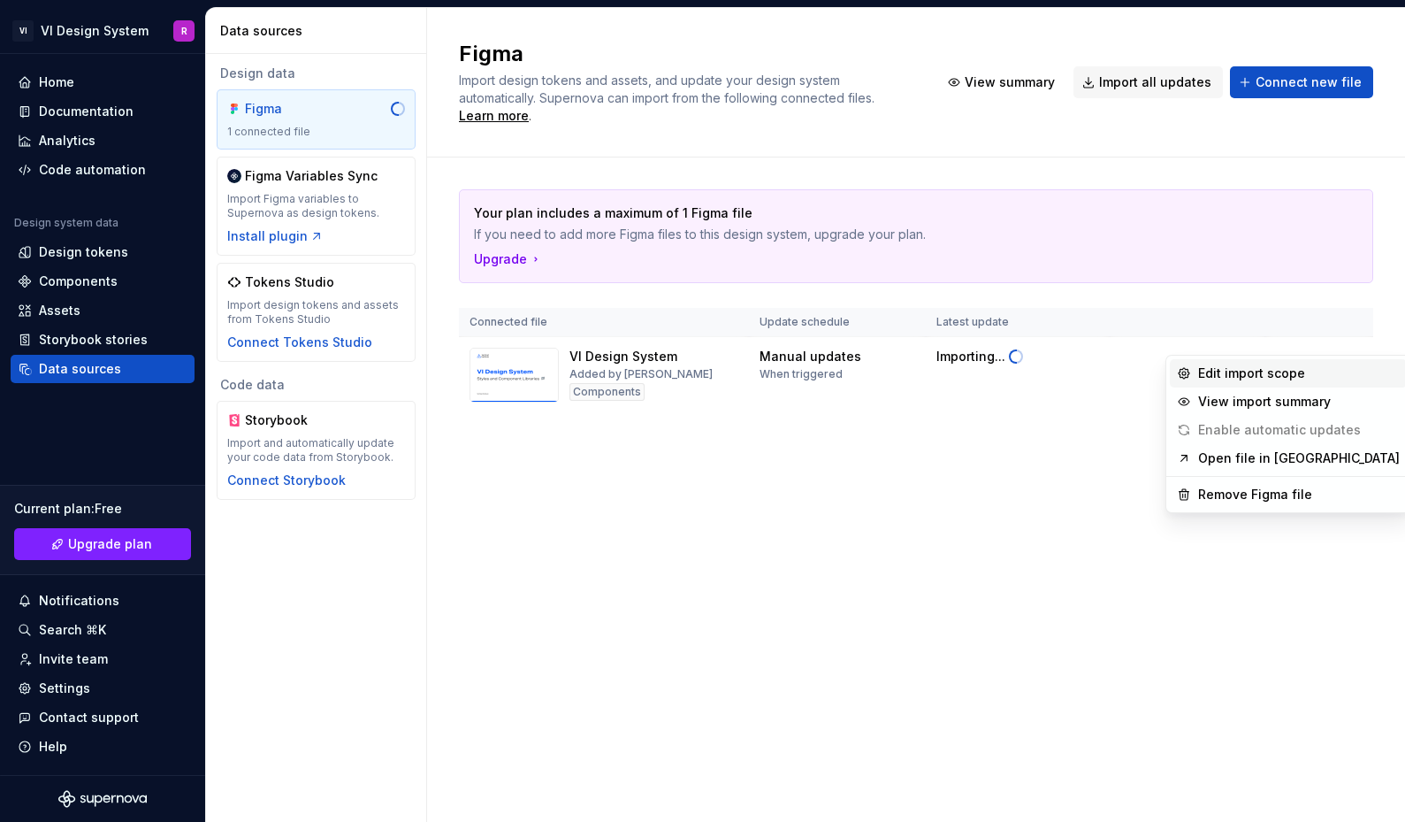
click at [1319, 370] on div "Edit import scope" at bounding box center [1299, 373] width 202 height 18
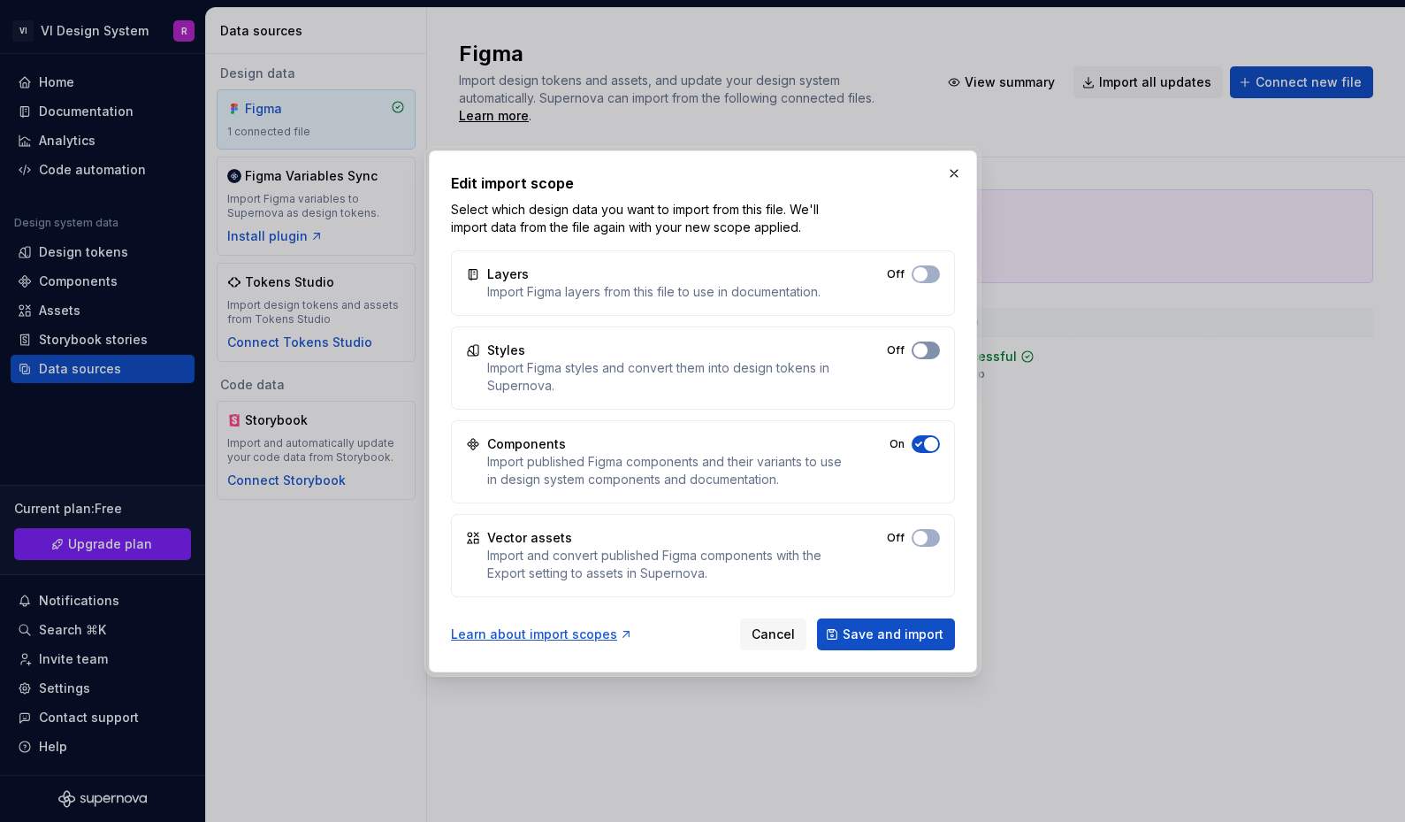
click at [929, 350] on button "Off" at bounding box center [926, 350] width 28 height 18
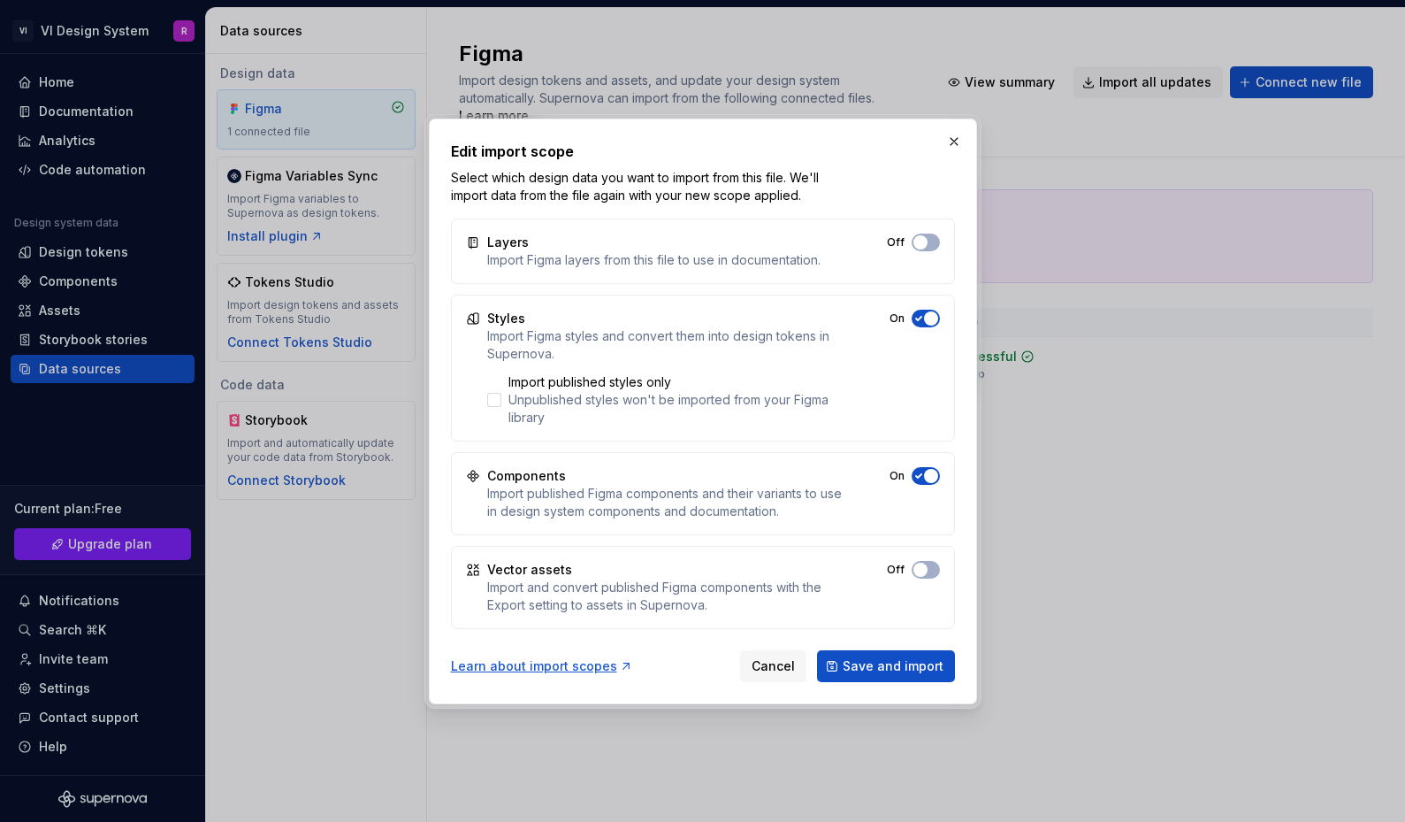
click at [929, 350] on div "Styles Import Figma styles and convert them into design tokens in Supernova. Im…" at bounding box center [703, 368] width 504 height 147
click at [923, 673] on span "Save and import" at bounding box center [893, 666] width 101 height 18
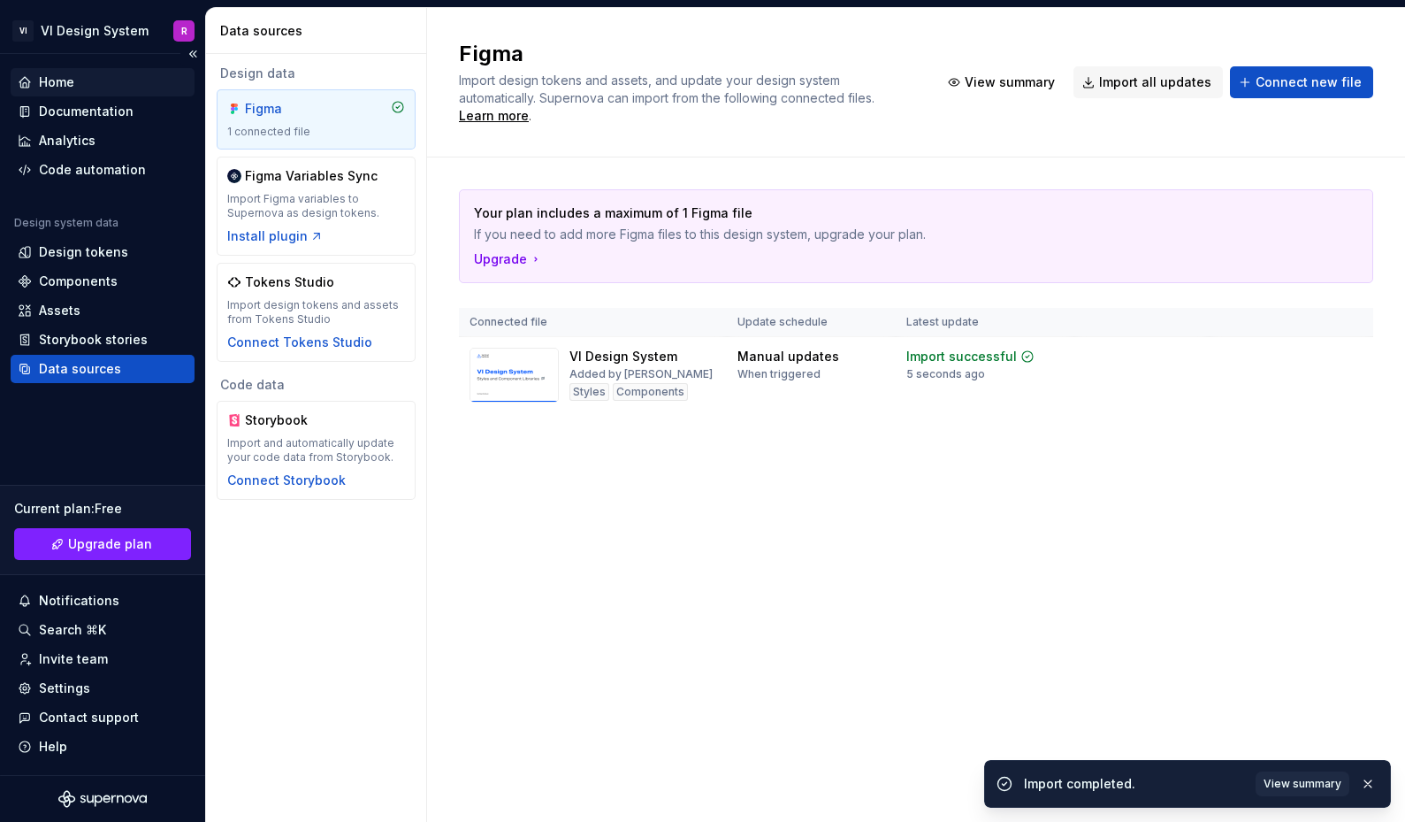
click at [93, 88] on div "Home" at bounding box center [103, 82] width 170 height 18
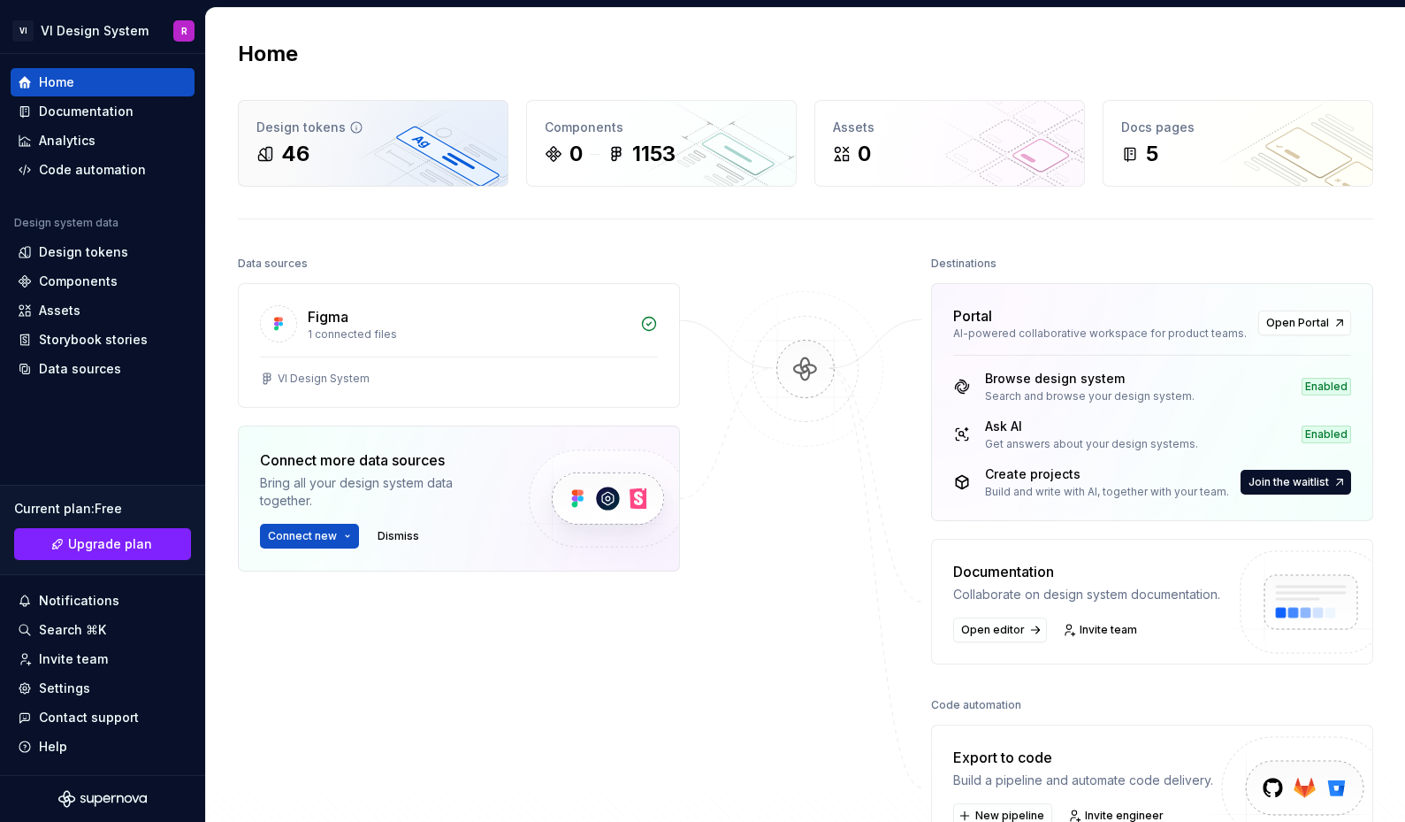
click at [462, 131] on div "Design tokens" at bounding box center [374, 128] width 234 height 18
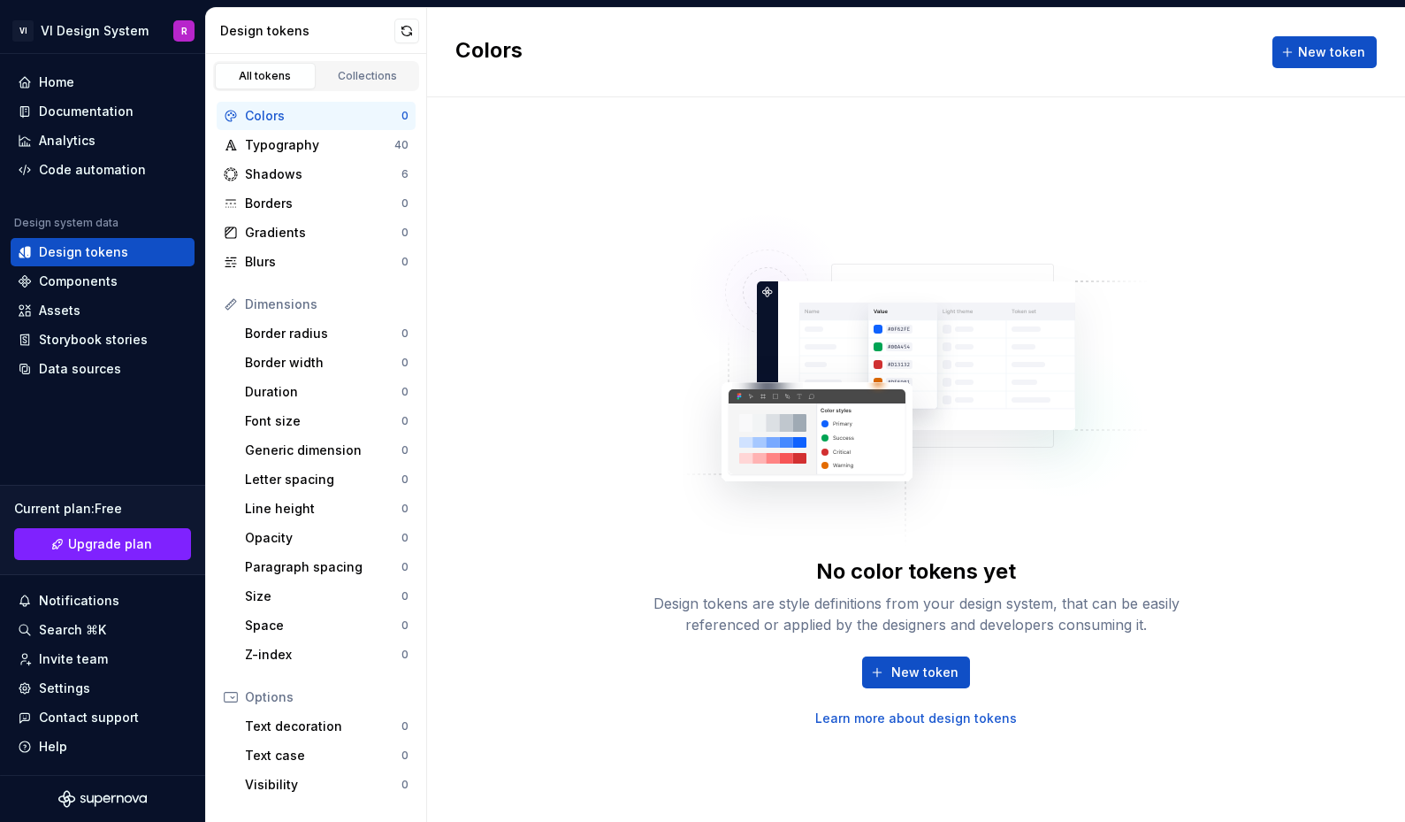
click at [341, 125] on div "Colors 0" at bounding box center [316, 116] width 199 height 28
click at [340, 136] on div "Typography" at bounding box center [319, 145] width 149 height 18
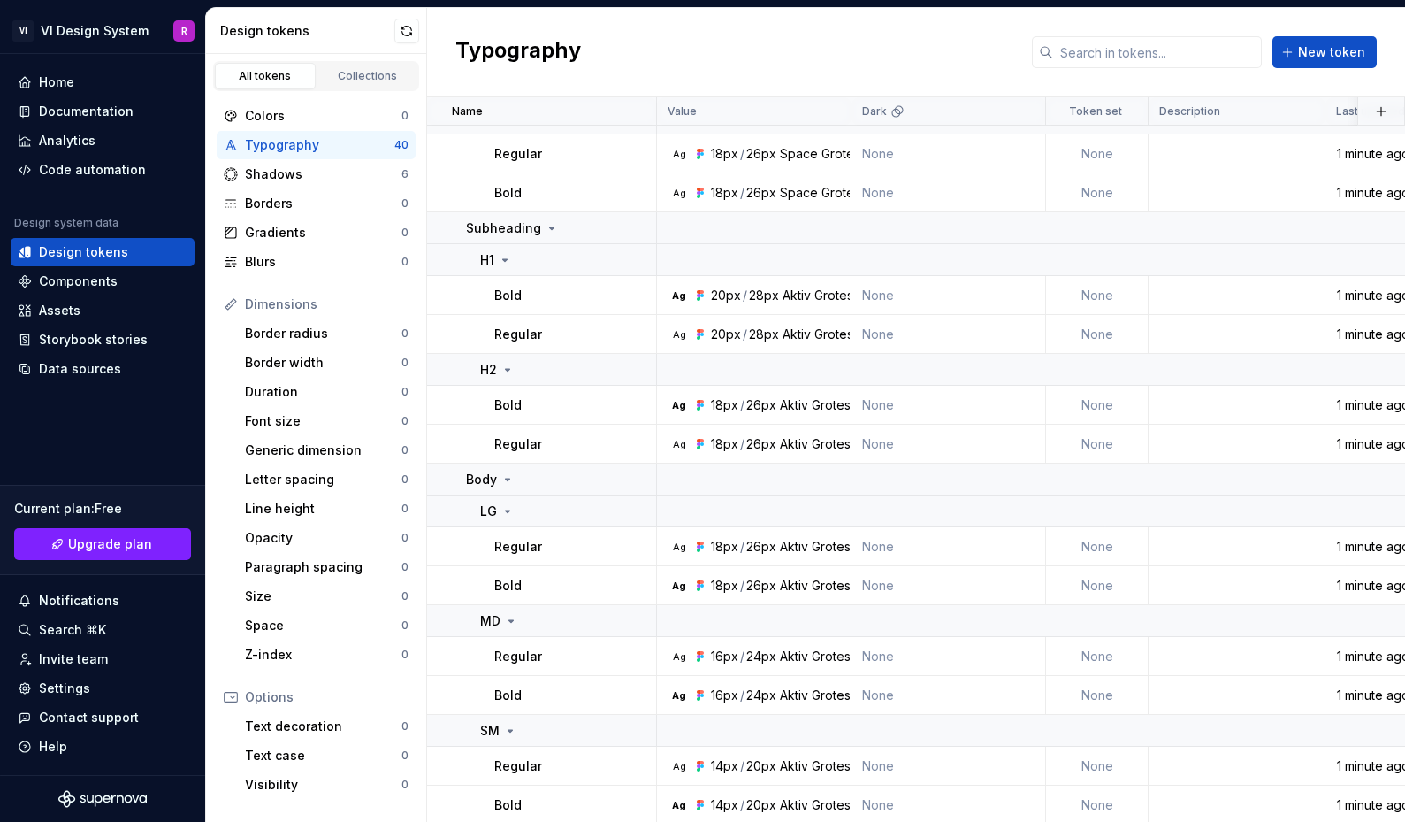
scroll to position [1762, 0]
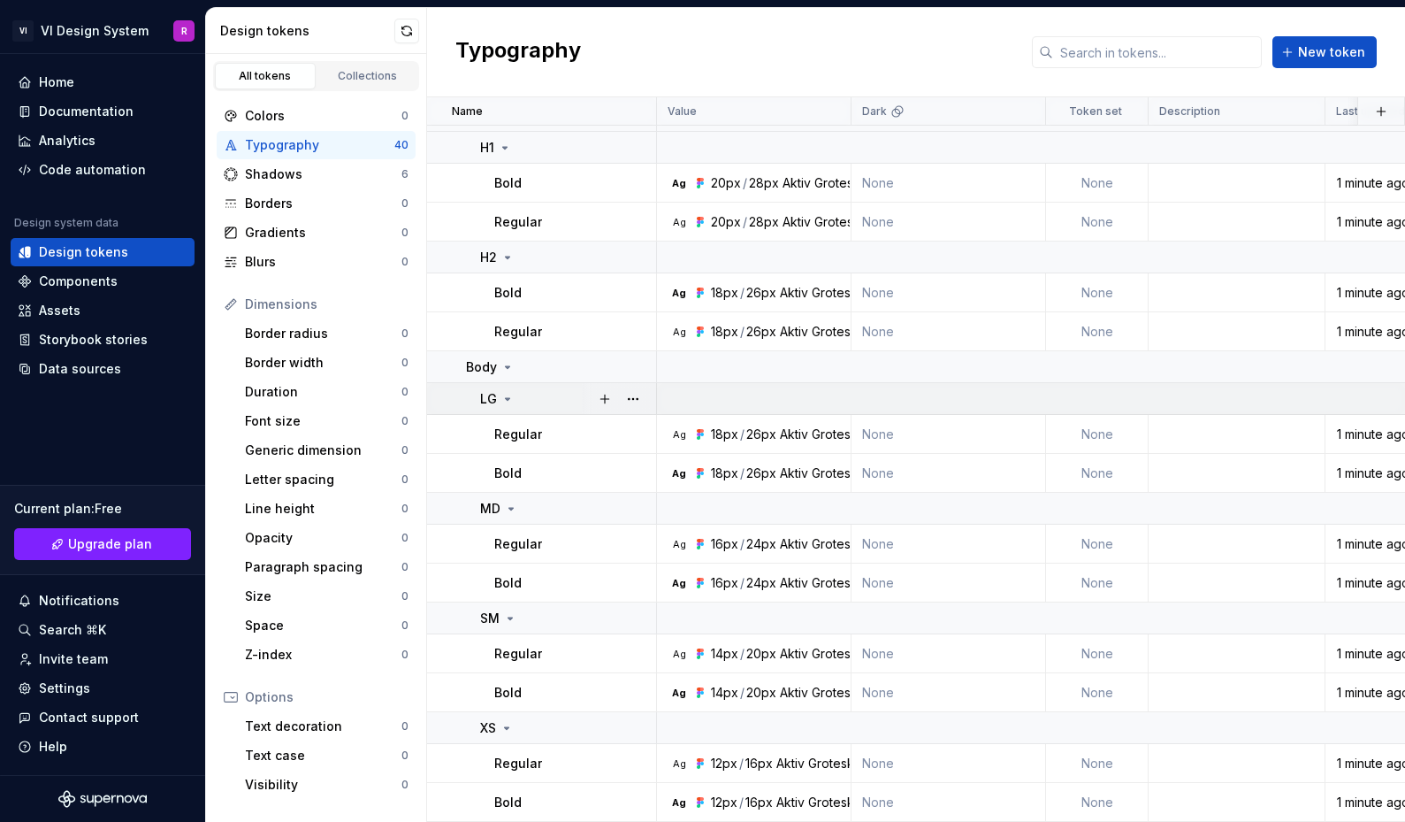
click at [508, 392] on icon at bounding box center [508, 399] width 14 height 14
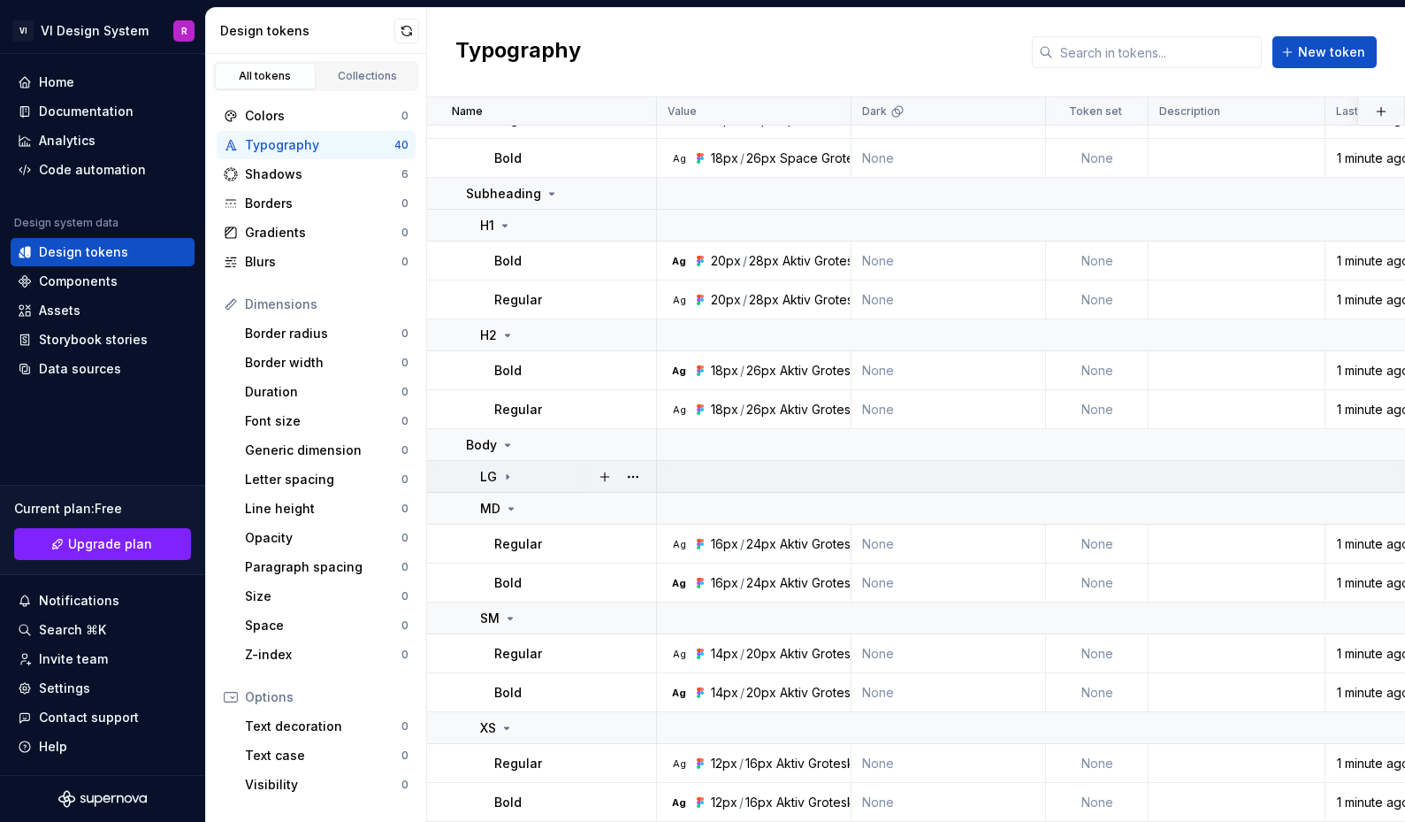
scroll to position [1684, 0]
click at [514, 502] on icon at bounding box center [511, 509] width 14 height 14
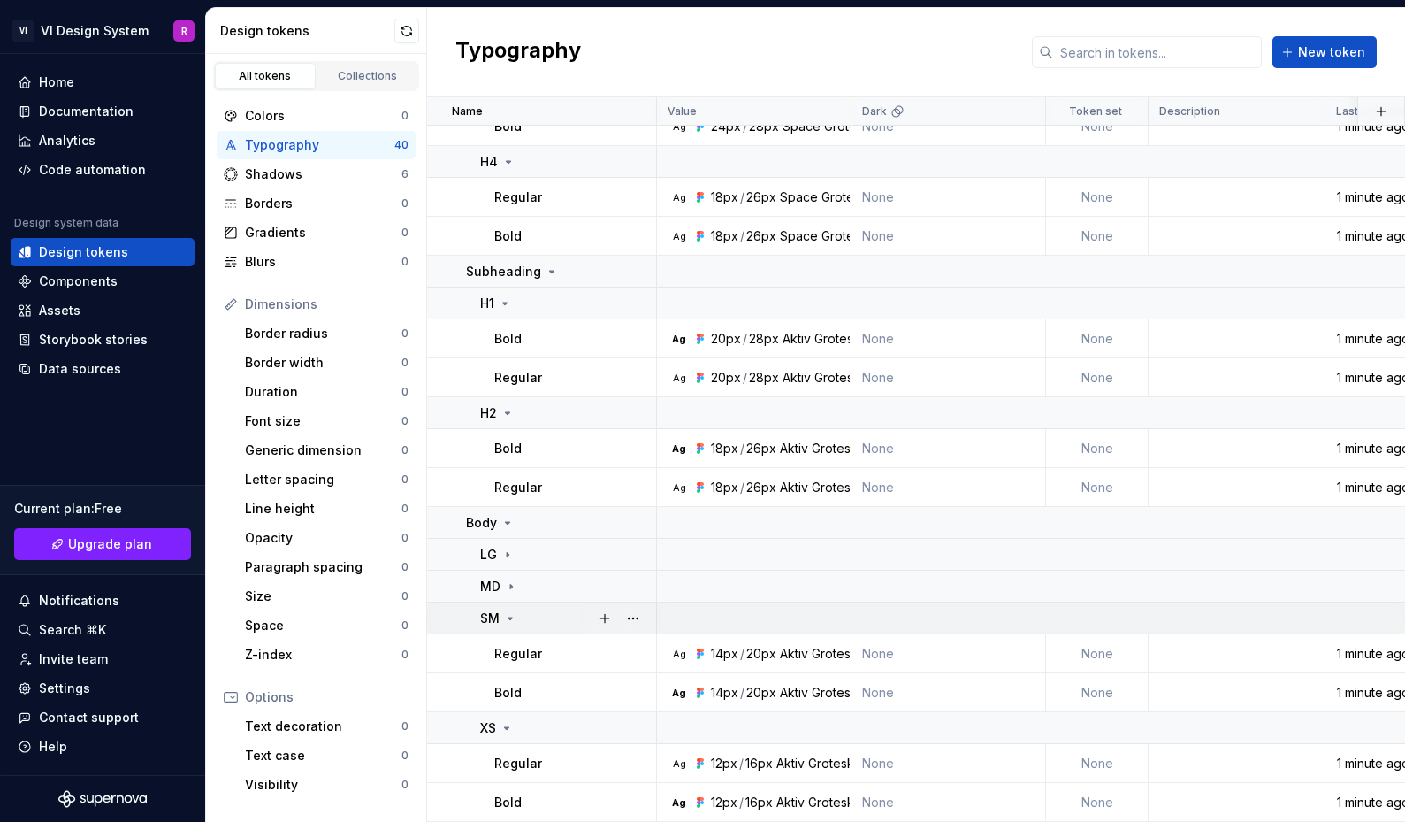
click at [509, 611] on icon at bounding box center [510, 618] width 14 height 14
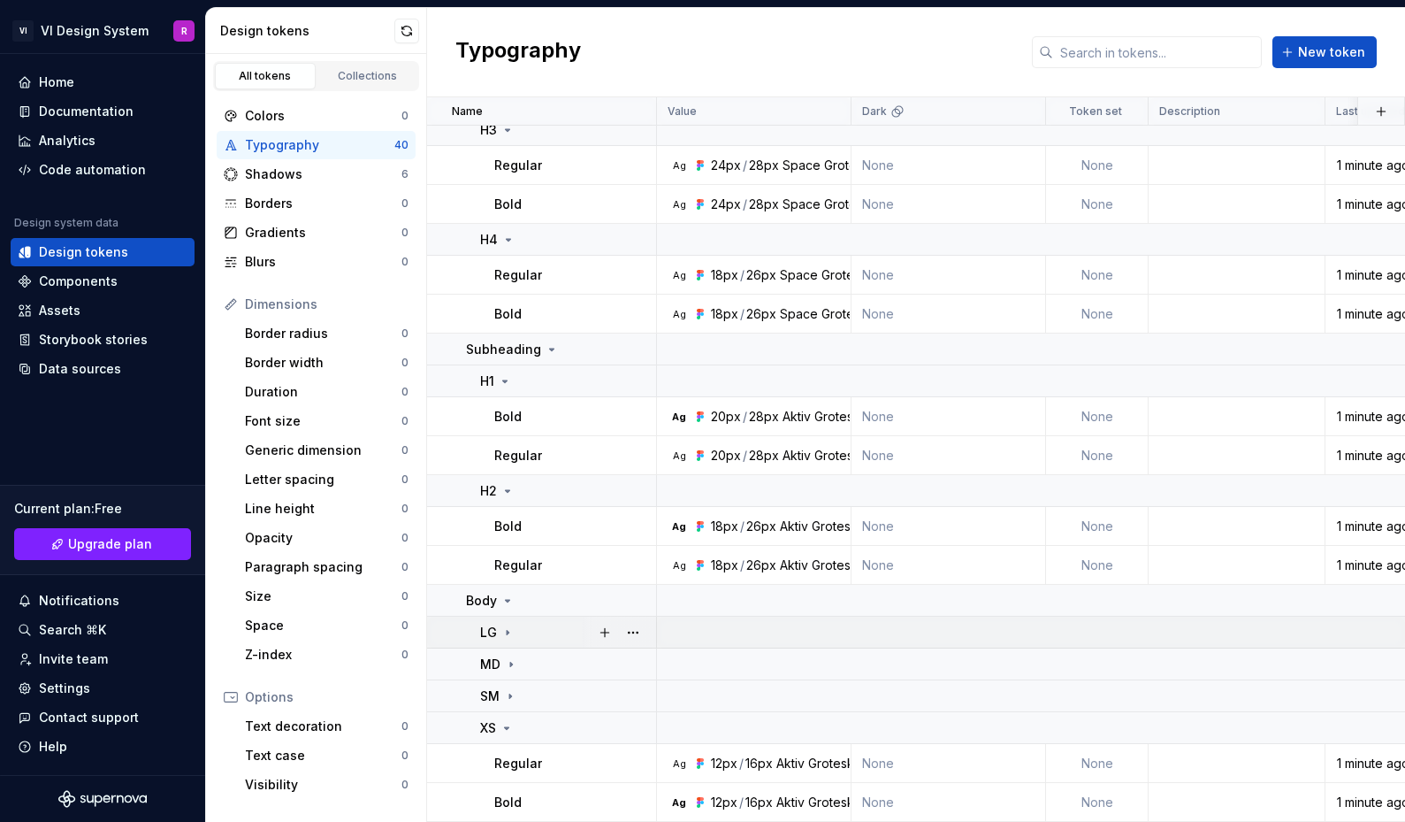
scroll to position [1528, 0]
click at [511, 721] on icon at bounding box center [507, 728] width 14 height 14
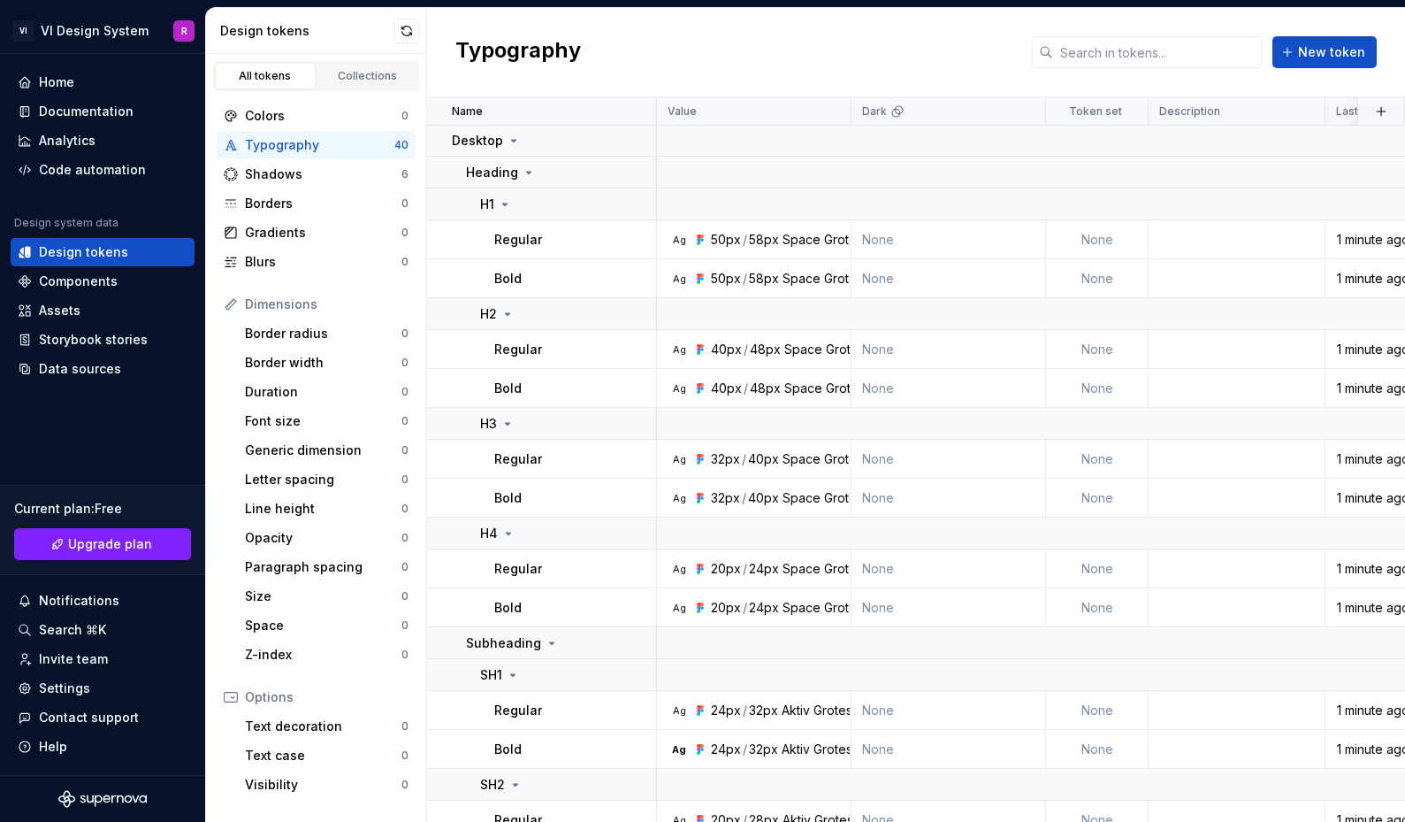
scroll to position [0, 0]
click at [525, 177] on icon at bounding box center [529, 173] width 14 height 14
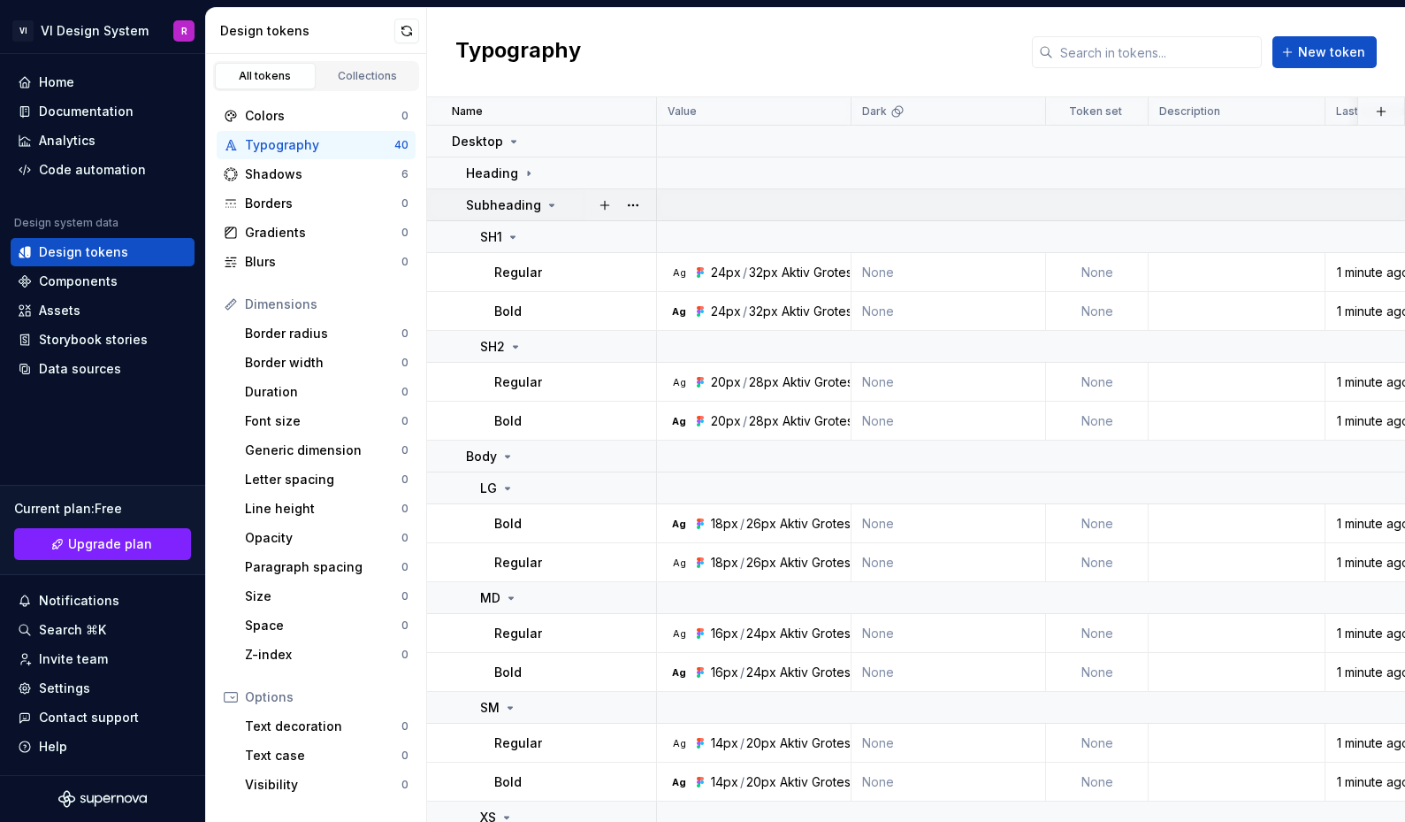
click at [545, 205] on icon at bounding box center [552, 205] width 14 height 14
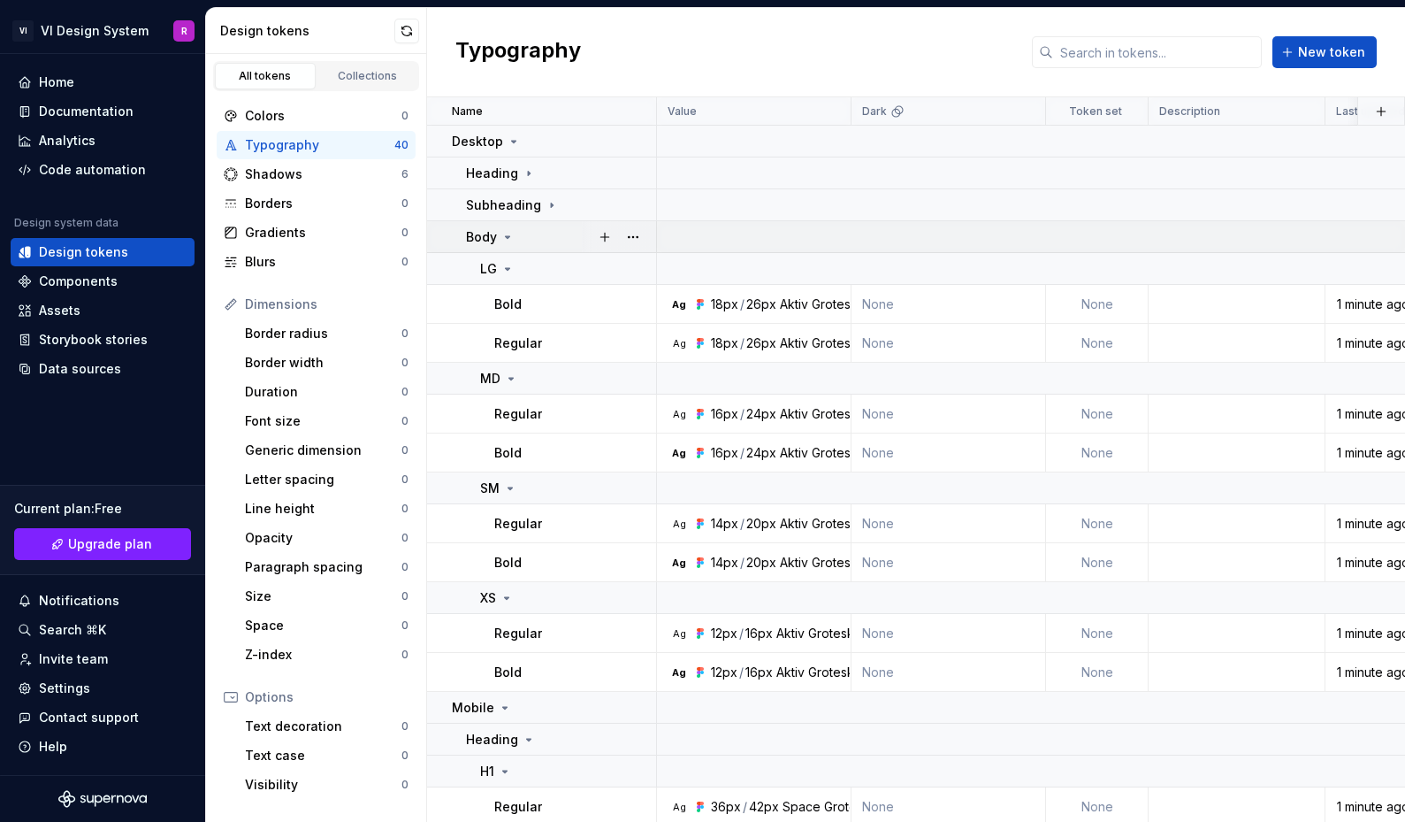
click at [511, 233] on icon at bounding box center [508, 237] width 14 height 14
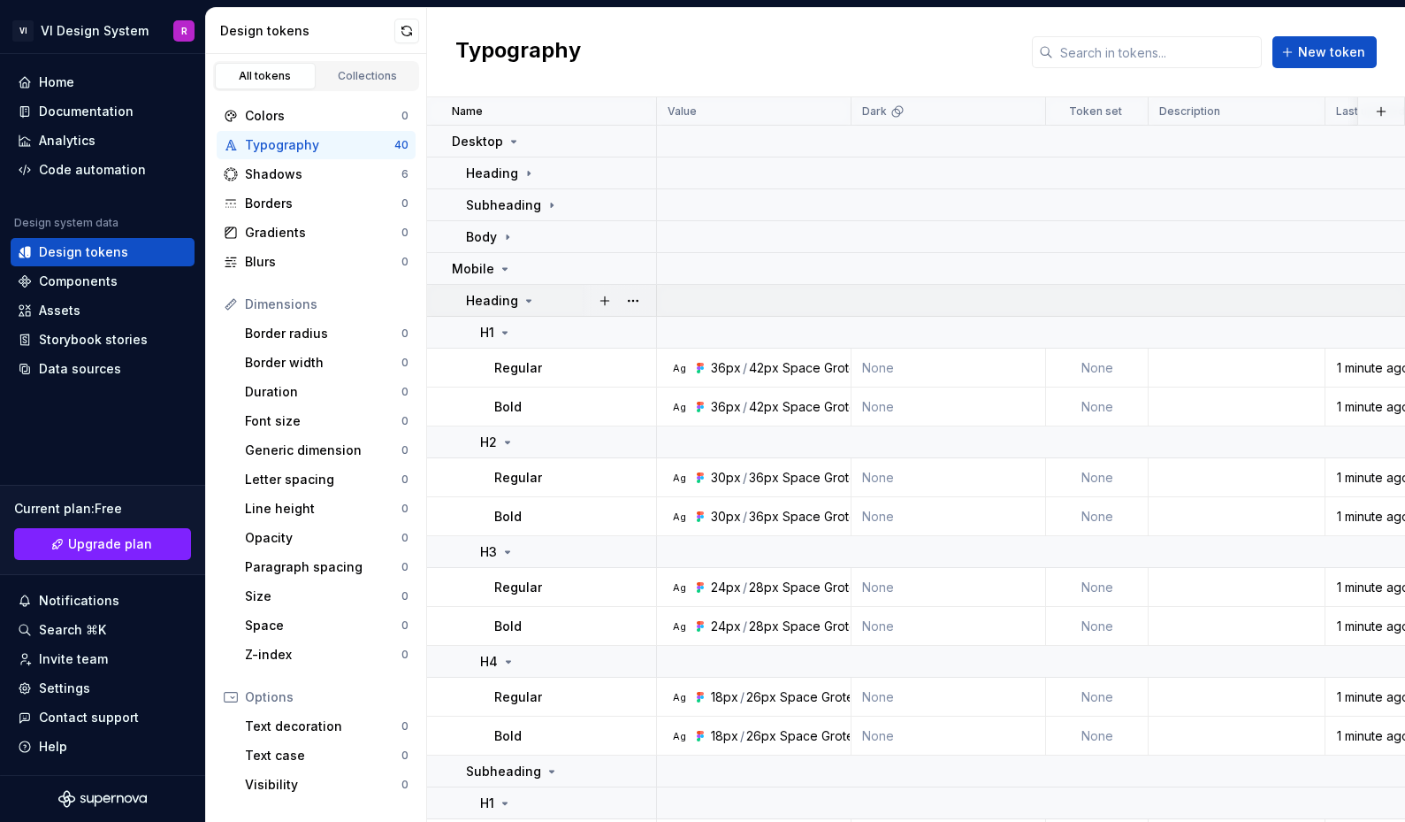
click at [525, 298] on icon at bounding box center [529, 301] width 14 height 14
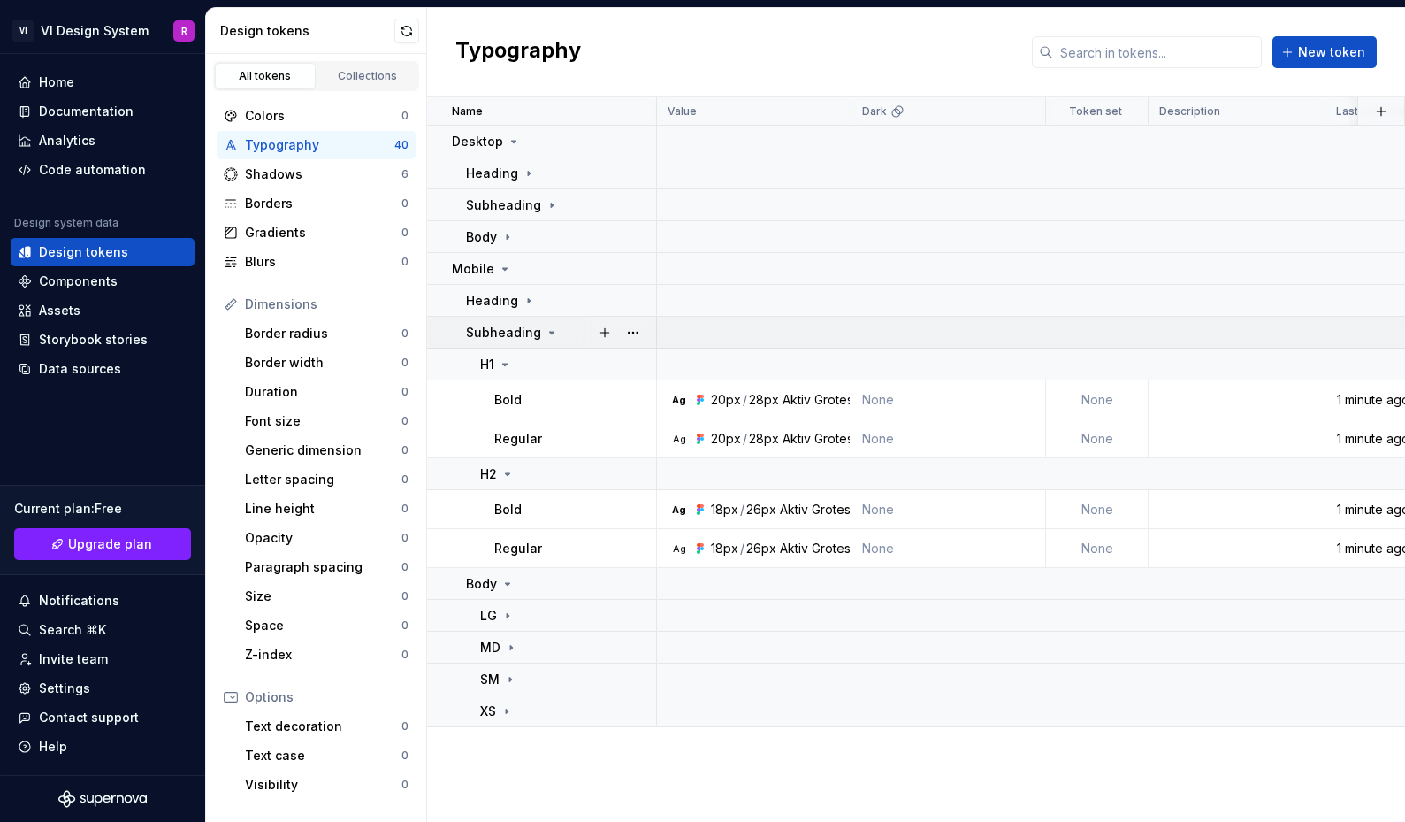
click at [550, 333] on icon at bounding box center [552, 333] width 4 height 2
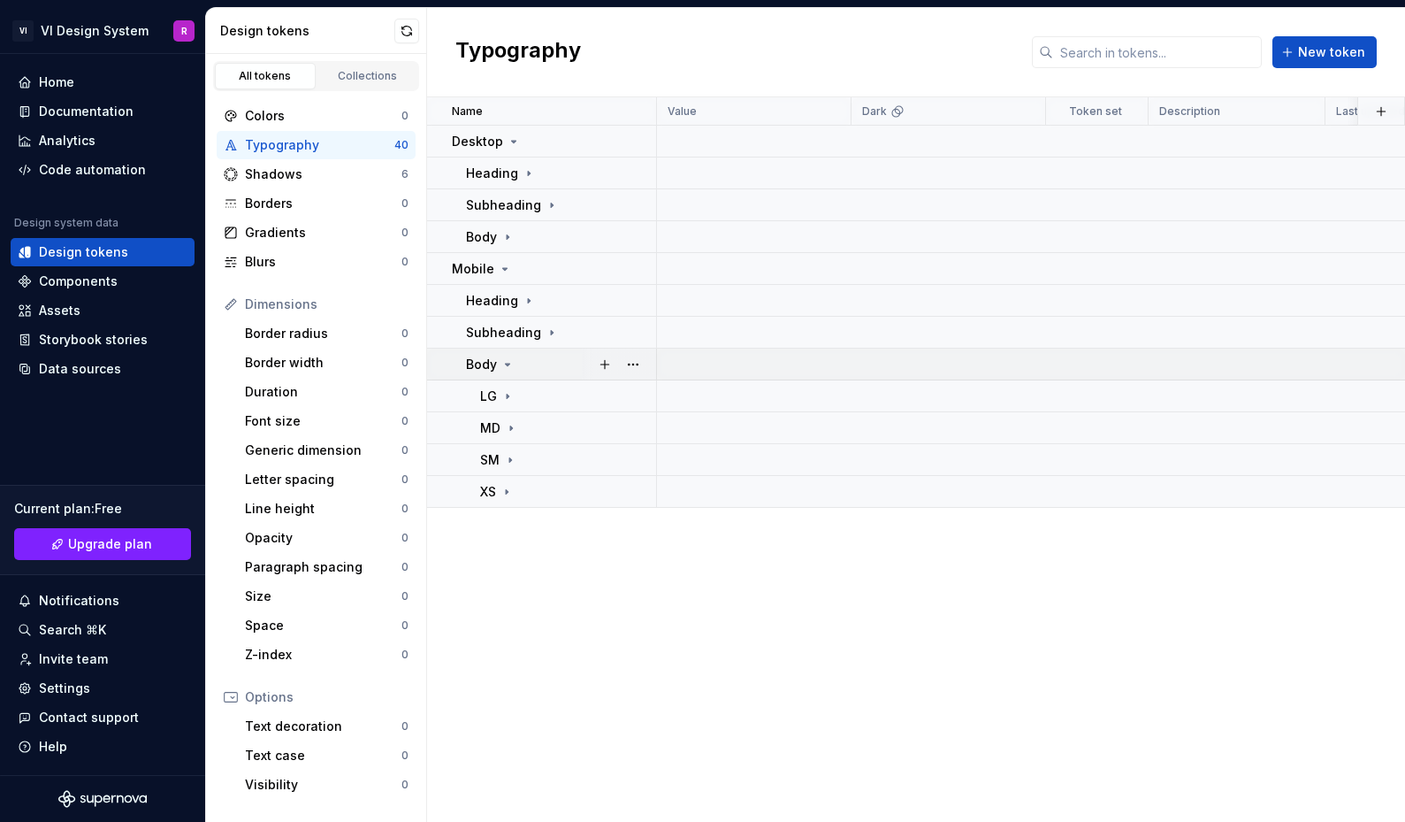
click at [506, 364] on icon at bounding box center [508, 365] width 4 height 2
click at [320, 165] on div "Shadows" at bounding box center [323, 174] width 157 height 18
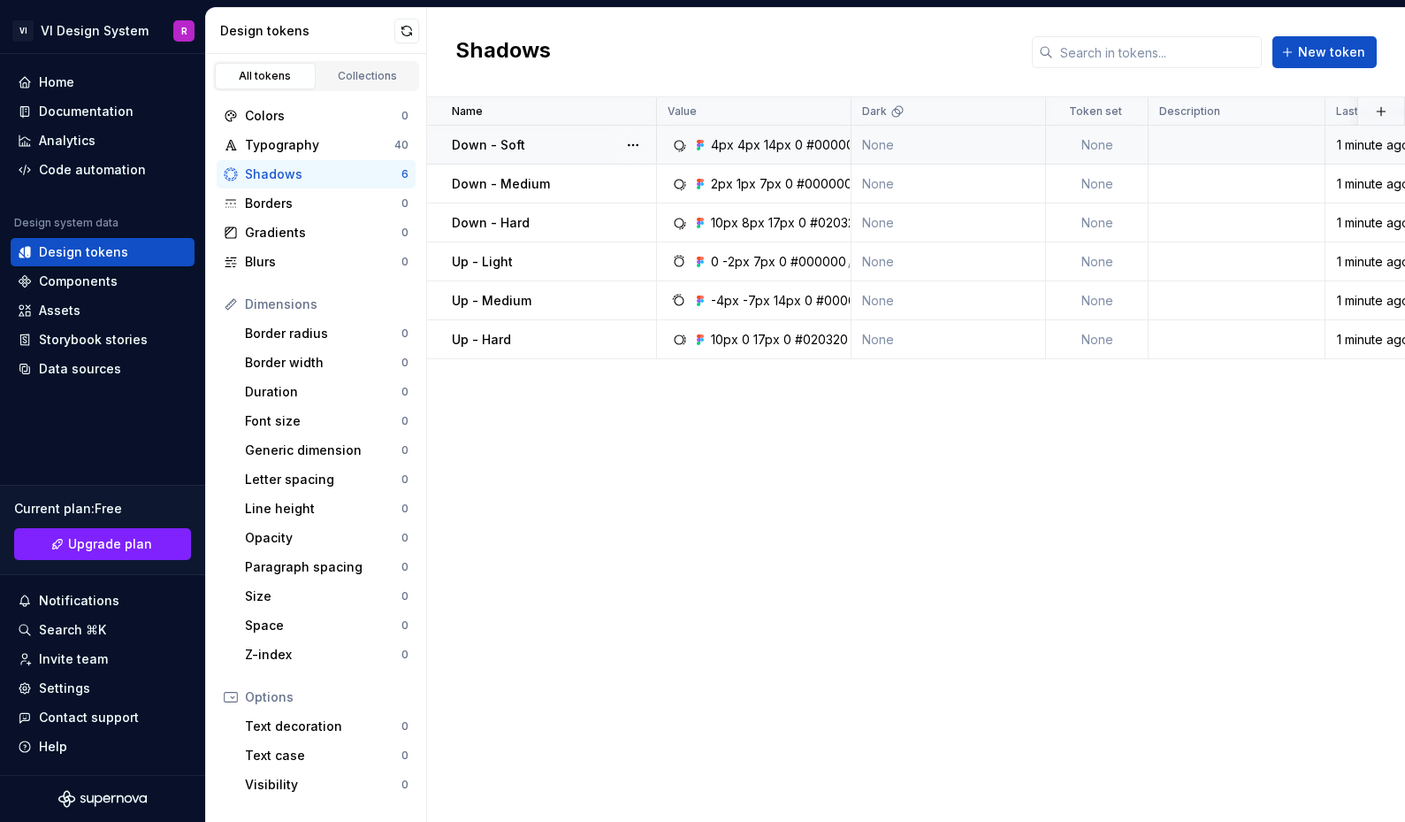
click at [756, 147] on div "4px" at bounding box center [749, 145] width 23 height 18
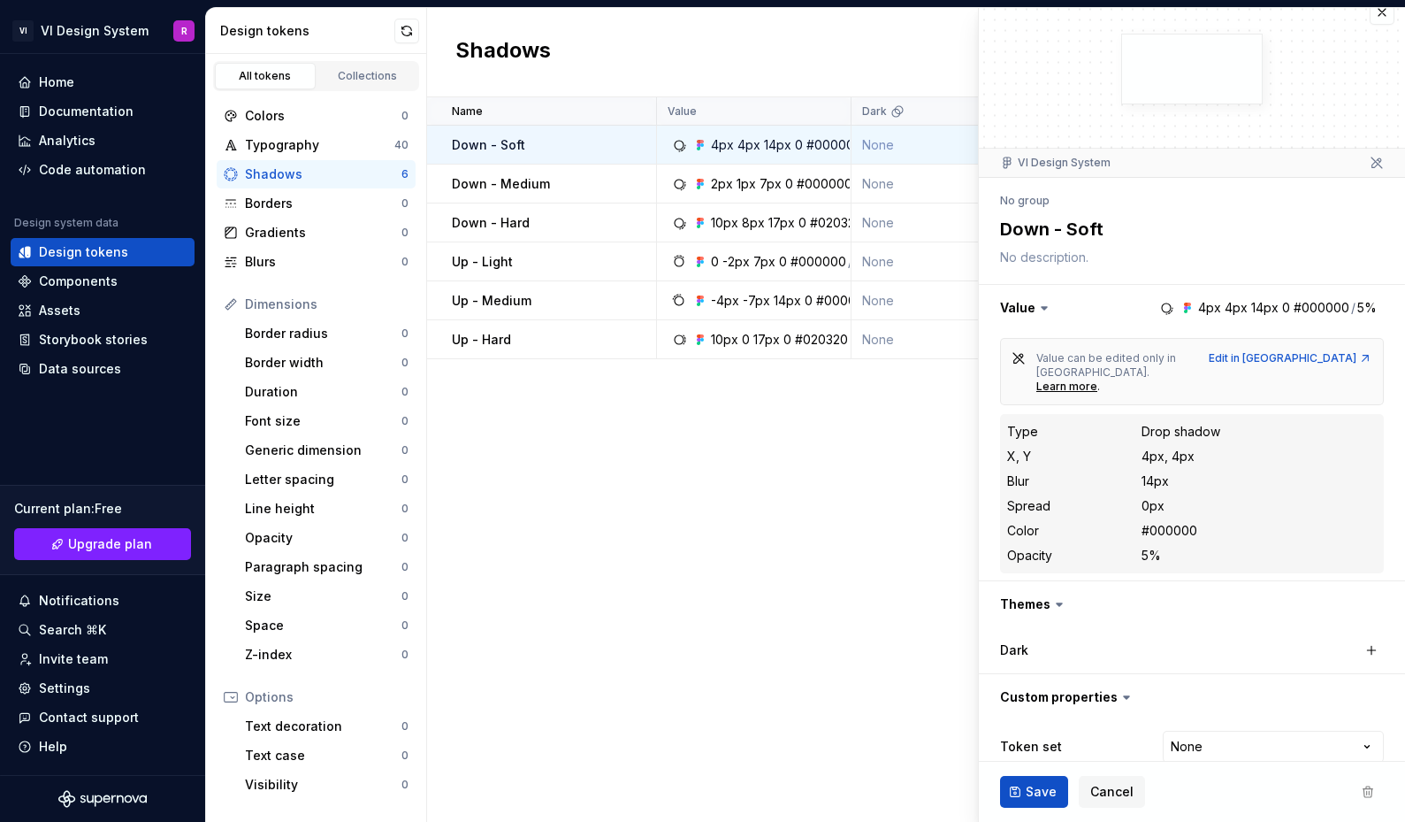
scroll to position [28, 0]
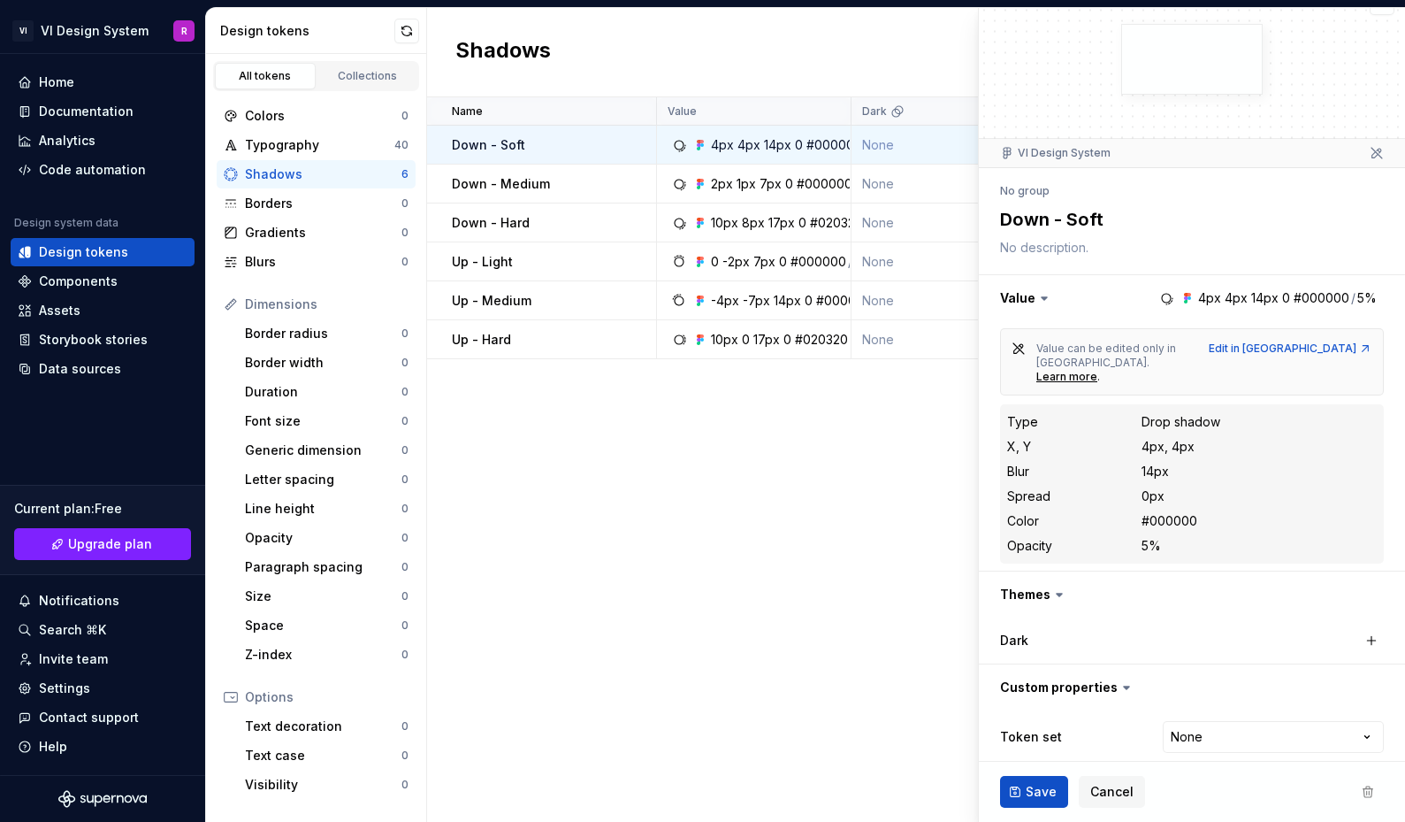
click at [1153, 463] on div "14px" at bounding box center [1155, 472] width 27 height 18
click at [781, 467] on div "Name Value Dark Token set Description Last updated Down - Soft 4px 4px 14px 0 #…" at bounding box center [916, 459] width 978 height 724
click at [757, 504] on div "Name Value Dark Token set Description Last updated Down - Soft 4px 4px 14px 0 #…" at bounding box center [916, 459] width 978 height 724
click at [1121, 790] on span "Cancel" at bounding box center [1112, 792] width 43 height 18
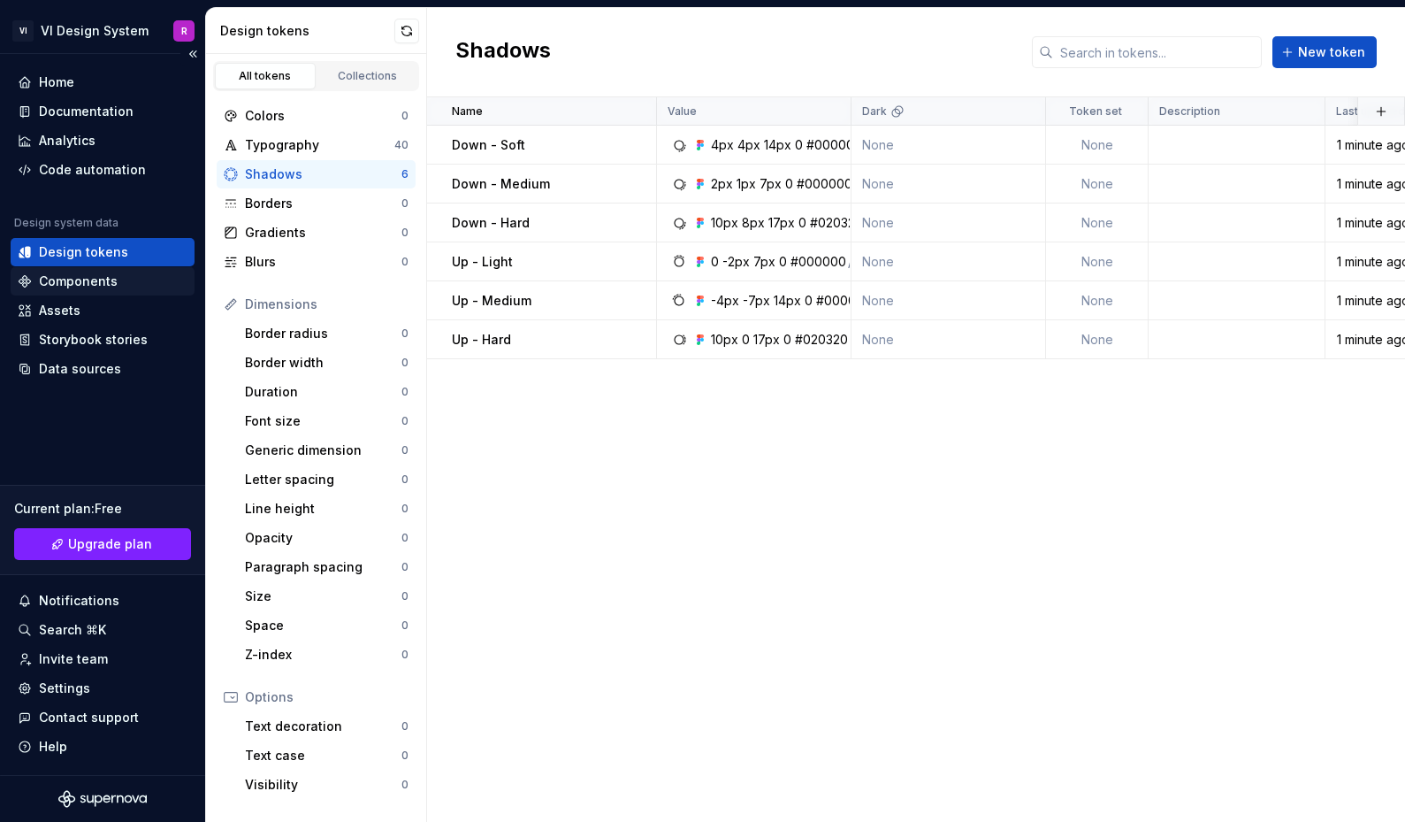
click at [115, 272] on div "Components" at bounding box center [103, 281] width 170 height 18
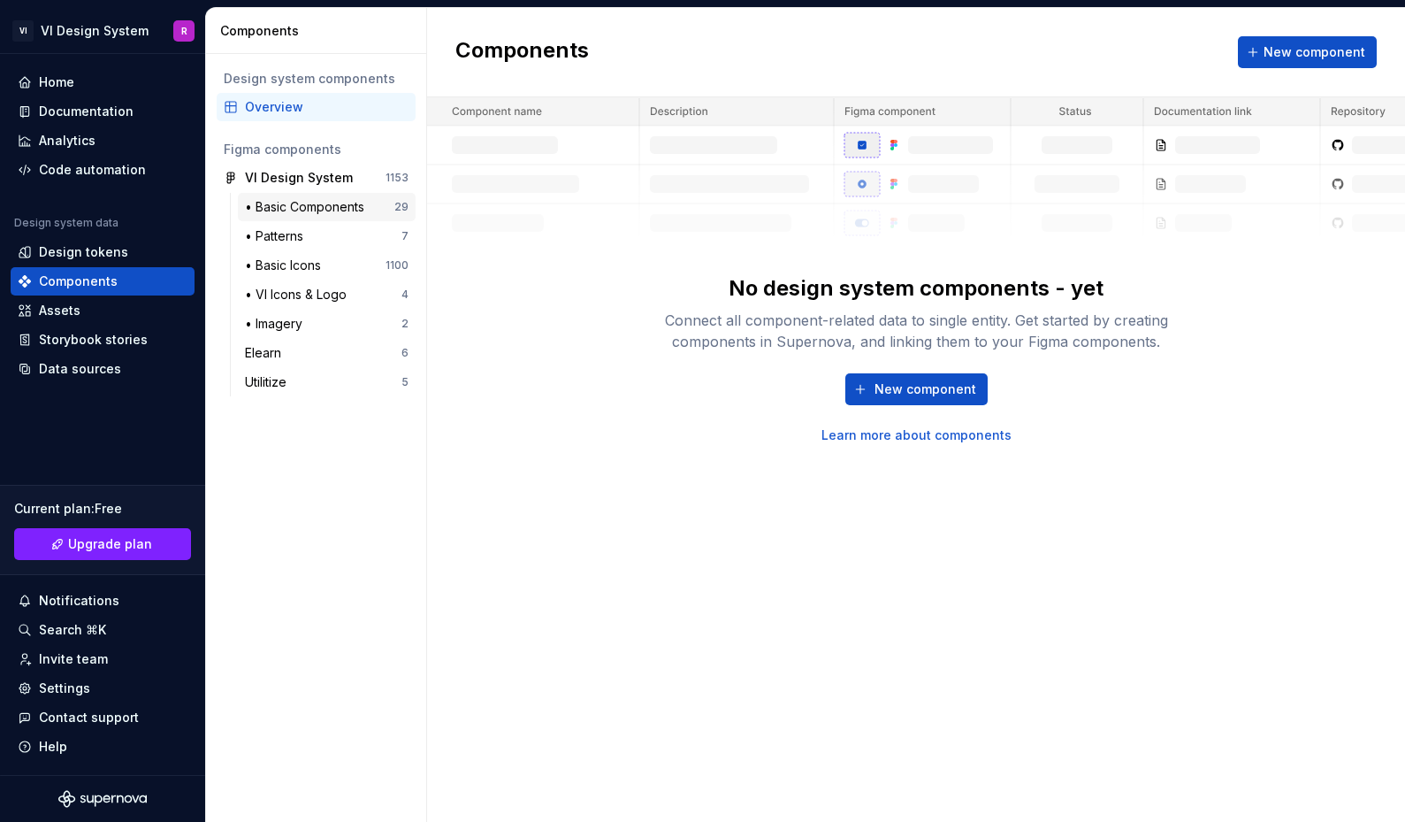
click at [345, 209] on div "• Basic Components" at bounding box center [308, 207] width 126 height 18
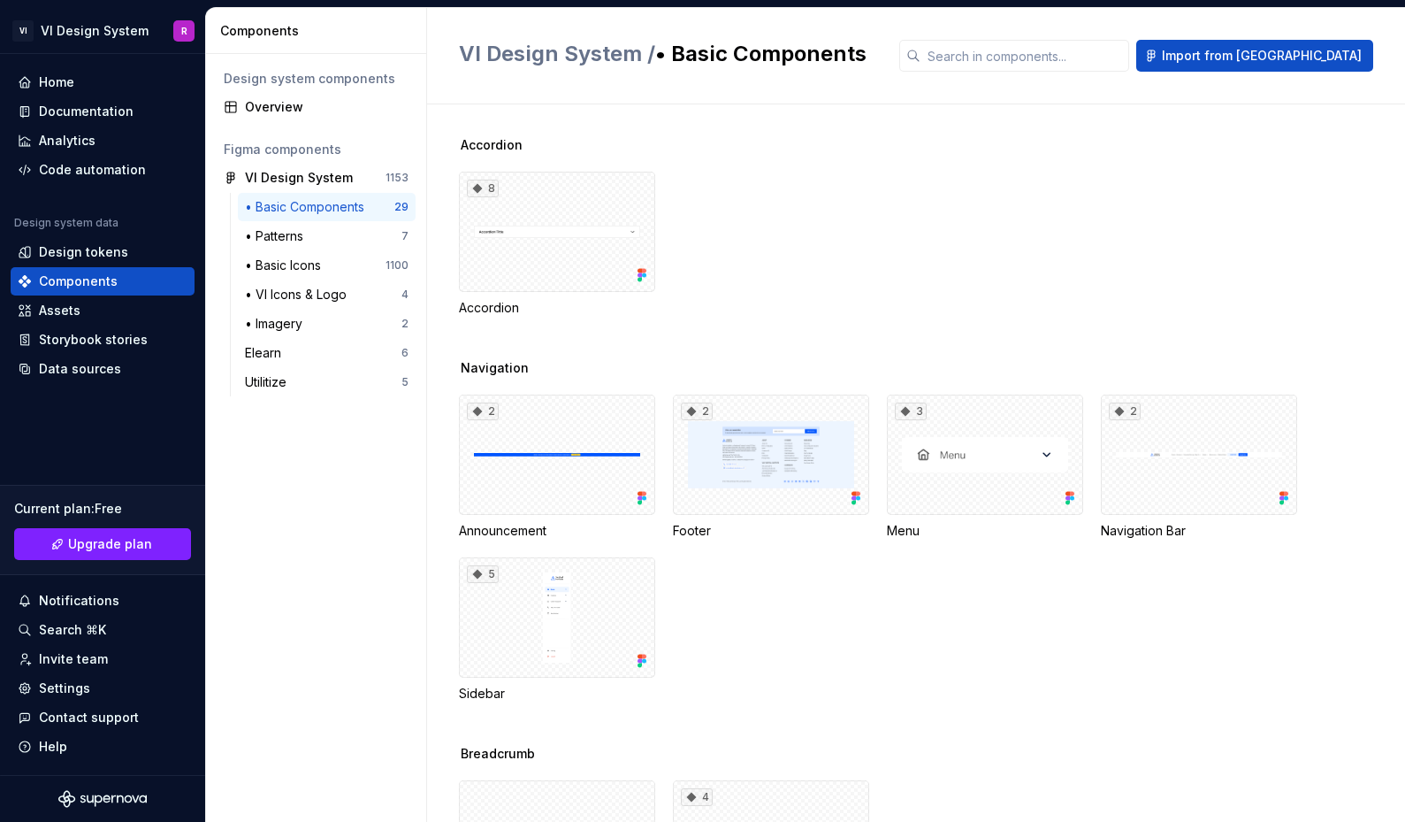
click at [511, 144] on span "Accordion" at bounding box center [492, 145] width 62 height 18
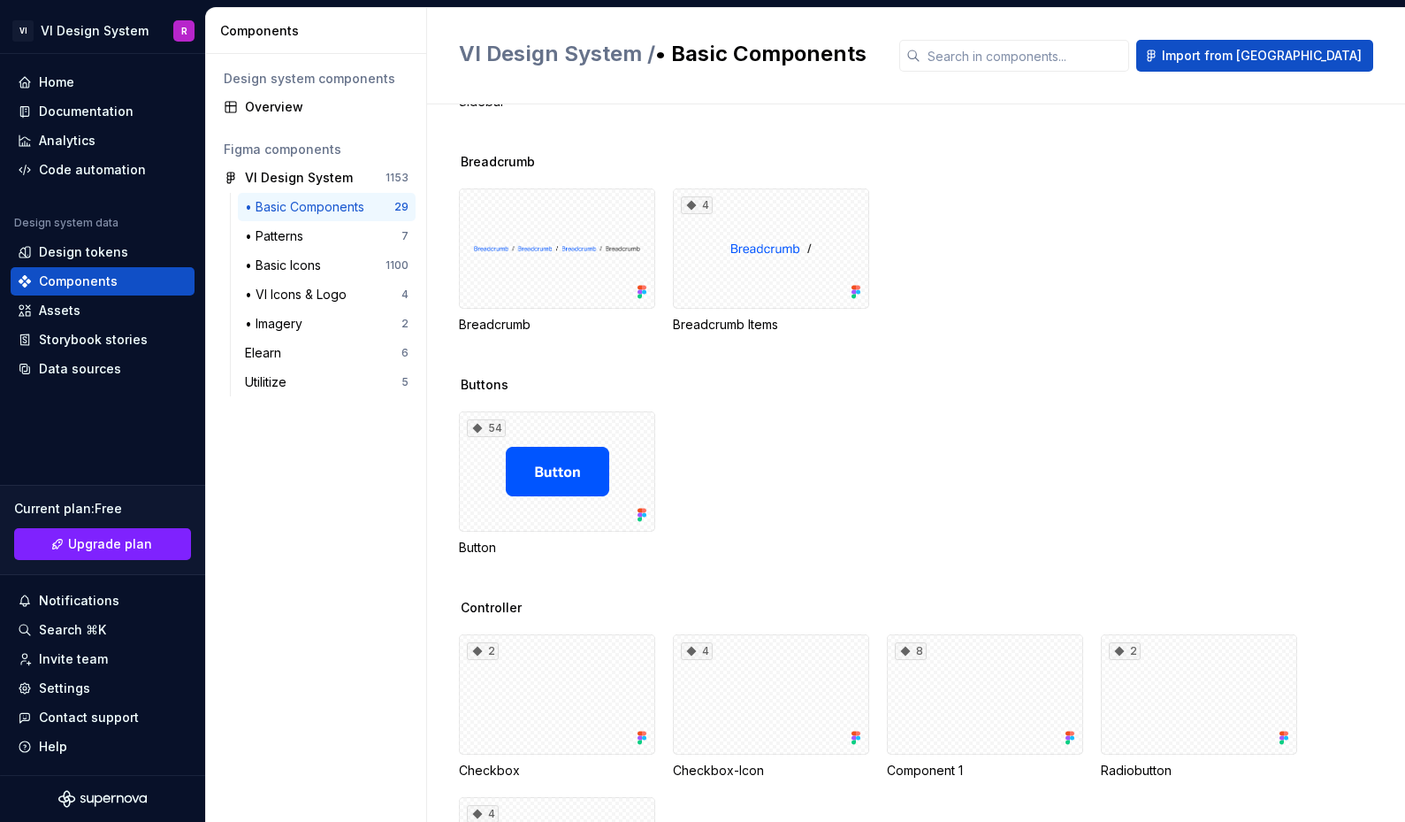
scroll to position [617, 0]
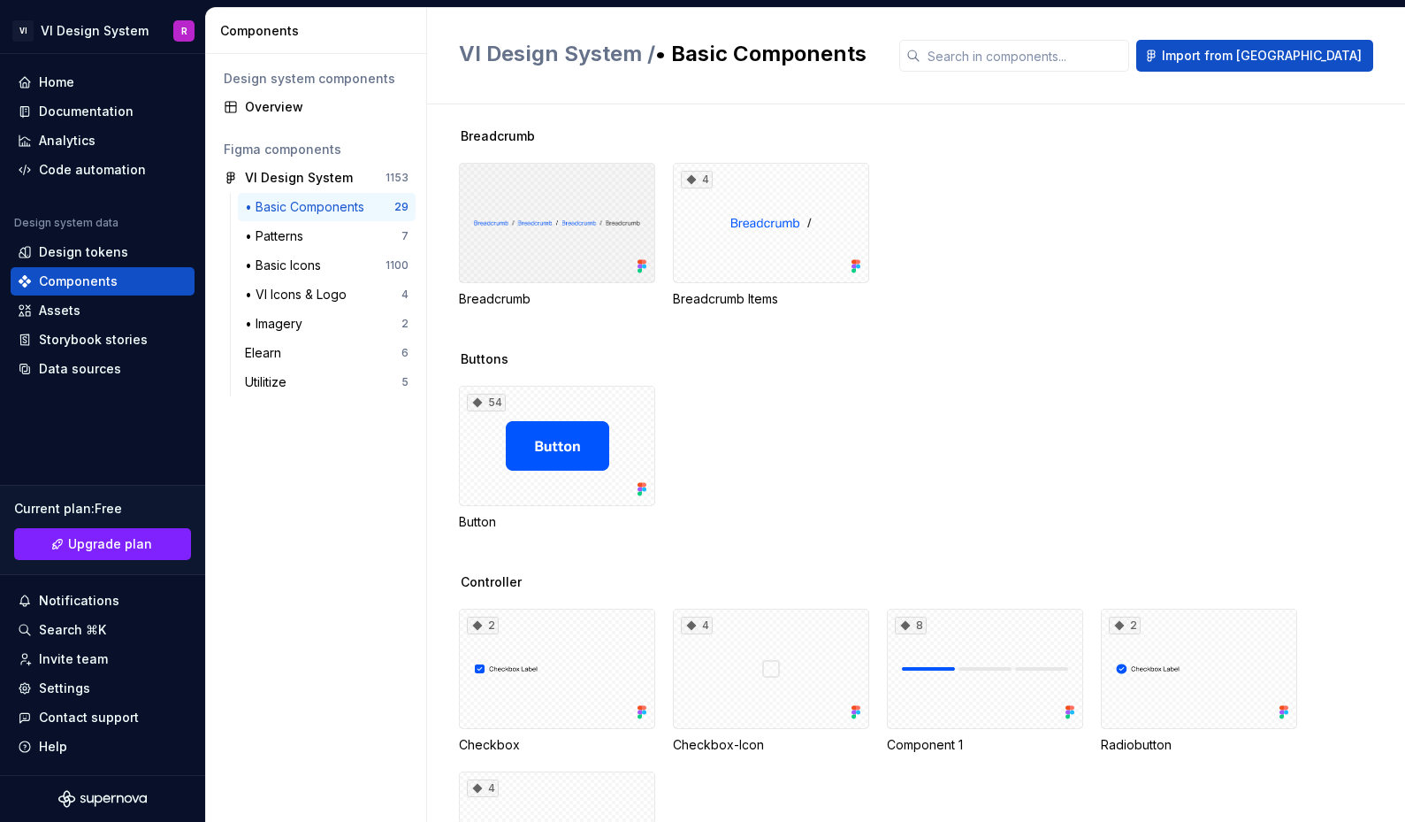
click at [623, 269] on div at bounding box center [557, 223] width 196 height 120
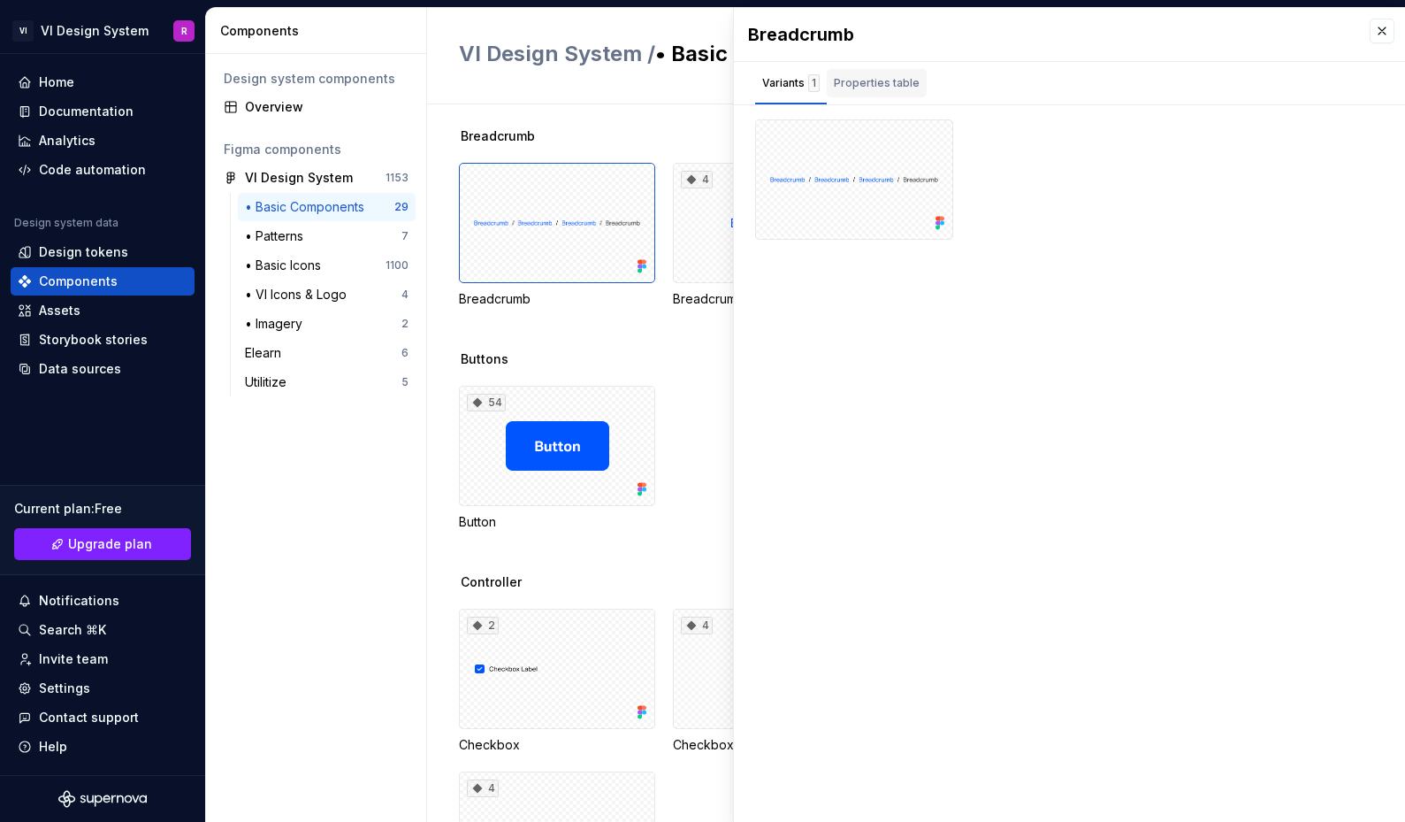
click at [876, 98] on div "Properties table" at bounding box center [877, 86] width 100 height 35
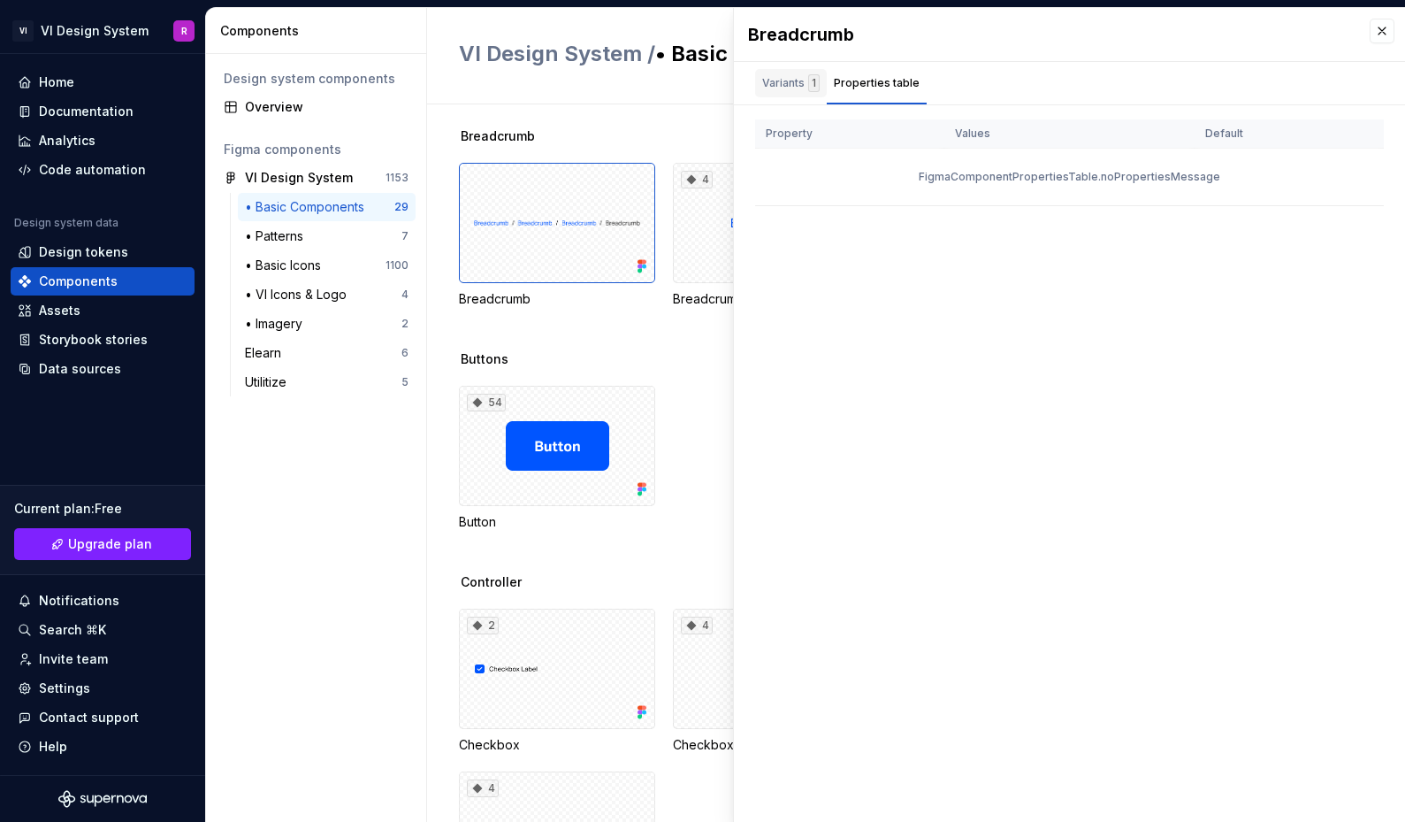
click at [808, 88] on div "1" at bounding box center [813, 83] width 11 height 18
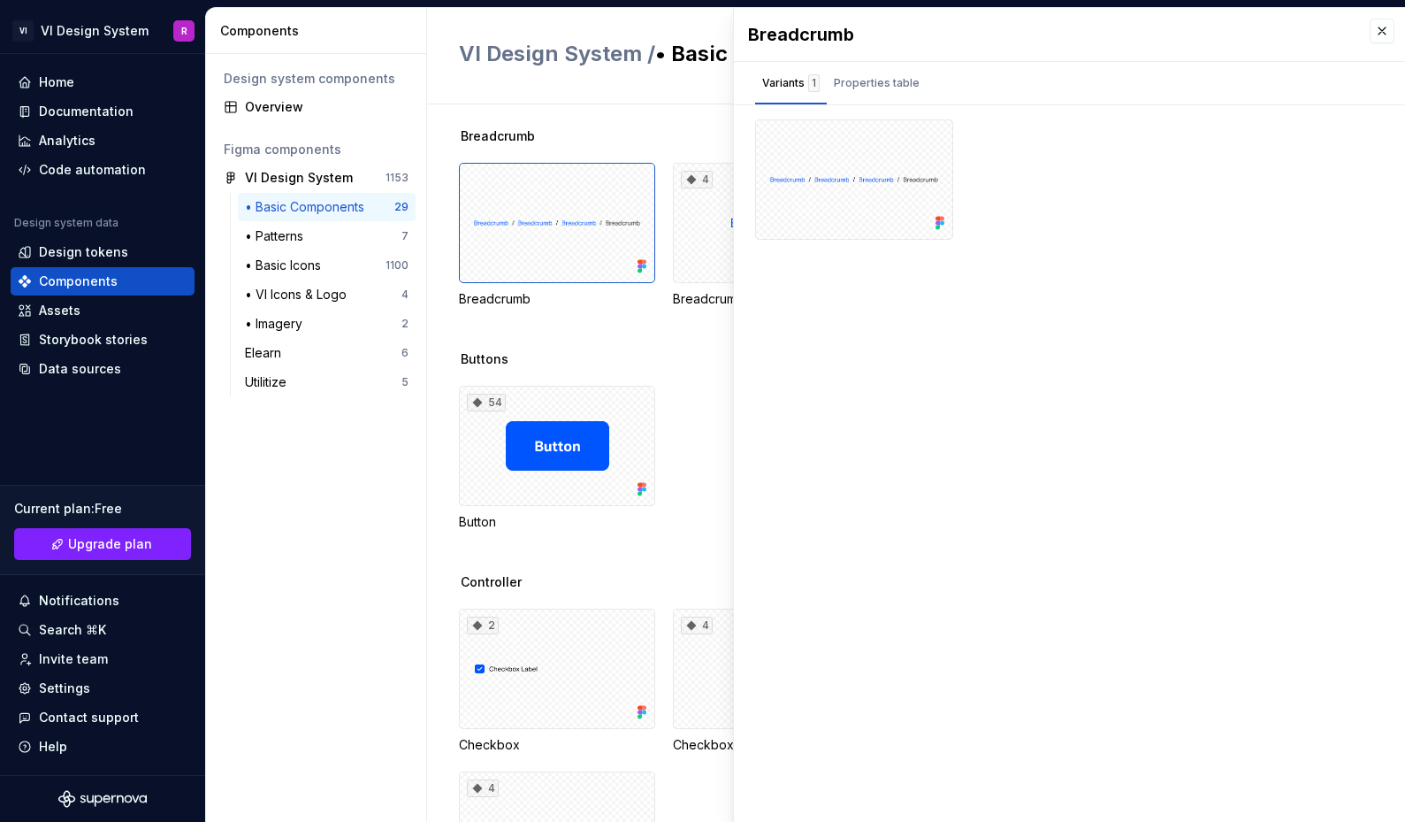
click at [713, 330] on div "Breadcrumb Breadcrumb 4 Breadcrumb Items" at bounding box center [932, 238] width 946 height 223
click at [664, 375] on div "Buttons 54 Button" at bounding box center [932, 461] width 946 height 223
click at [1376, 25] on button "button" at bounding box center [1382, 31] width 25 height 25
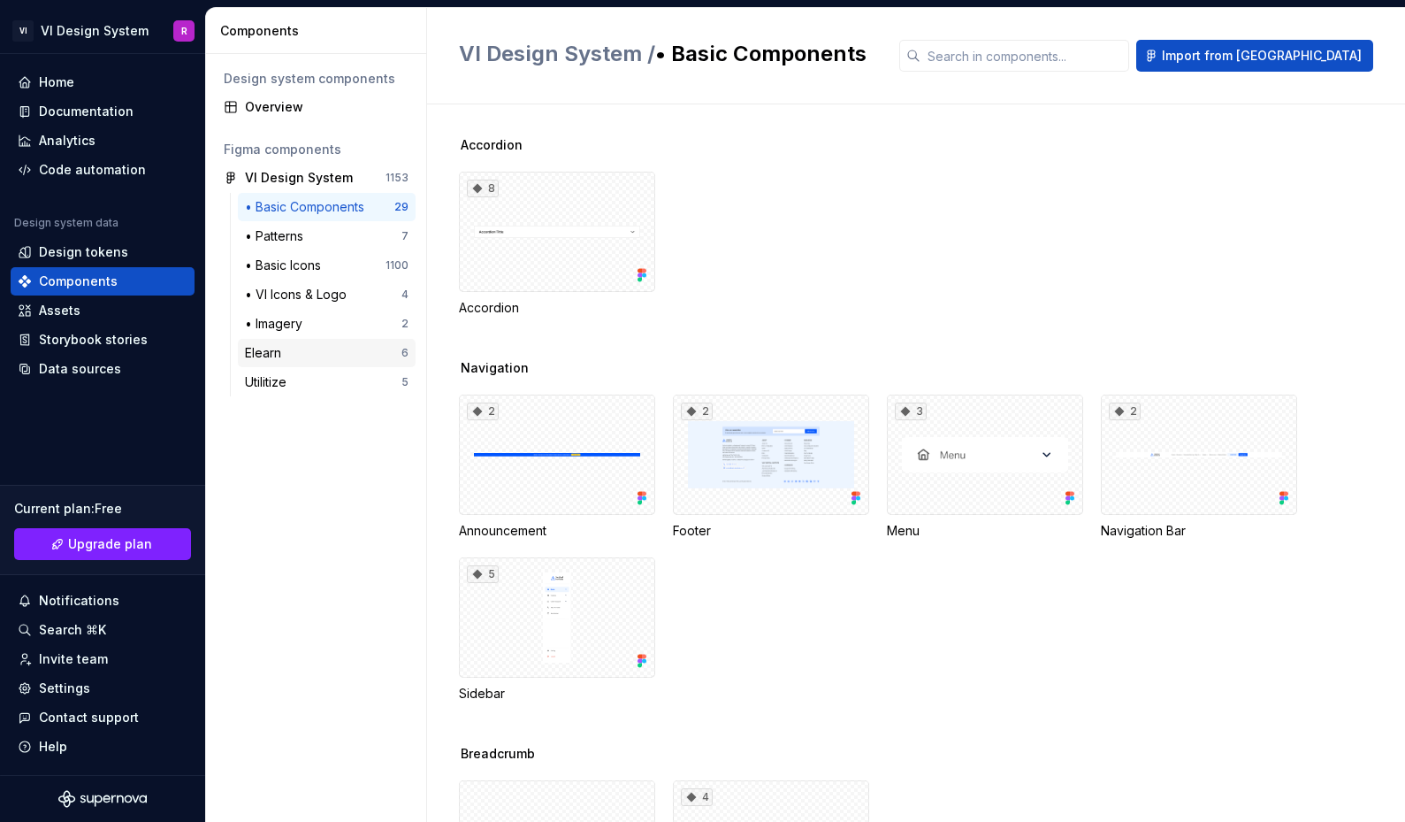
click at [342, 349] on div "Elearn" at bounding box center [323, 353] width 157 height 18
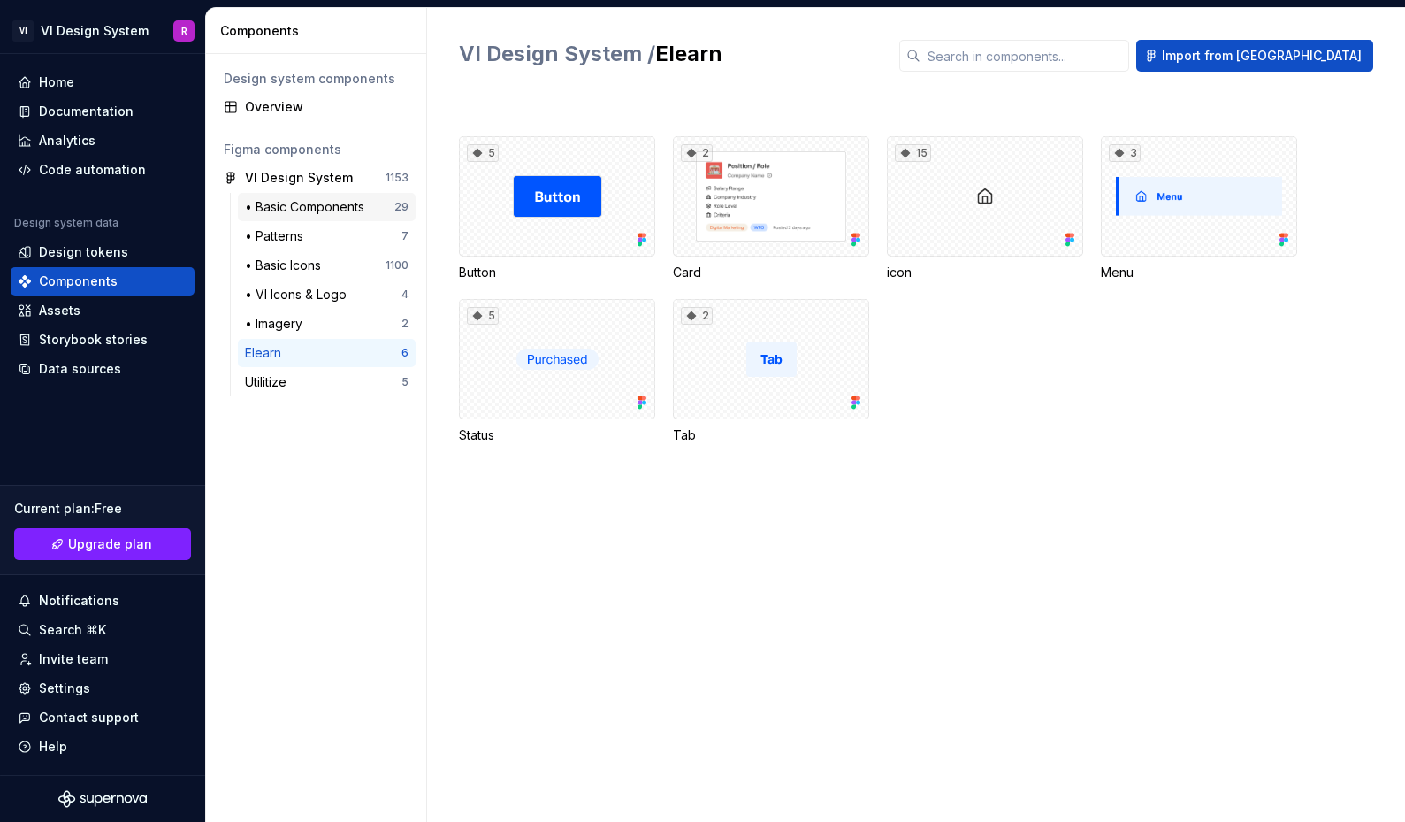
click at [332, 215] on div "• Basic Components" at bounding box center [308, 207] width 126 height 18
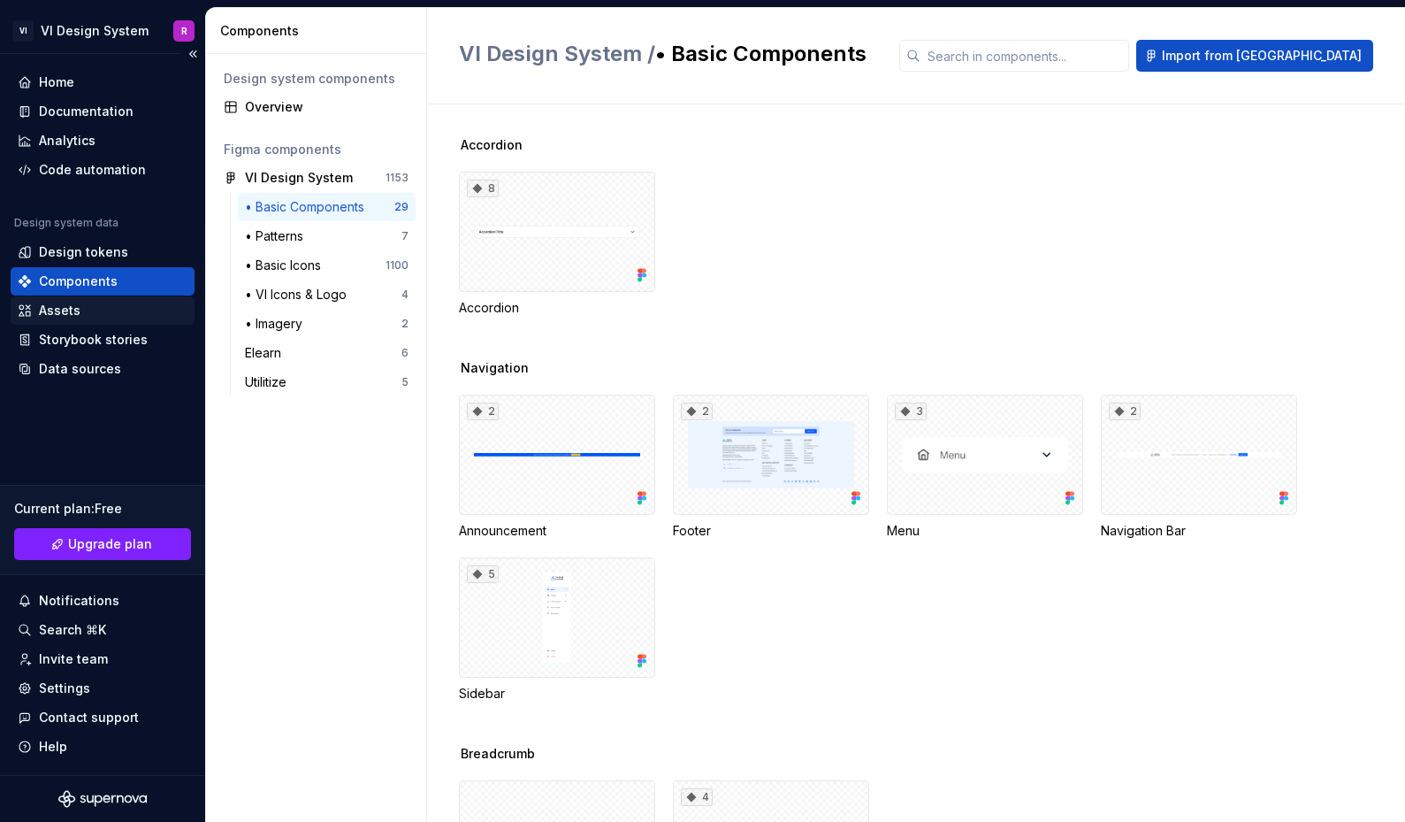
click at [109, 310] on div "Assets" at bounding box center [103, 311] width 170 height 18
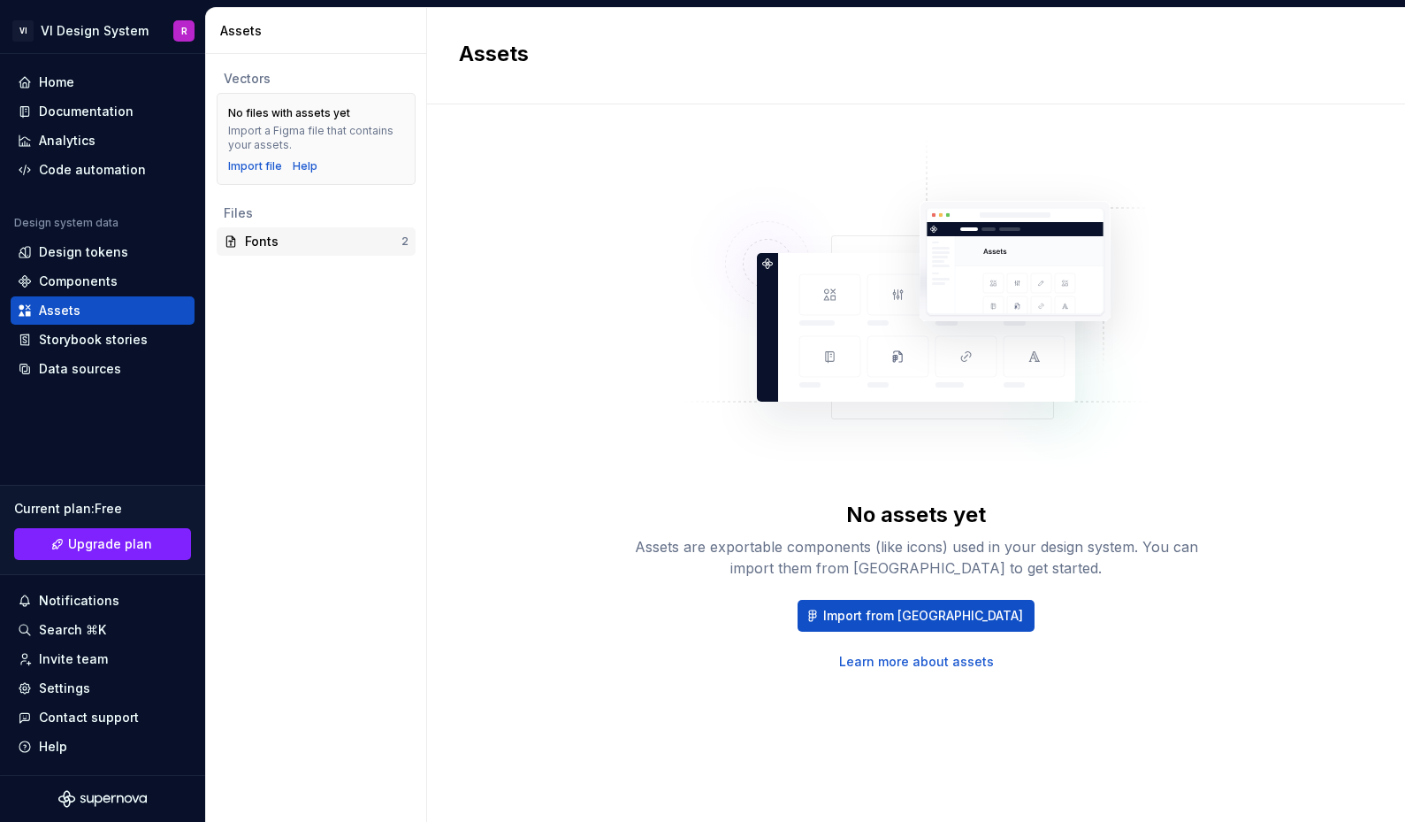
click at [326, 234] on div "Fonts" at bounding box center [323, 242] width 157 height 18
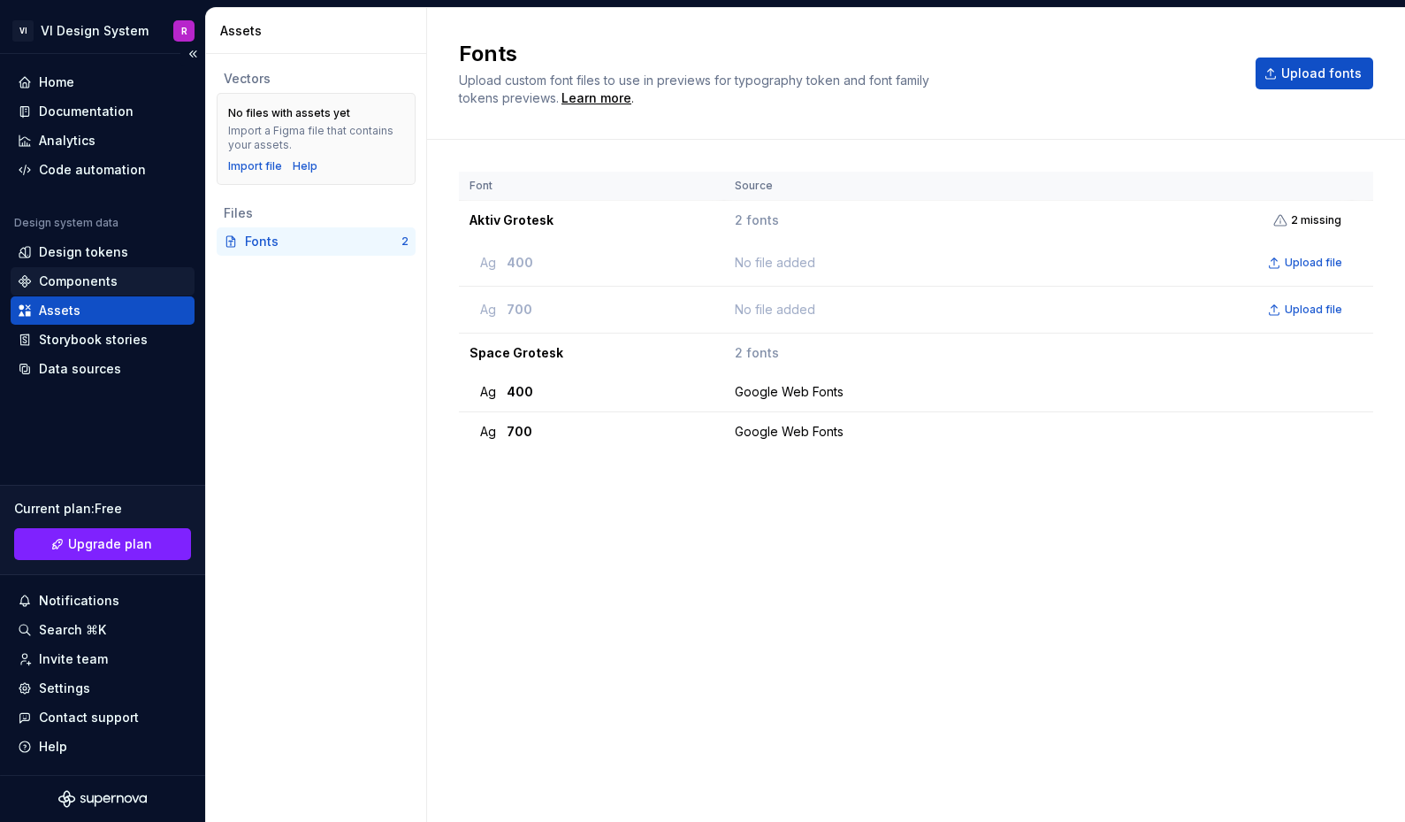
click at [97, 274] on div "Components" at bounding box center [78, 281] width 79 height 18
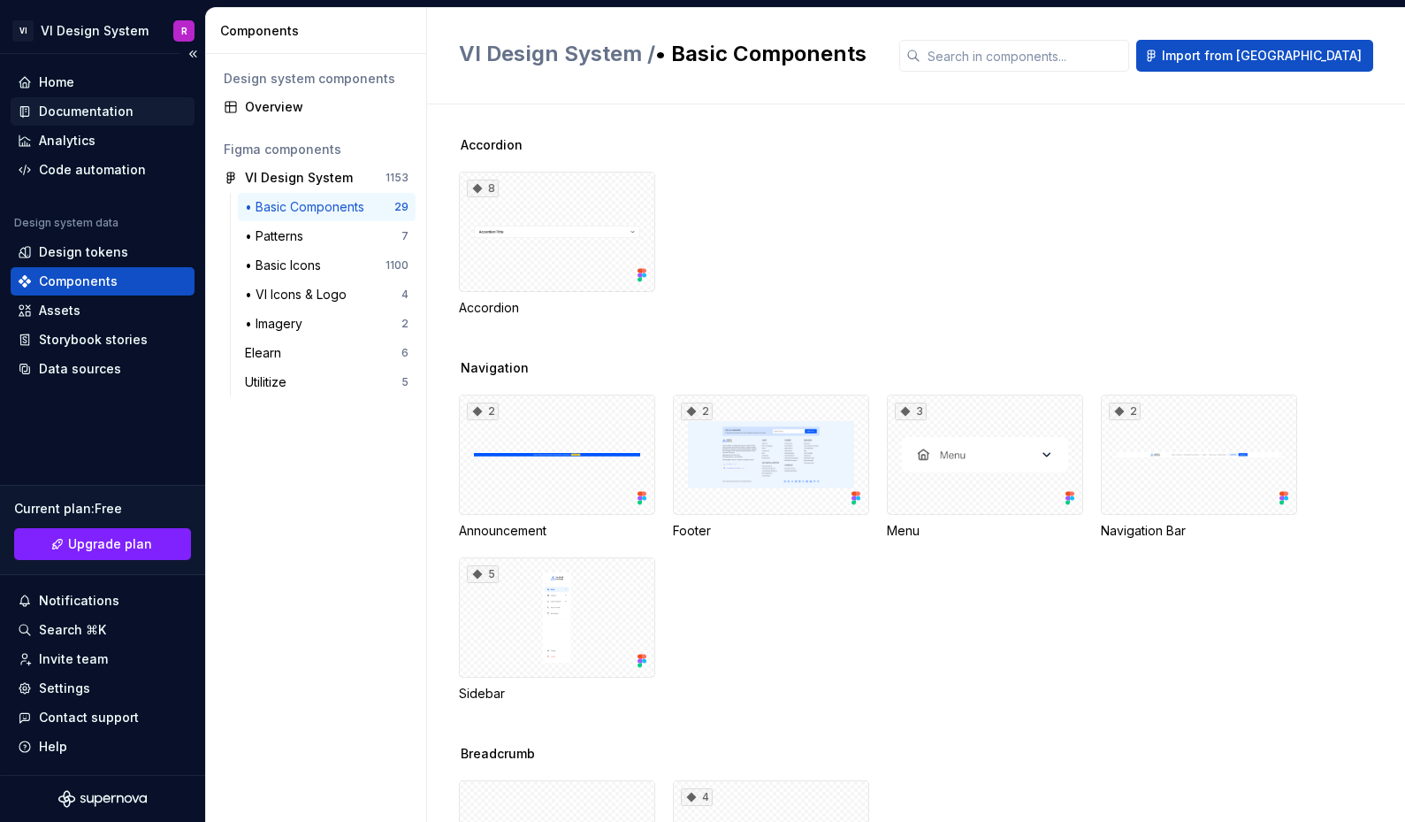
click at [85, 109] on div "Documentation" at bounding box center [86, 112] width 95 height 18
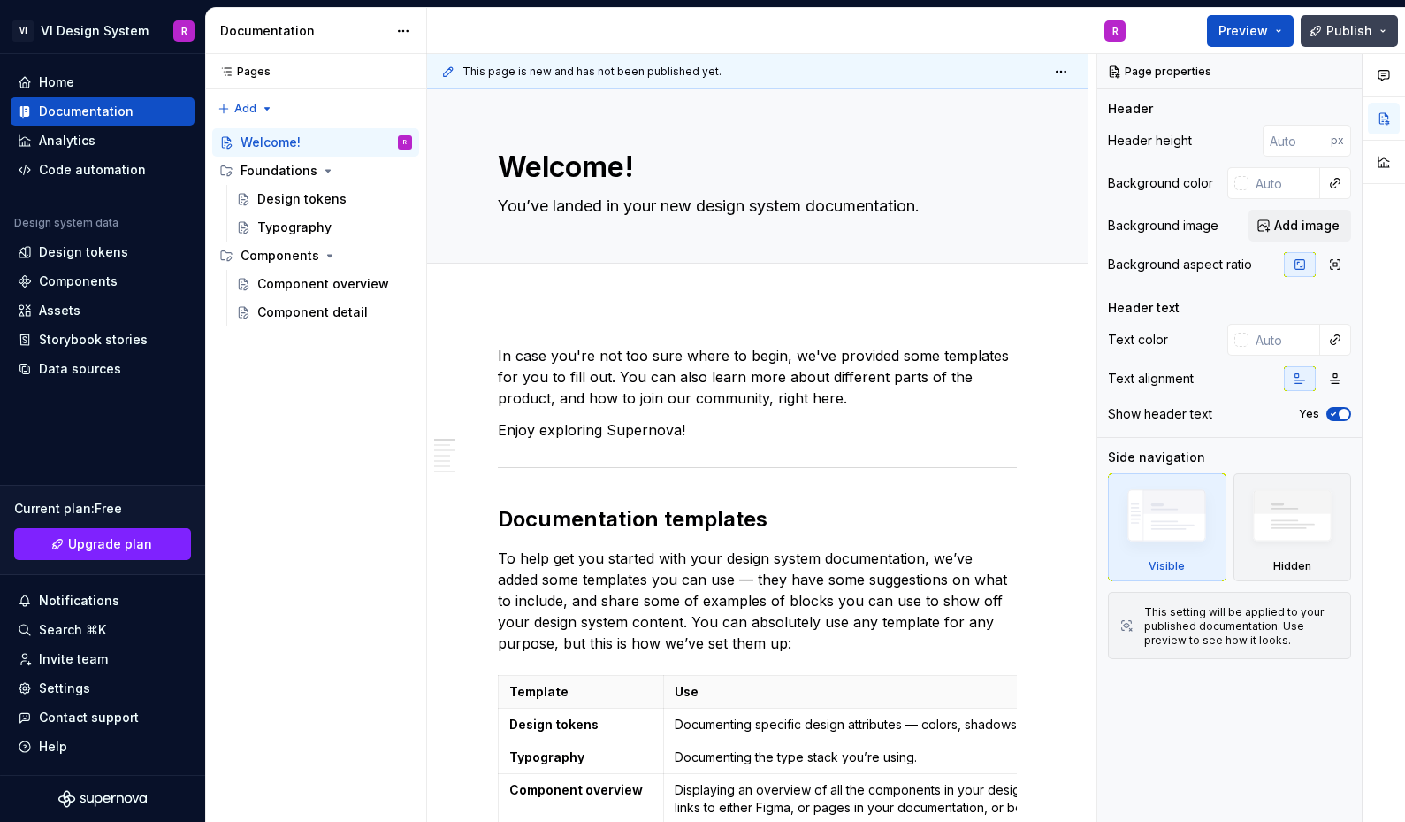
click at [1389, 32] on button "Publish" at bounding box center [1349, 31] width 97 height 32
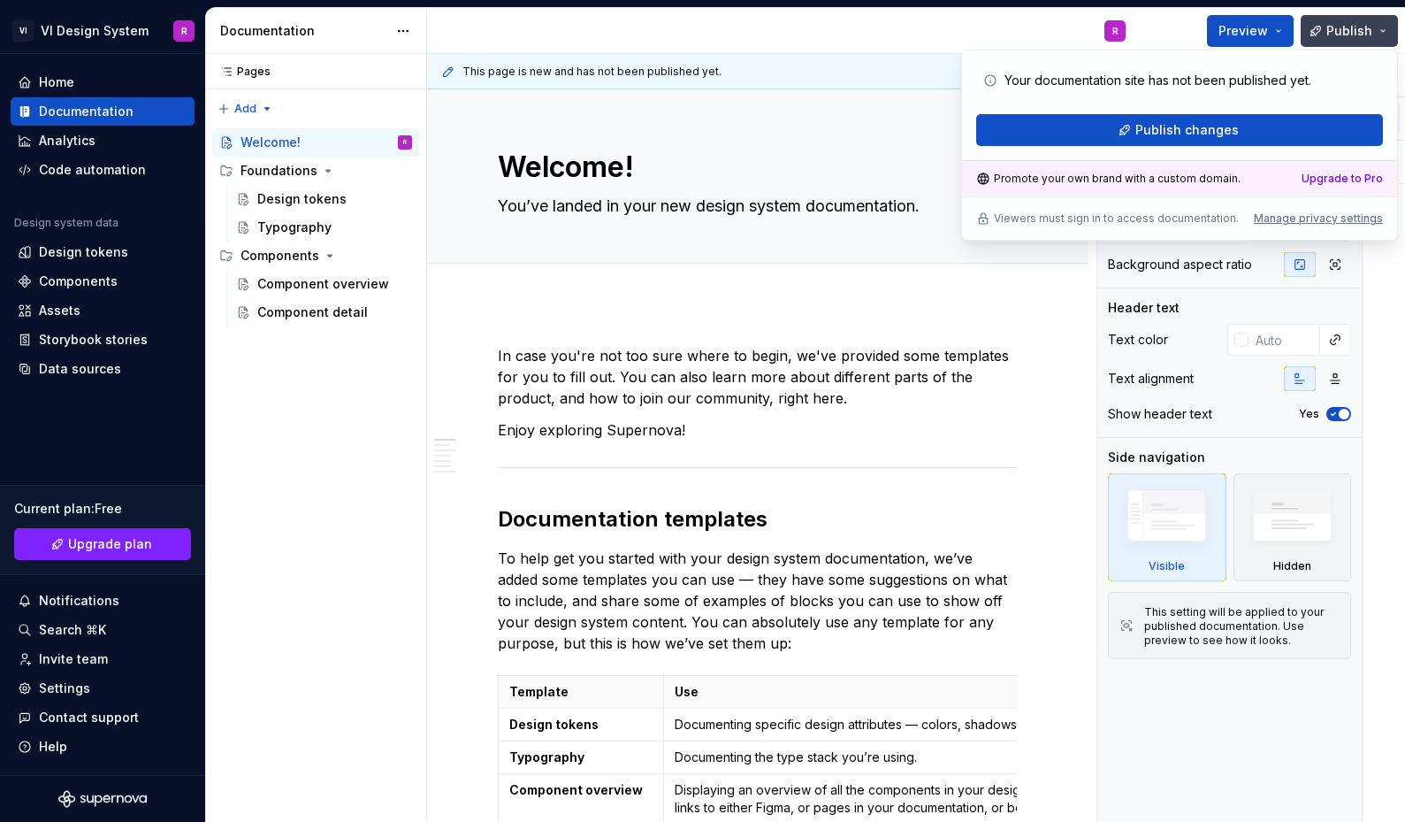
click at [1389, 32] on button "Publish" at bounding box center [1349, 31] width 97 height 32
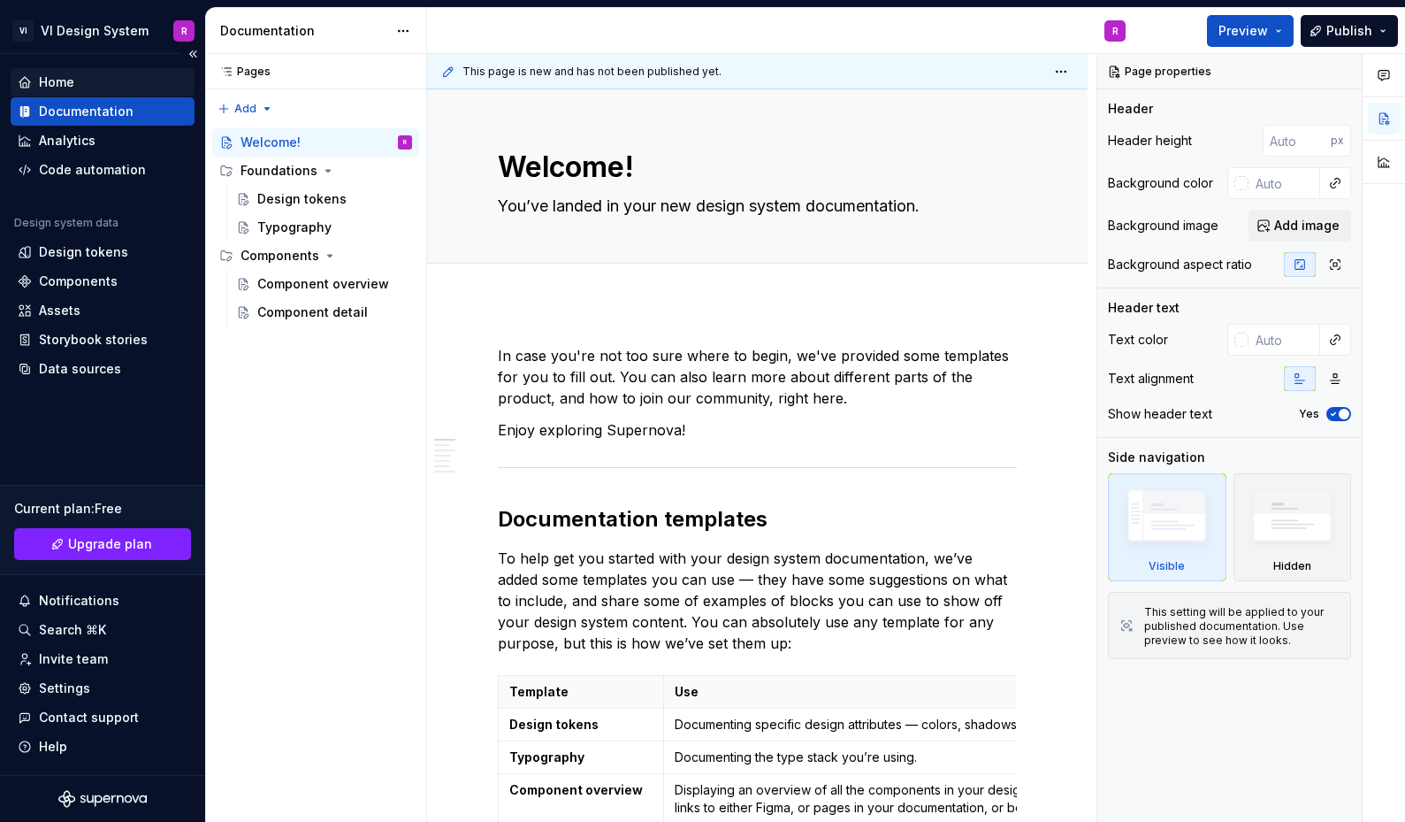
click at [63, 81] on div "Home" at bounding box center [56, 82] width 35 height 18
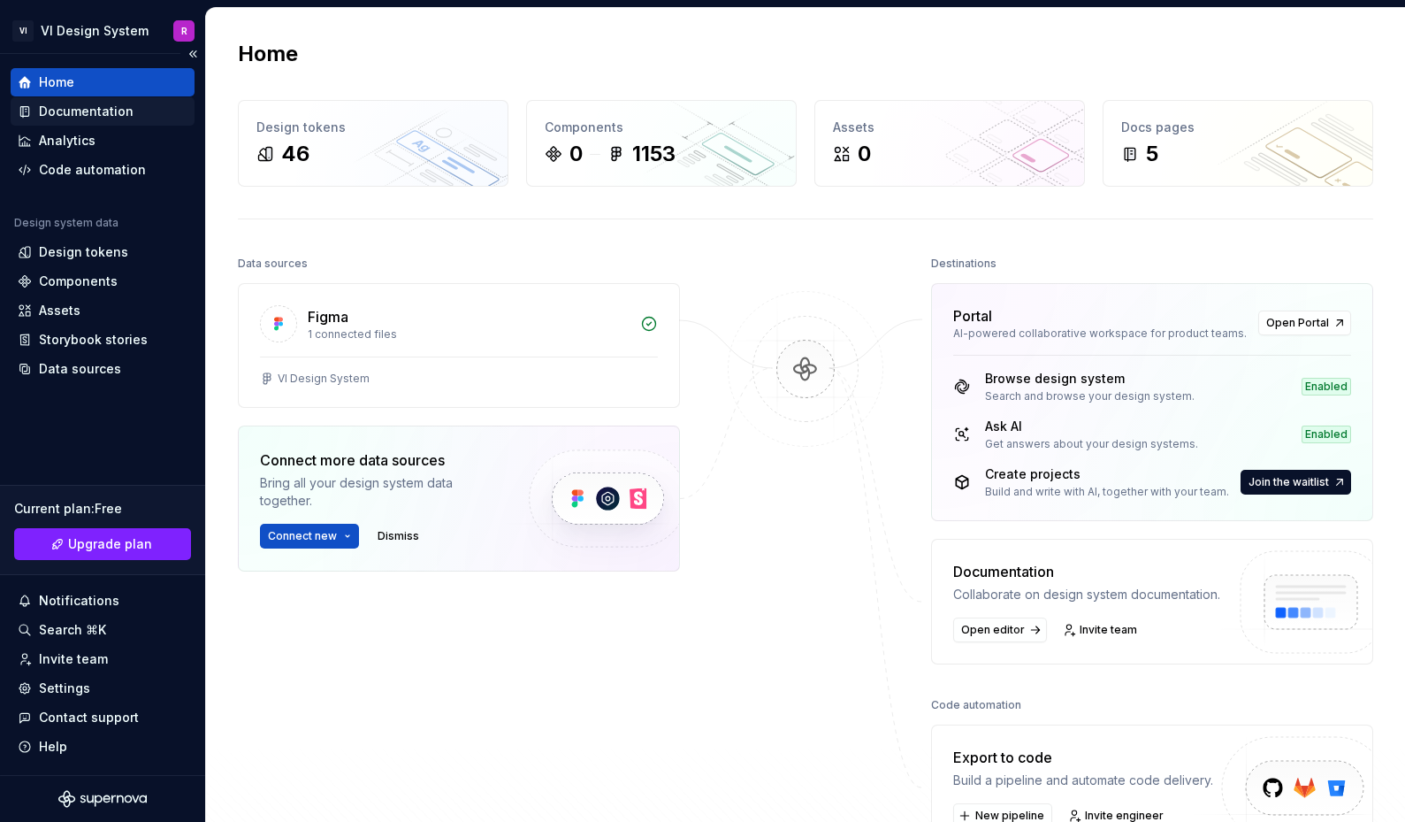
click at [94, 109] on div "Documentation" at bounding box center [86, 112] width 95 height 18
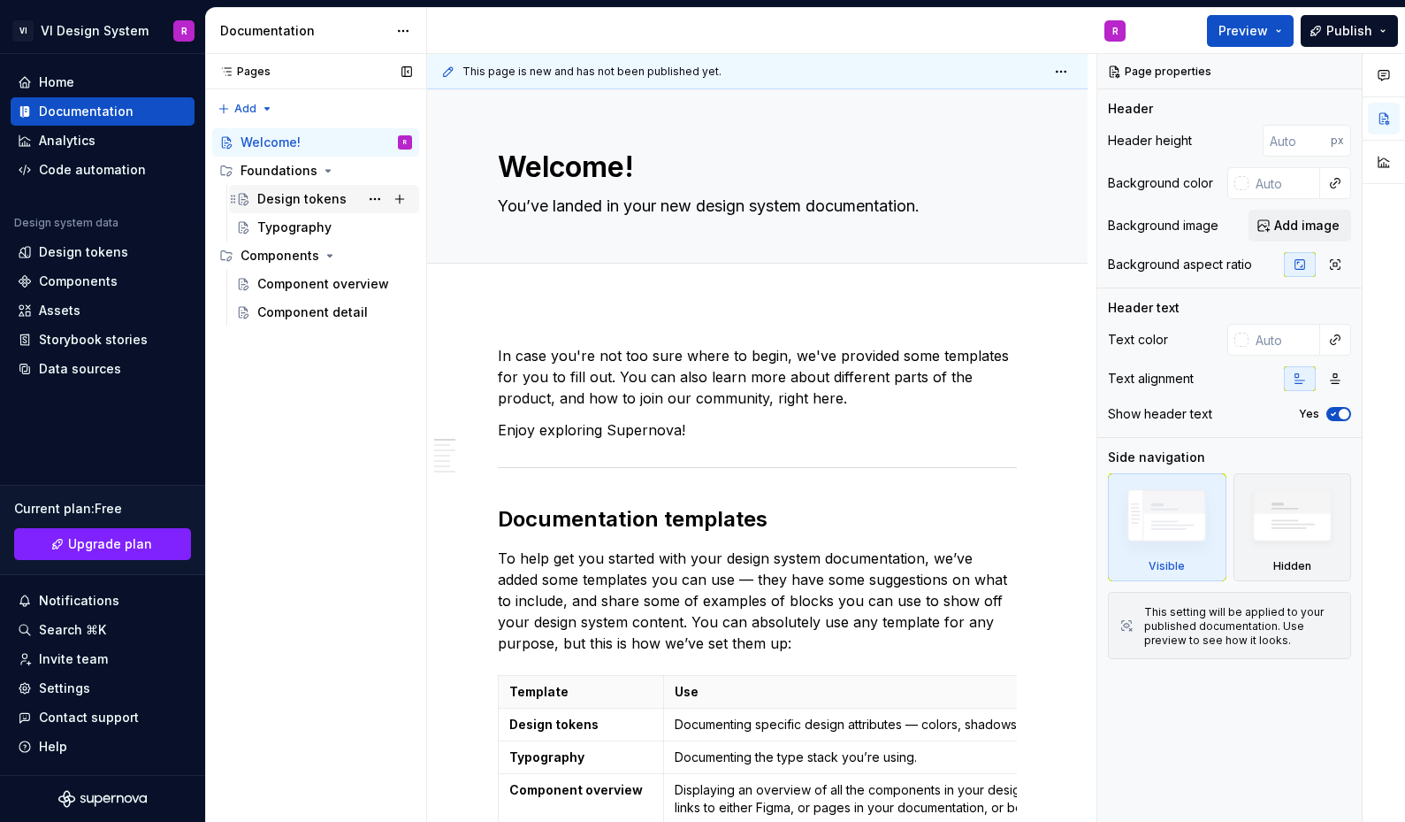
click at [315, 188] on div "Design tokens" at bounding box center [334, 199] width 155 height 25
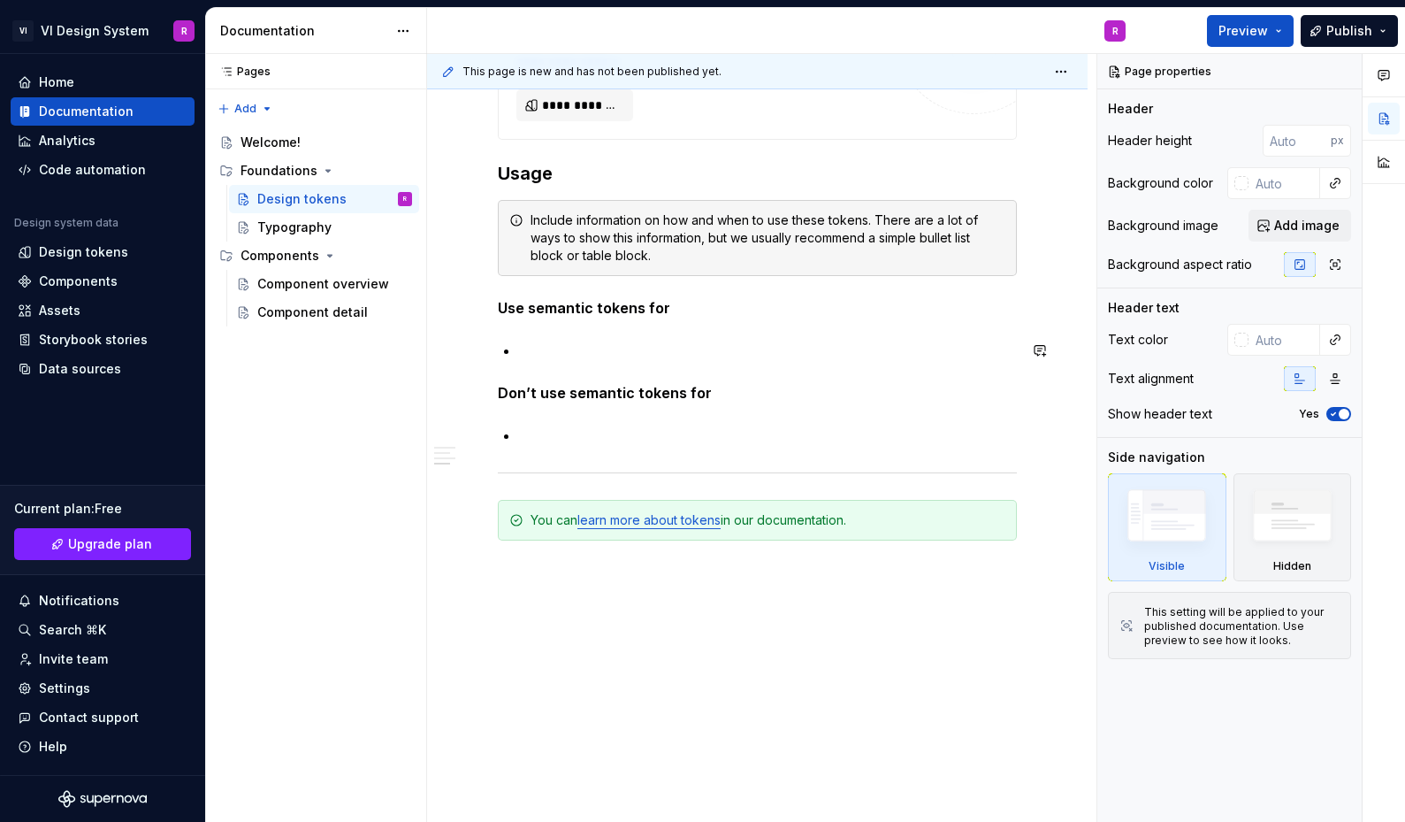
scroll to position [1523, 0]
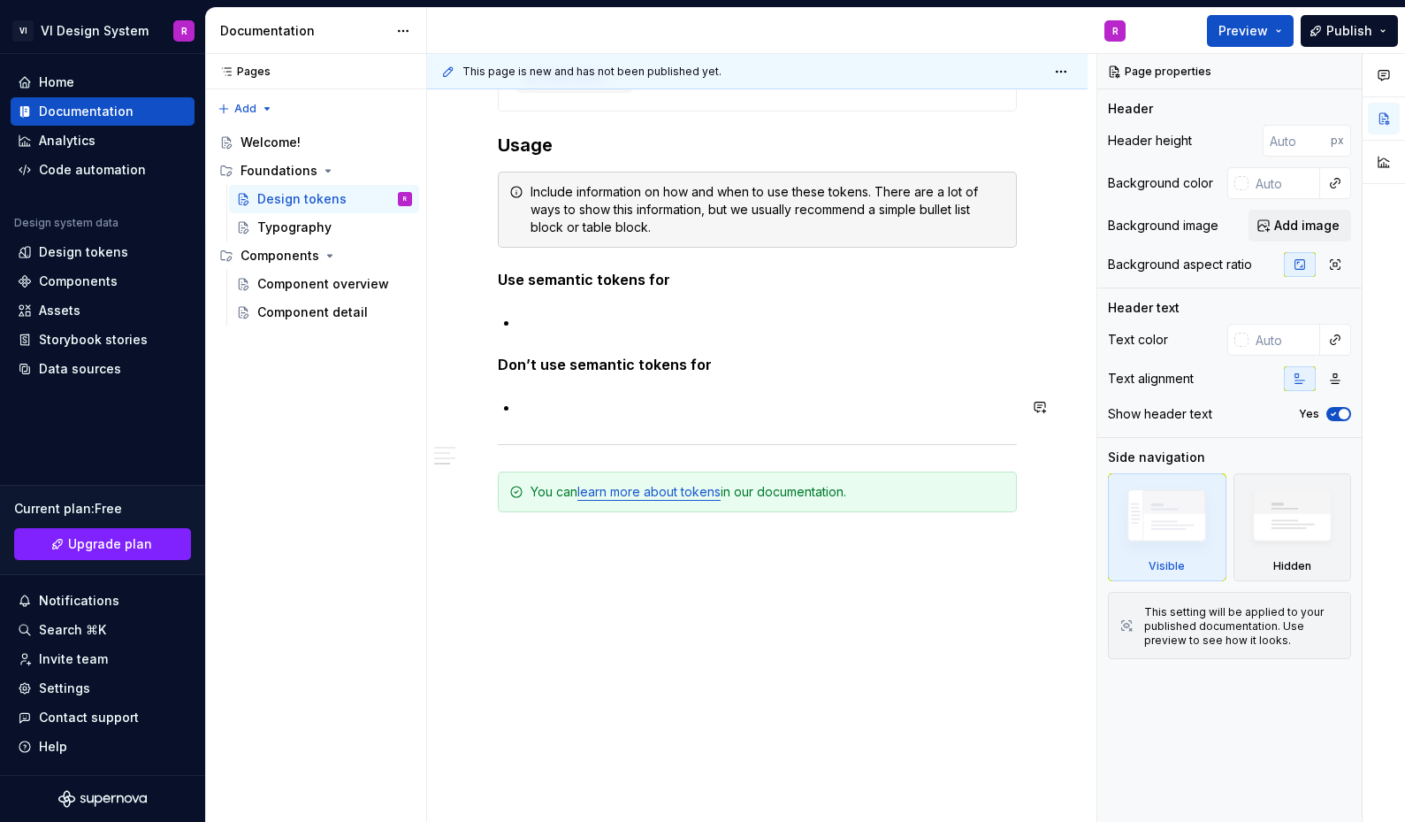
click at [548, 405] on p at bounding box center [768, 406] width 498 height 21
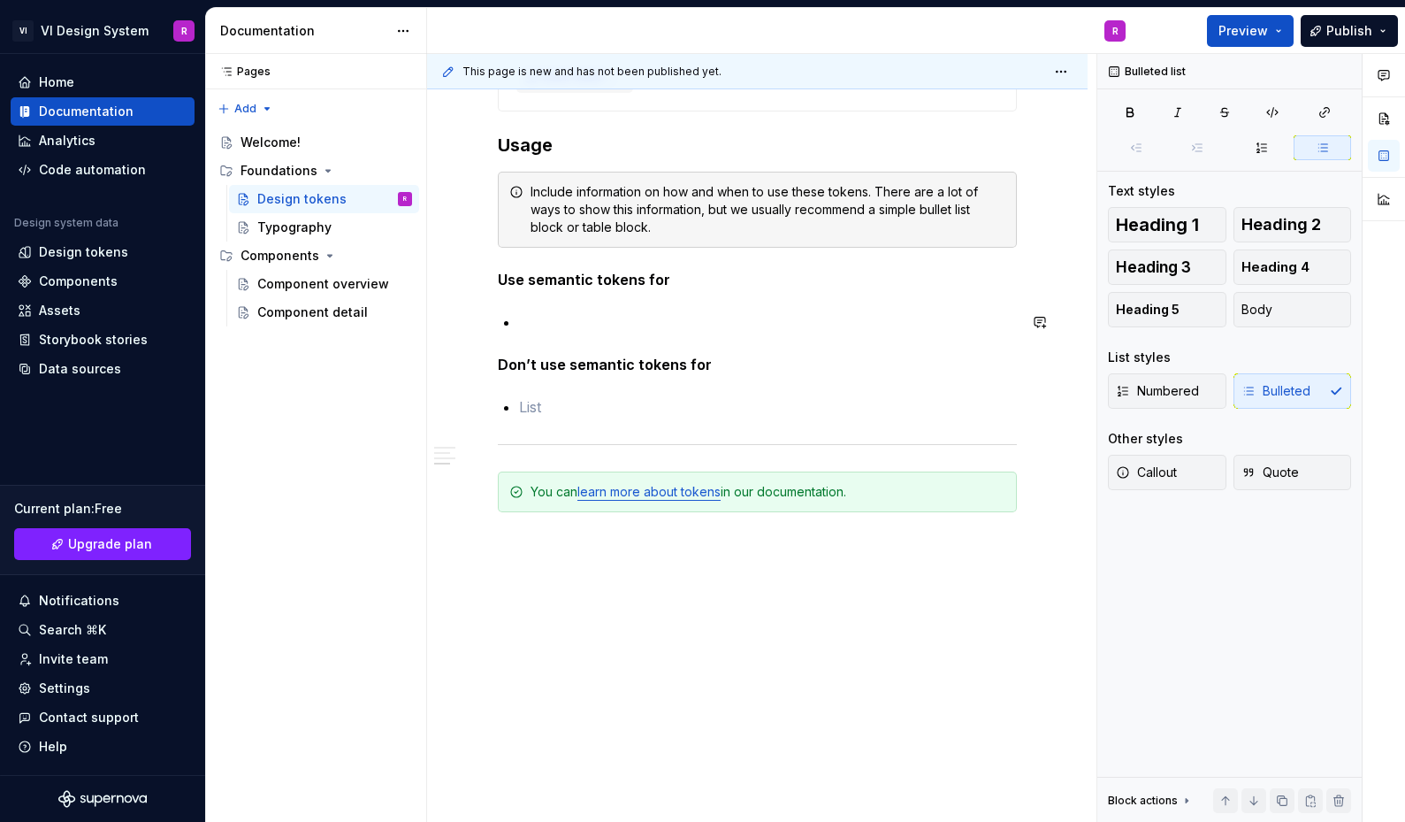
click at [582, 312] on p at bounding box center [768, 321] width 498 height 21
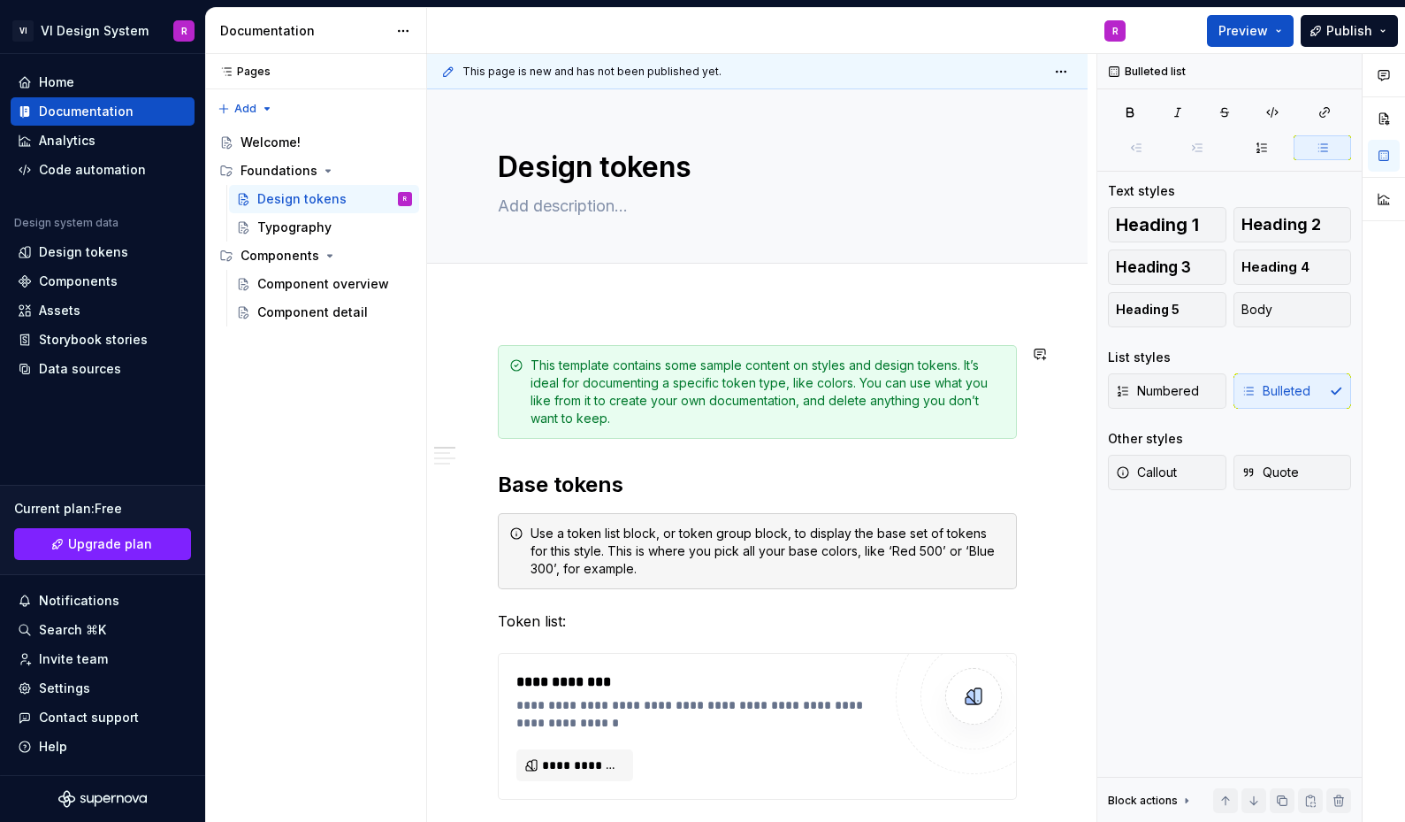
scroll to position [0, 0]
click at [527, 207] on textarea at bounding box center [753, 206] width 519 height 28
click at [571, 175] on textarea "Design tokens" at bounding box center [753, 167] width 519 height 42
click at [562, 196] on textarea at bounding box center [753, 206] width 519 height 28
click at [295, 231] on div "Typography" at bounding box center [294, 227] width 74 height 18
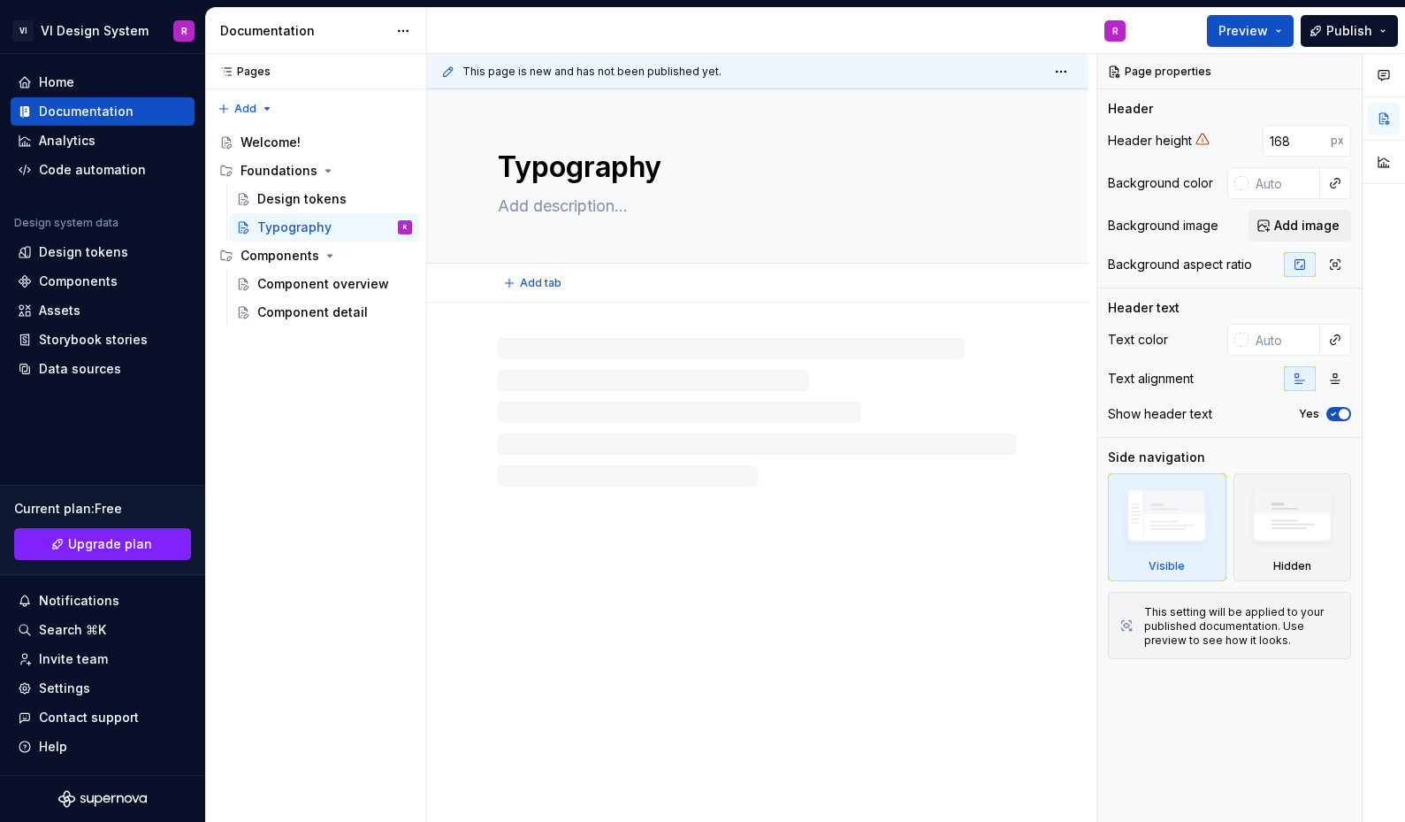
click at [566, 207] on textarea at bounding box center [753, 206] width 519 height 28
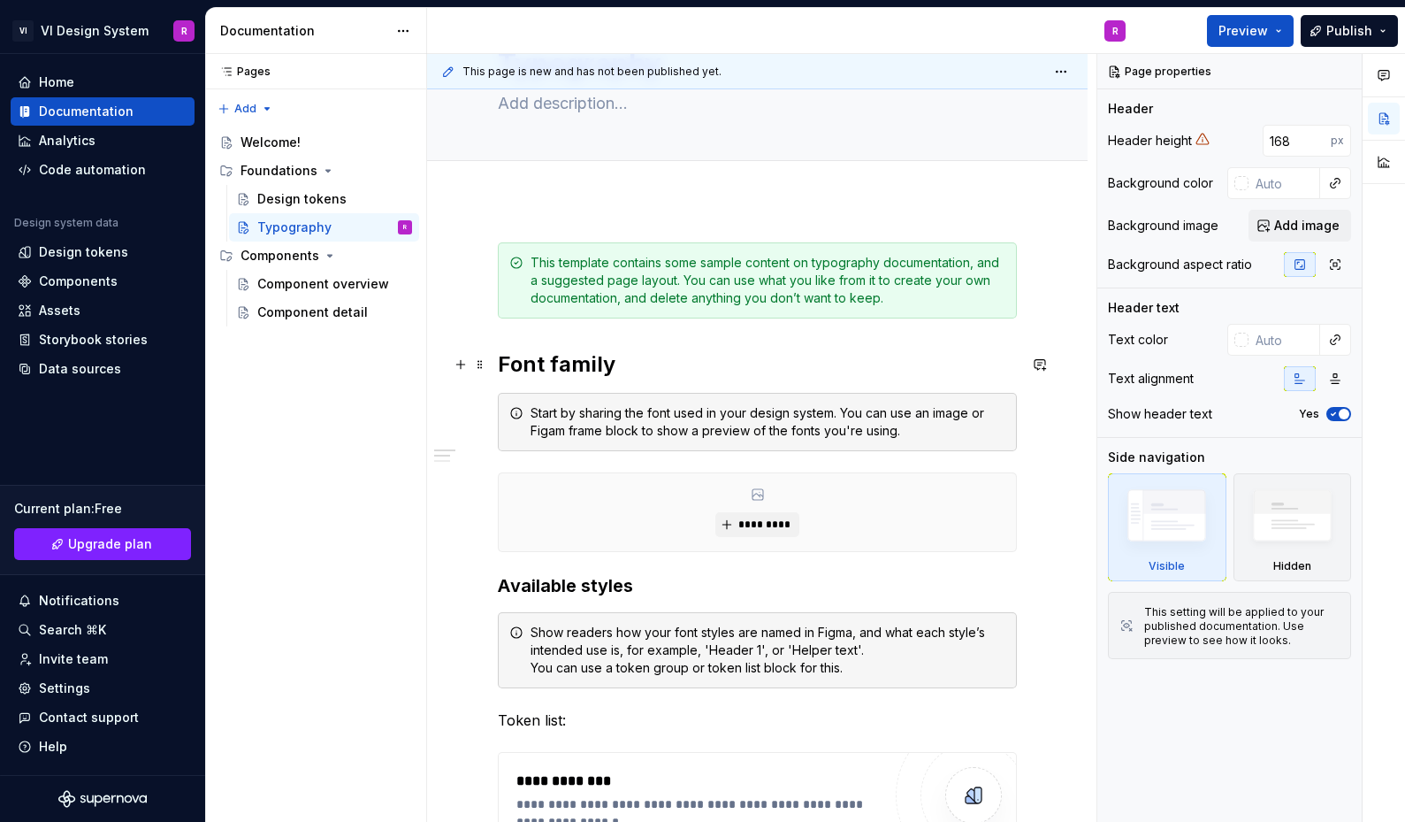
scroll to position [276, 0]
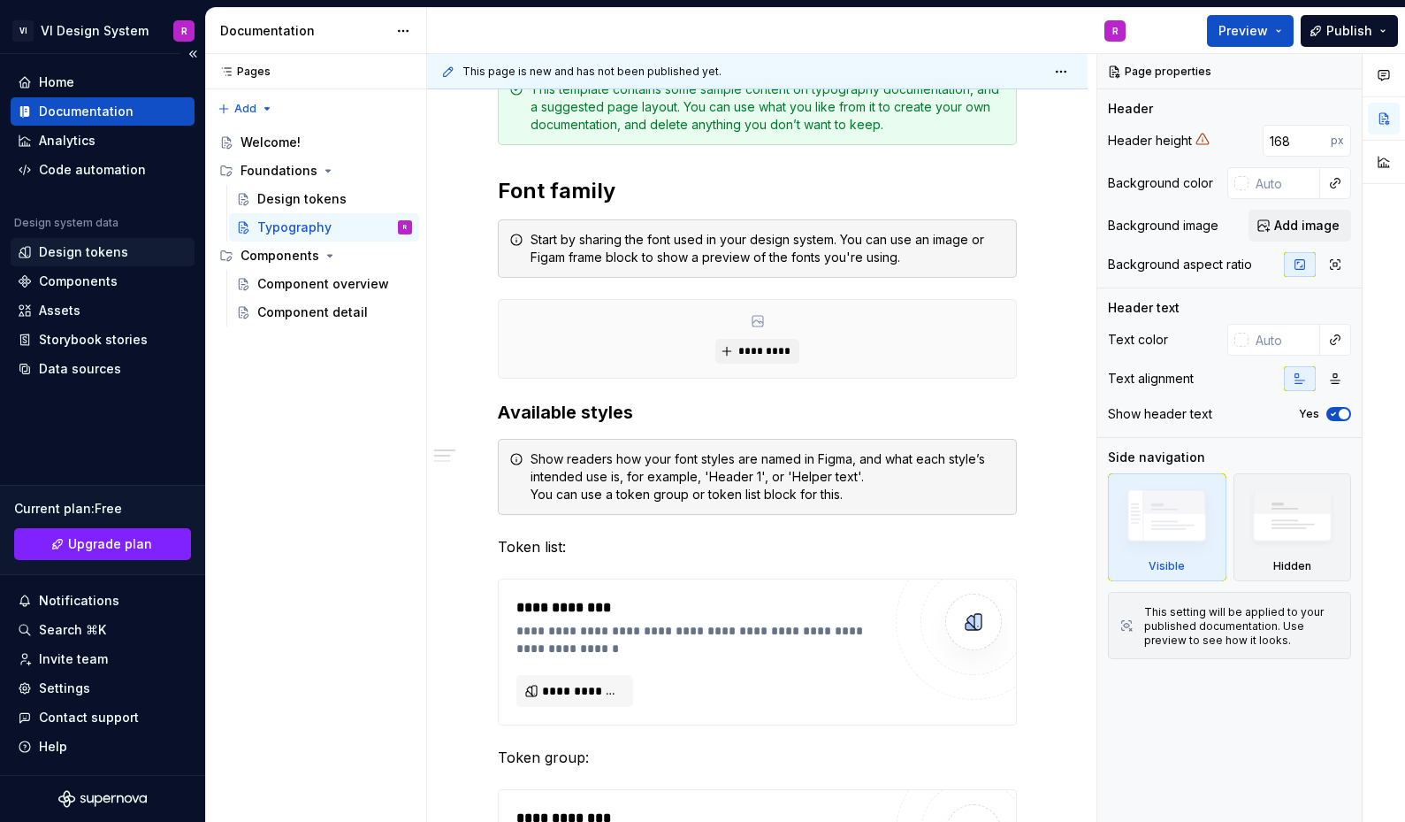
click at [113, 250] on div "Design tokens" at bounding box center [83, 252] width 89 height 18
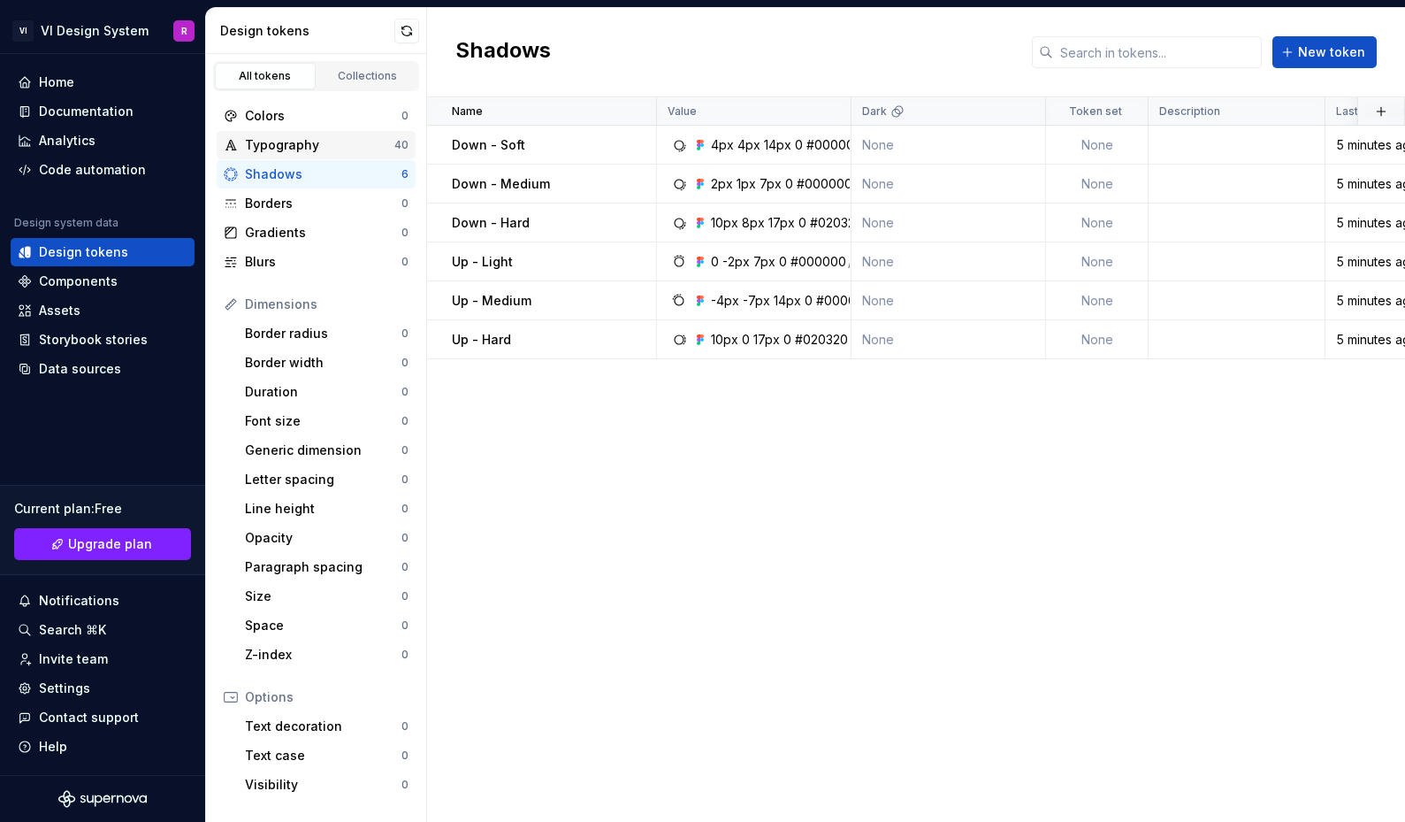
click at [281, 151] on div "Typography" at bounding box center [319, 145] width 149 height 18
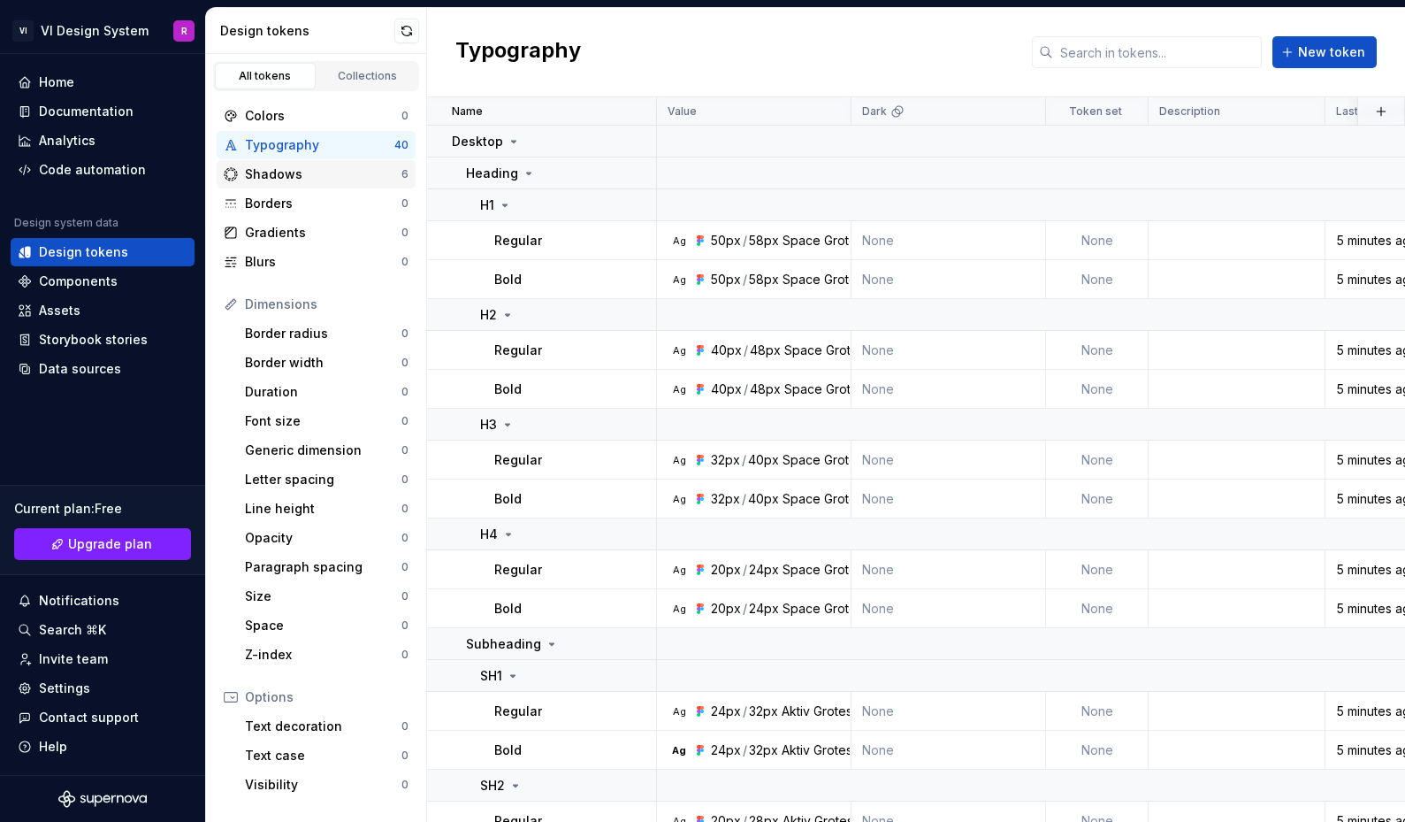
click at [362, 172] on div "Shadows" at bounding box center [323, 174] width 157 height 18
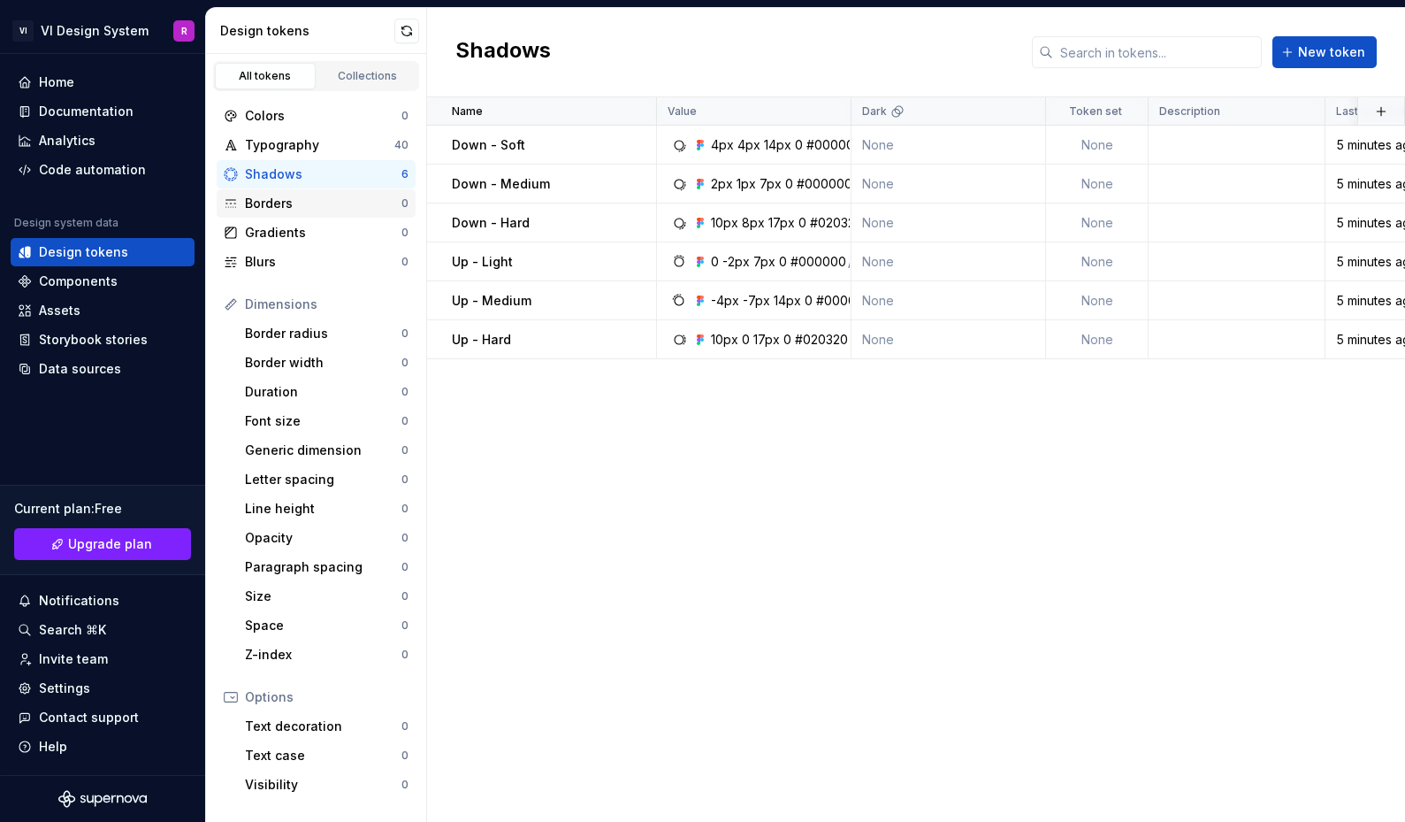
click at [312, 199] on div "Borders" at bounding box center [323, 204] width 157 height 18
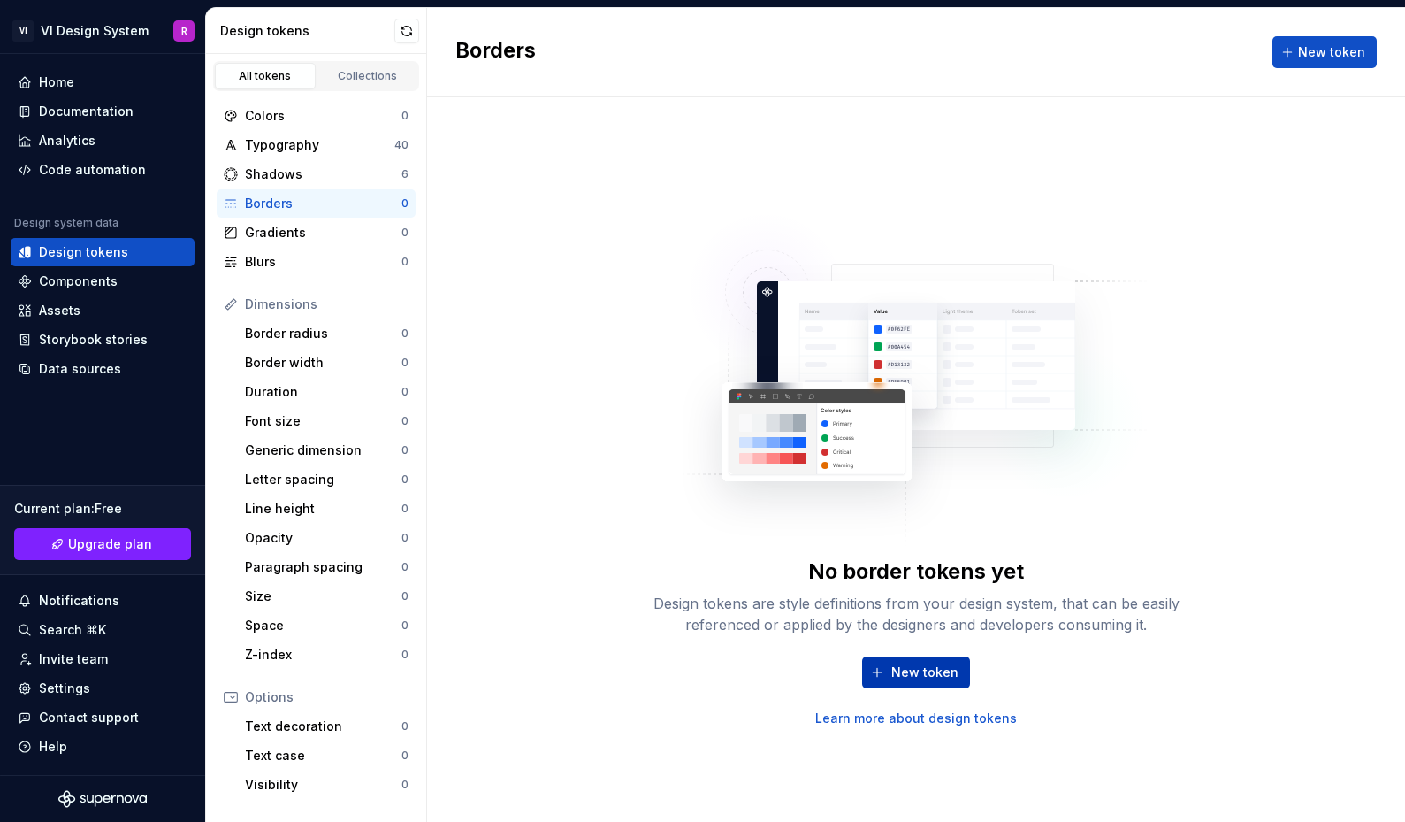
click at [892, 674] on button "New token" at bounding box center [916, 672] width 108 height 32
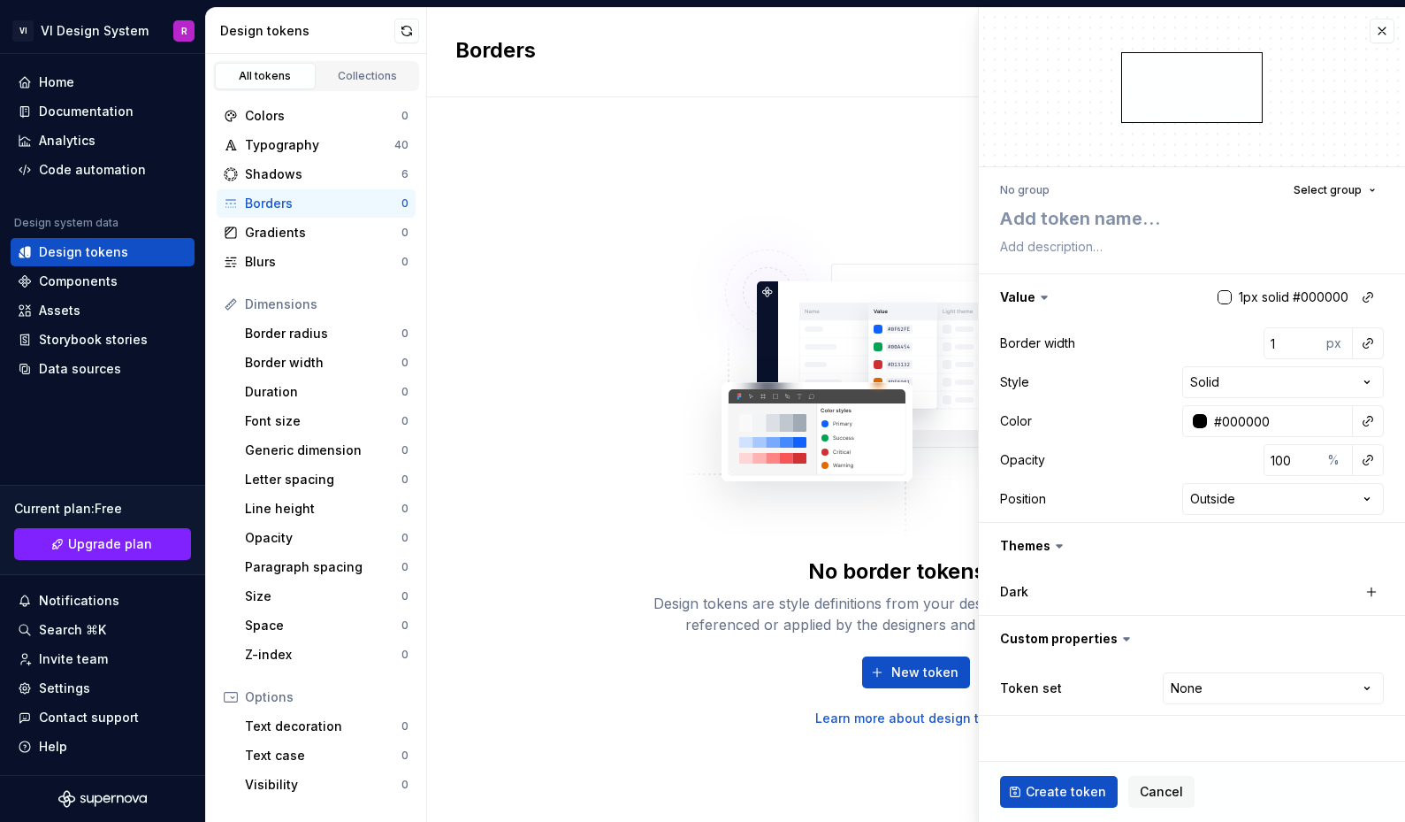
click at [884, 577] on div "No border tokens yet" at bounding box center [916, 571] width 216 height 28
click at [1140, 787] on span "Cancel" at bounding box center [1161, 792] width 43 height 18
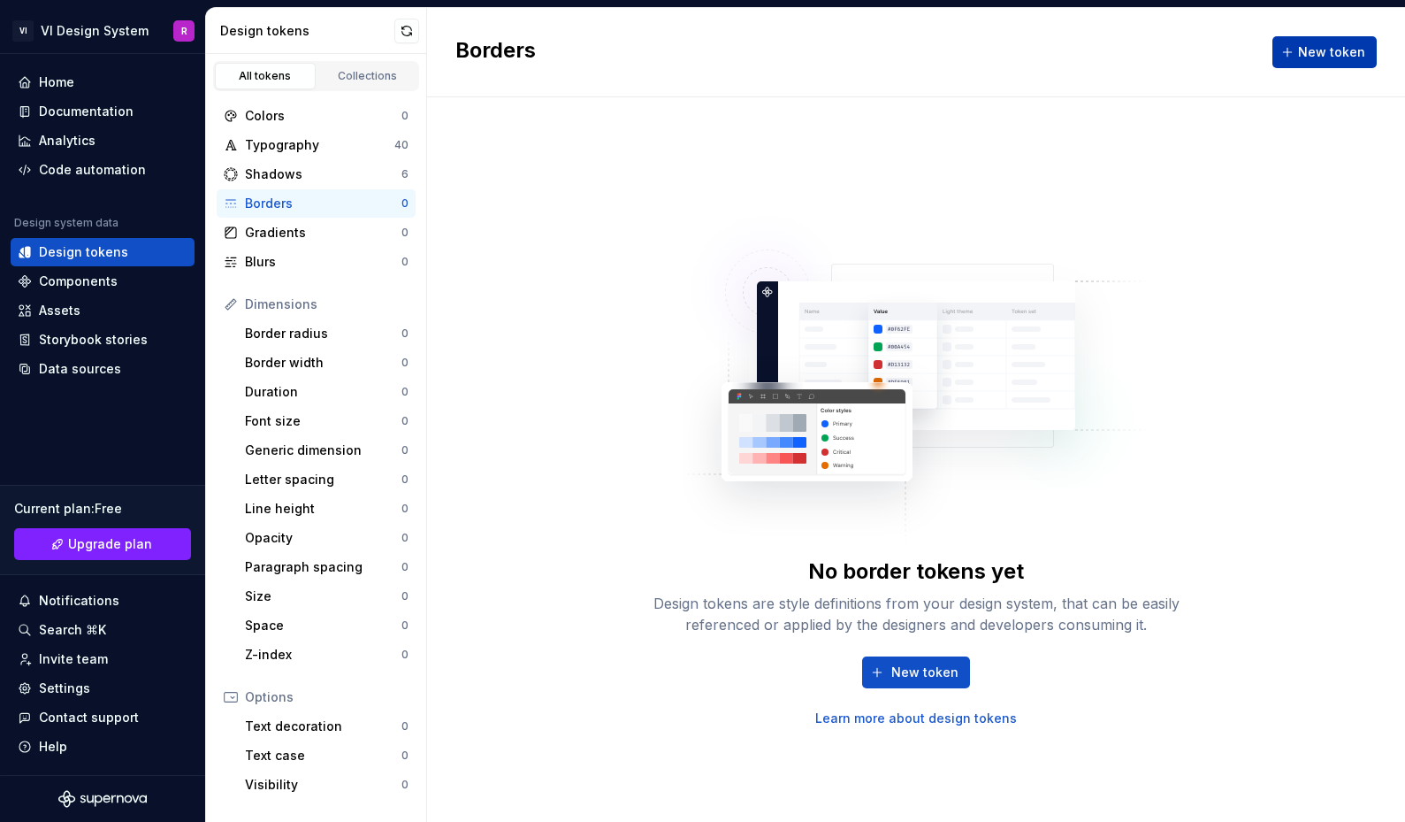
click at [1334, 49] on span "New token" at bounding box center [1331, 52] width 67 height 18
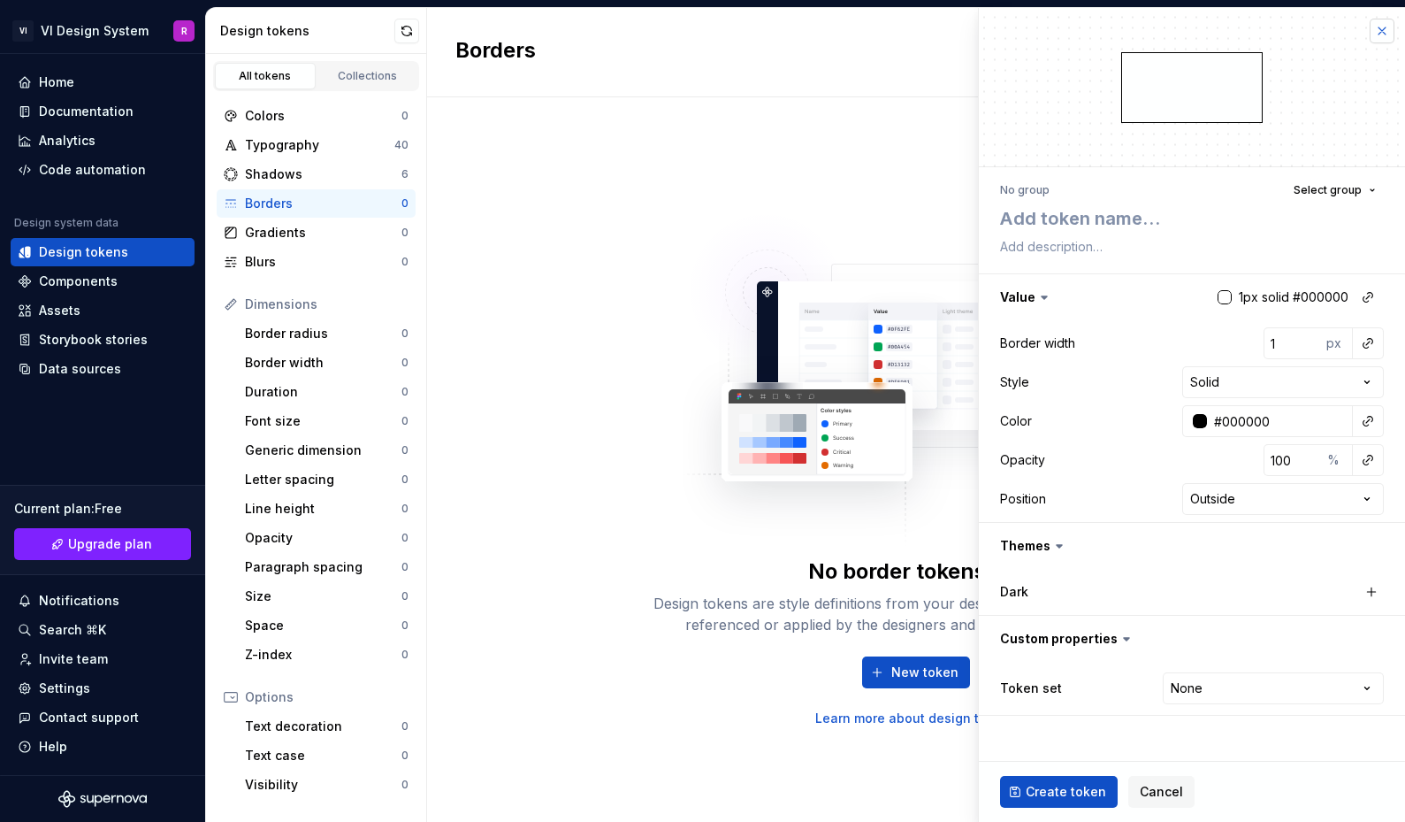
click at [1376, 29] on button "button" at bounding box center [1382, 31] width 25 height 25
type textarea "*"
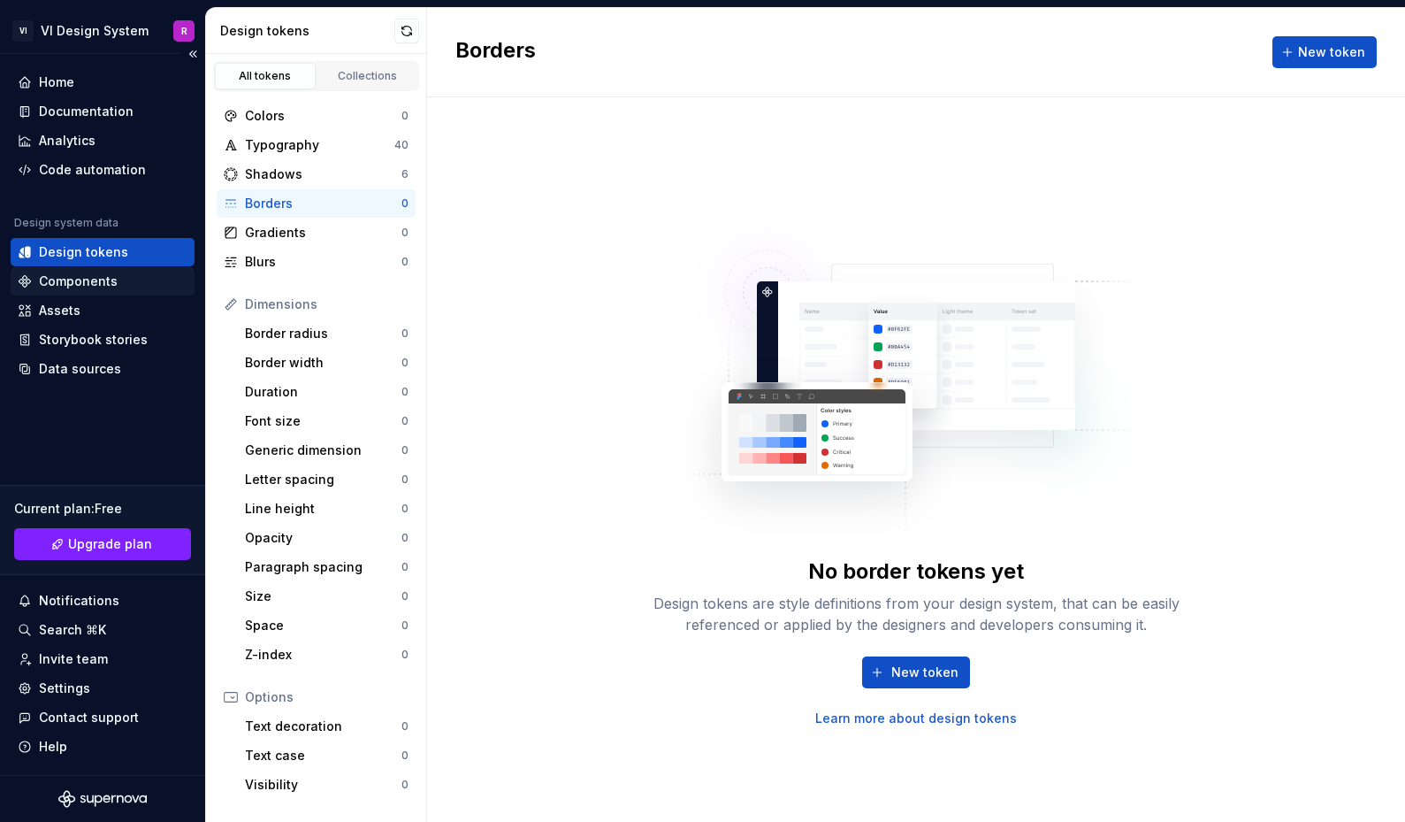
click at [119, 284] on div "Components" at bounding box center [103, 281] width 170 height 18
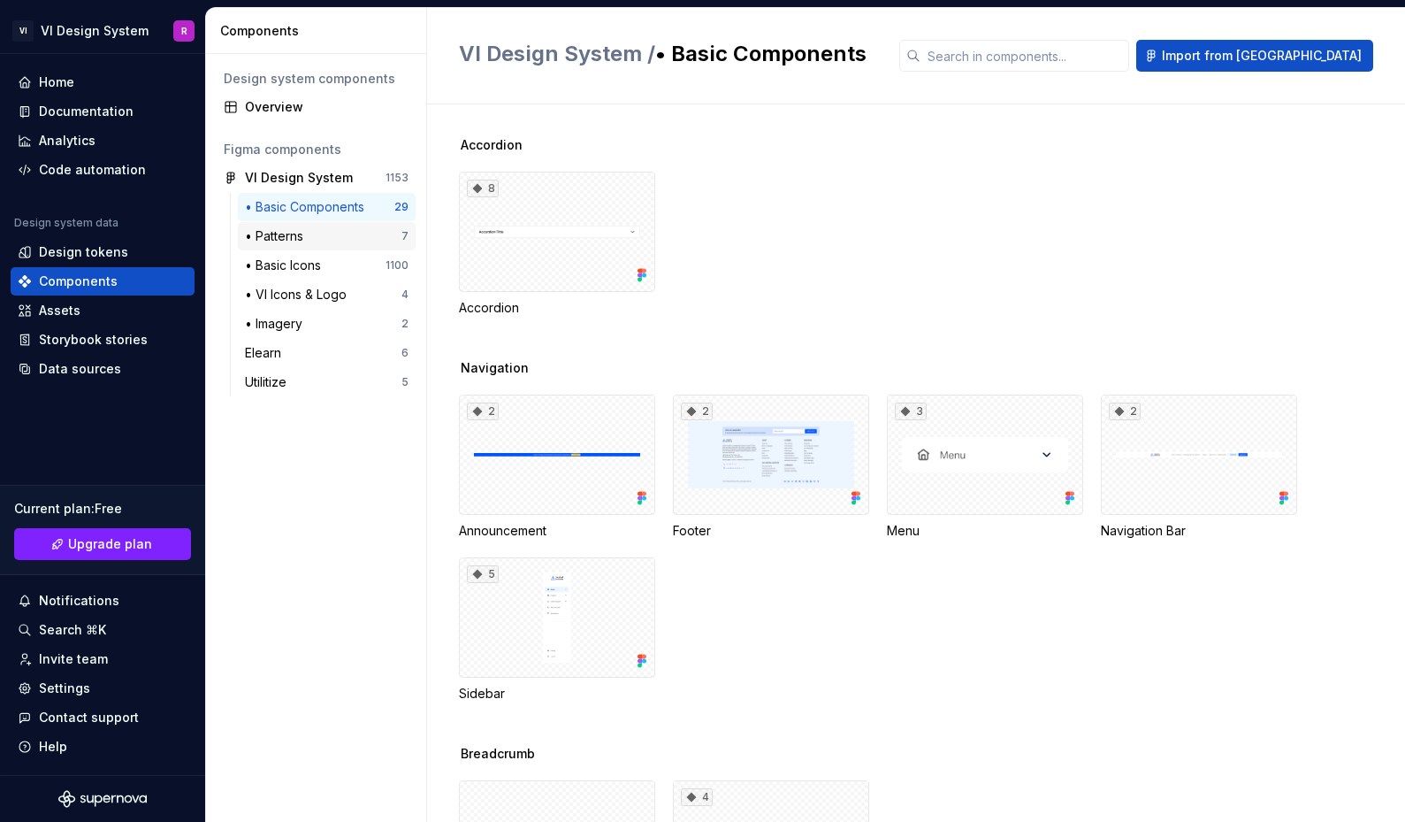
click at [308, 233] on div "• Patterns" at bounding box center [277, 236] width 65 height 18
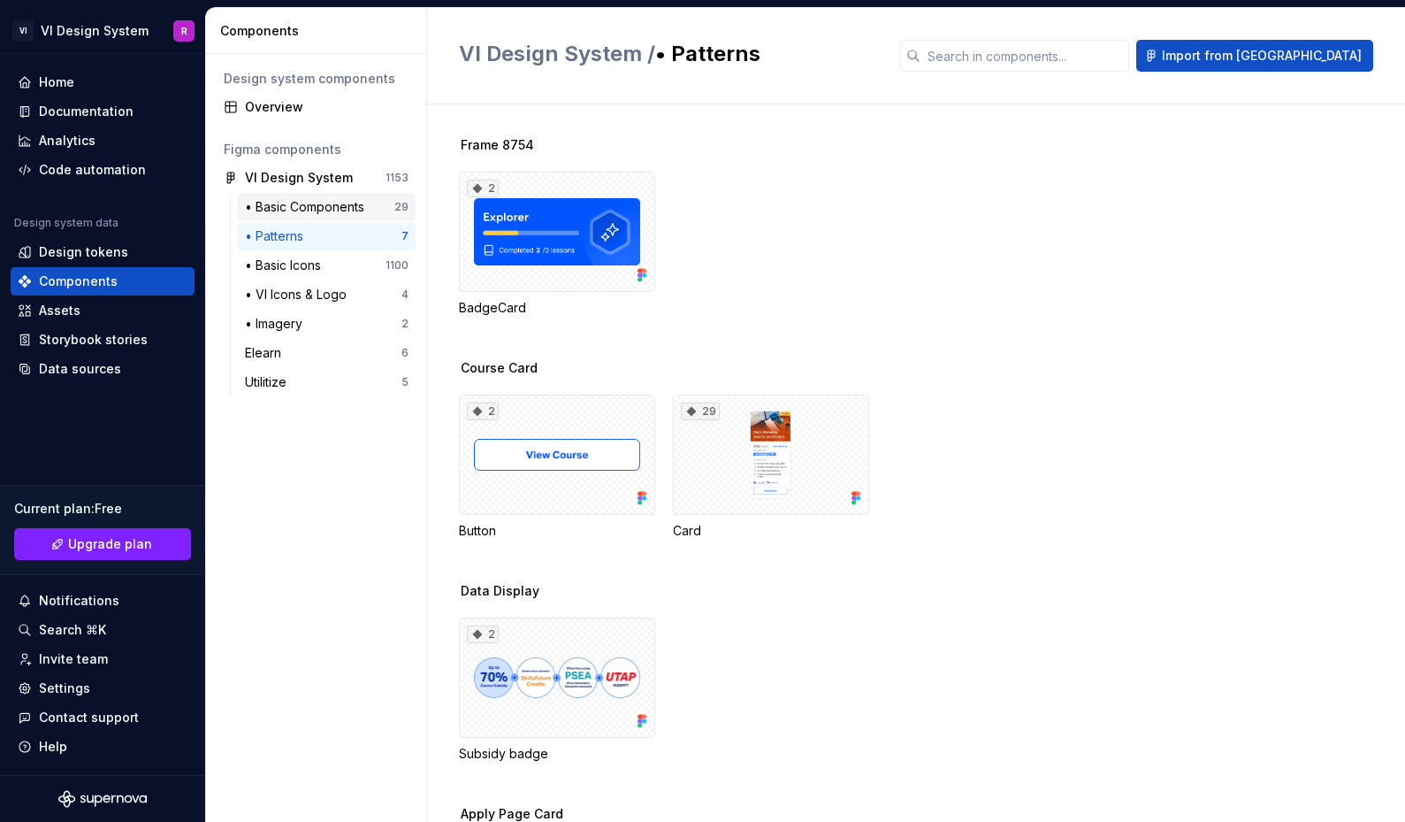
click at [356, 196] on div "• Basic Components 29" at bounding box center [327, 207] width 178 height 28
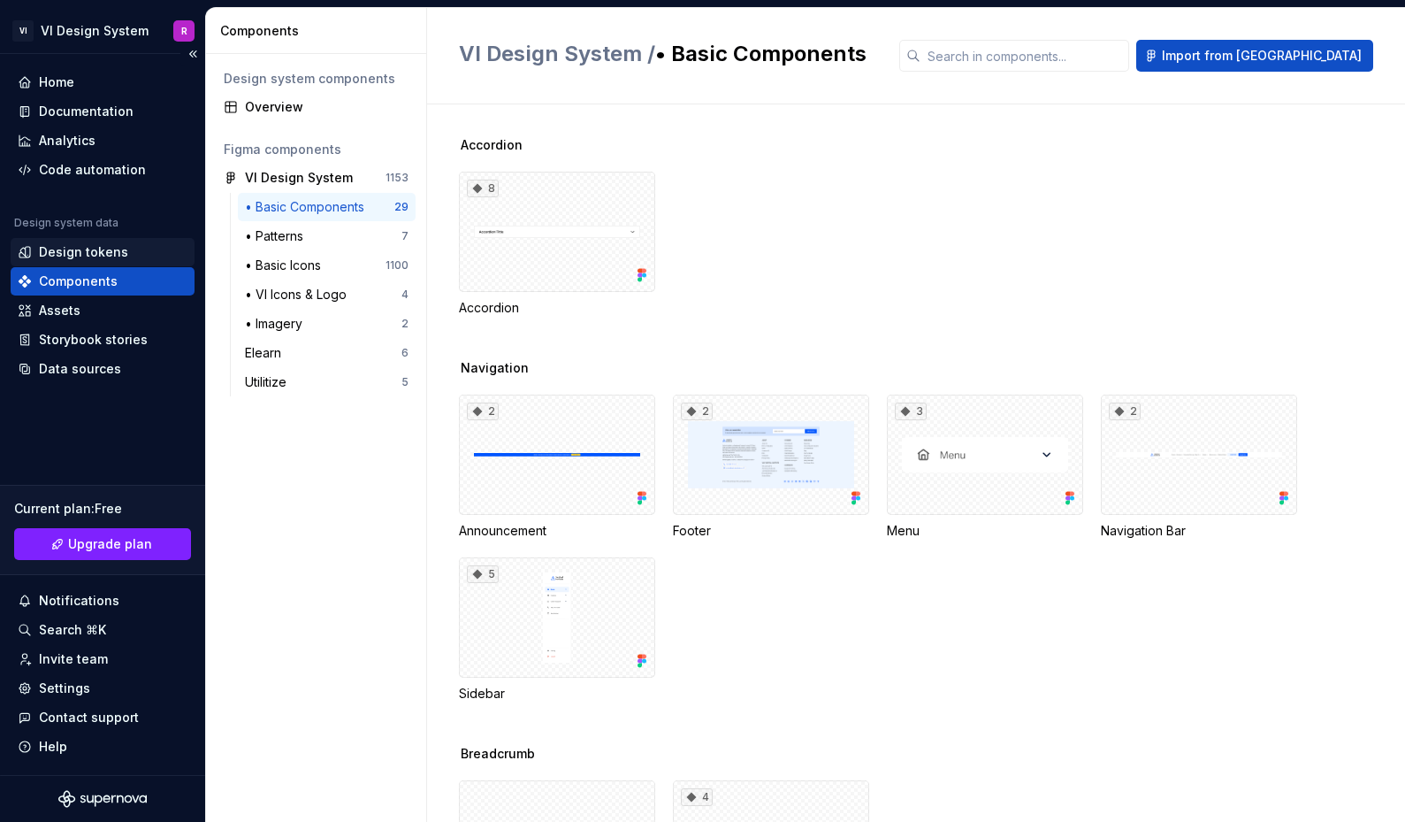
click at [45, 246] on div "Design tokens" at bounding box center [83, 252] width 89 height 18
